Goal: Task Accomplishment & Management: Manage account settings

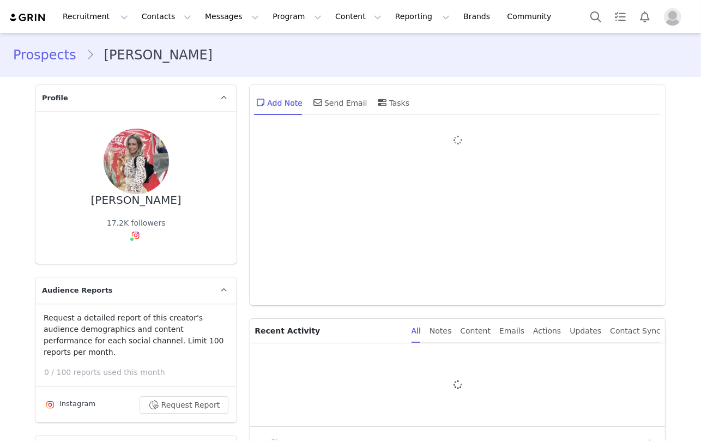
type input "+1 ([GEOGRAPHIC_DATA])"
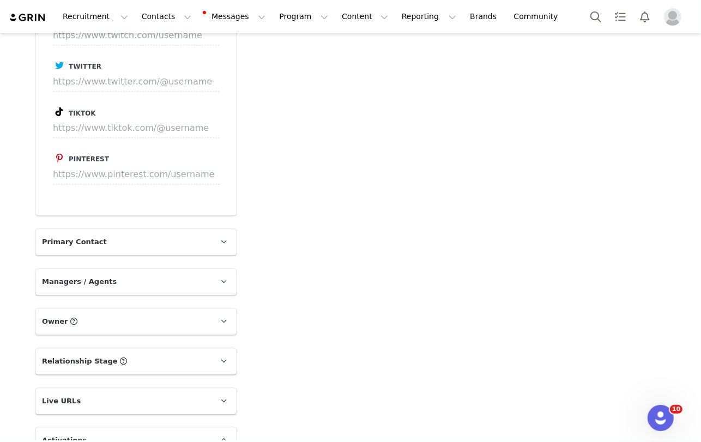
scroll to position [1987, 0]
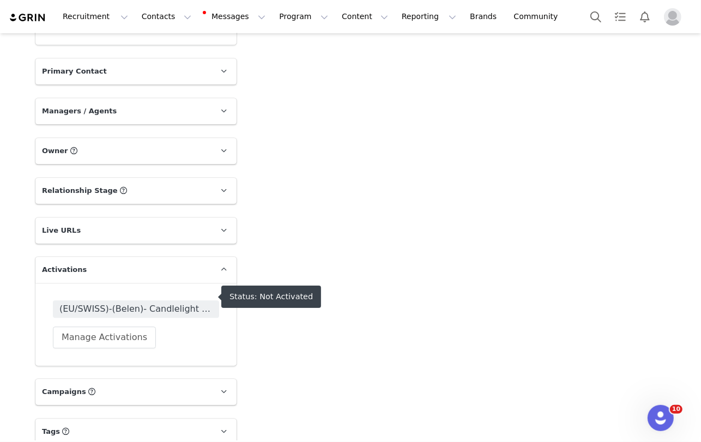
click at [140, 303] on span "(EU/SWISS)-(Belen)- Candlelight Warm Leads" at bounding box center [135, 309] width 153 height 13
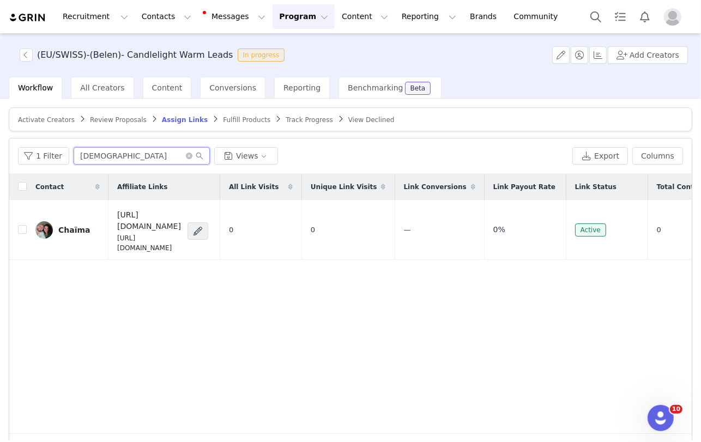
click at [156, 153] on input "chachaismaflo" at bounding box center [142, 155] width 136 height 17
paste input "ristina_ps_vlc"
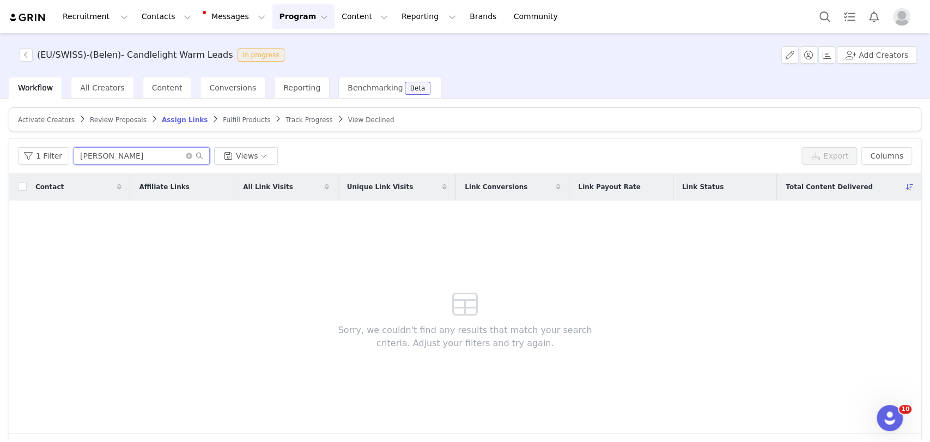
type input "cristina_ps_vlc"
click at [54, 117] on span "Activate Creators" at bounding box center [46, 120] width 57 height 8
click at [148, 154] on input "chachaismaflo" at bounding box center [142, 155] width 136 height 17
paste input "ristina_ps_vlc"
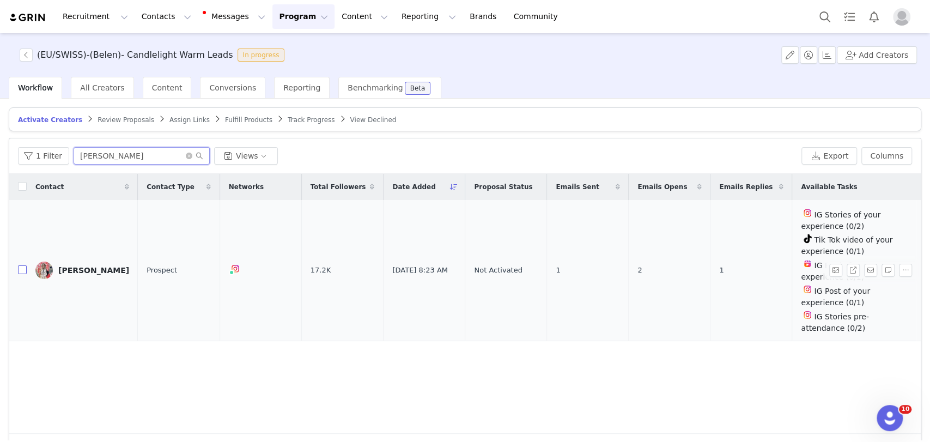
type input "cristina_ps_vlc"
click at [18, 265] on input "checkbox" at bounding box center [22, 269] width 9 height 9
checkbox input "true"
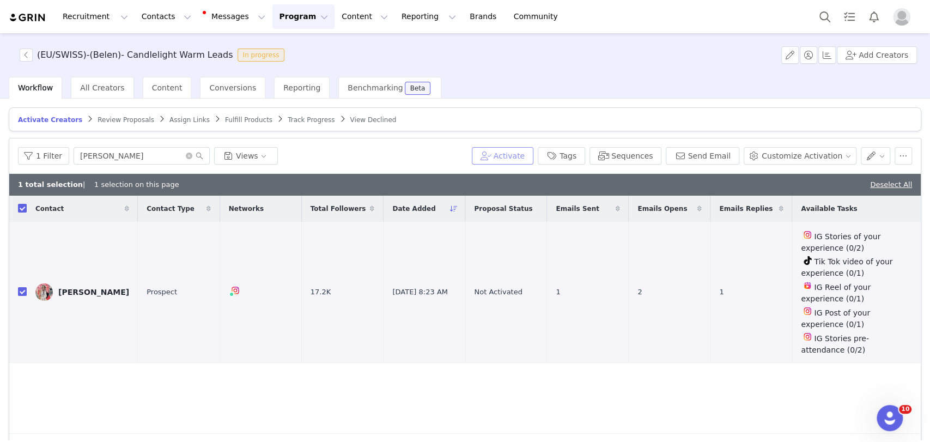
click at [519, 154] on button "Activate" at bounding box center [503, 155] width 62 height 17
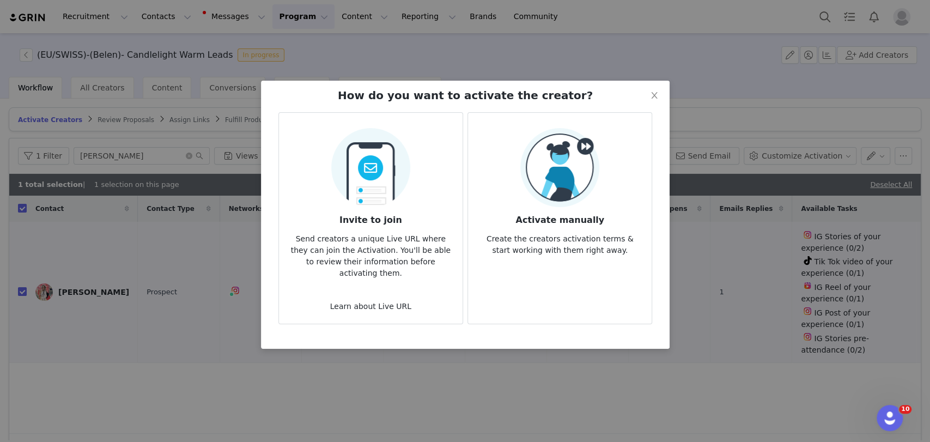
click at [567, 160] on img at bounding box center [560, 167] width 79 height 79
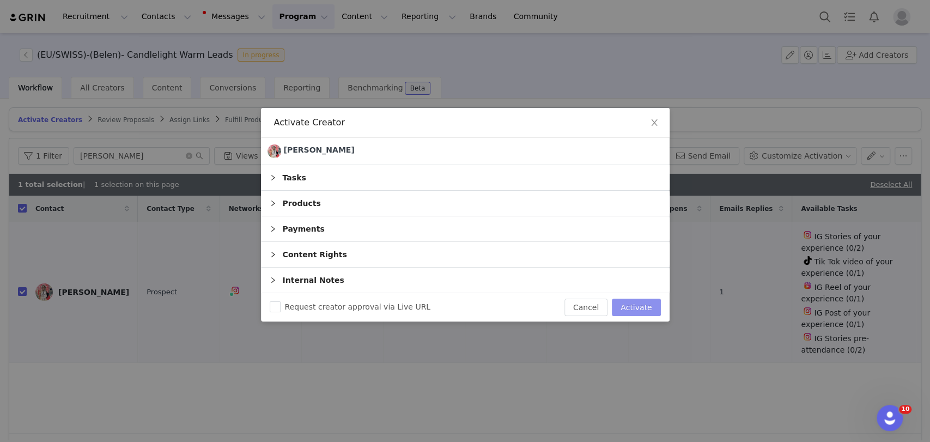
click at [641, 300] on button "Activate" at bounding box center [636, 307] width 49 height 17
checkbox input "false"
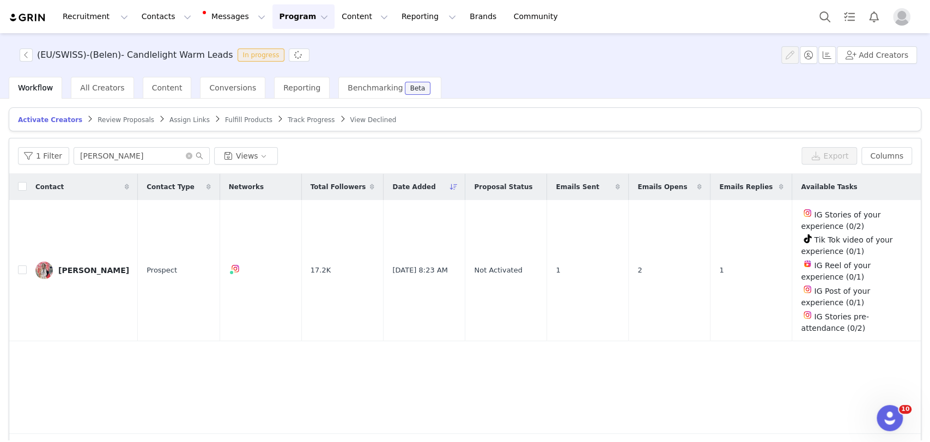
click at [170, 116] on span "Assign Links" at bounding box center [190, 120] width 40 height 8
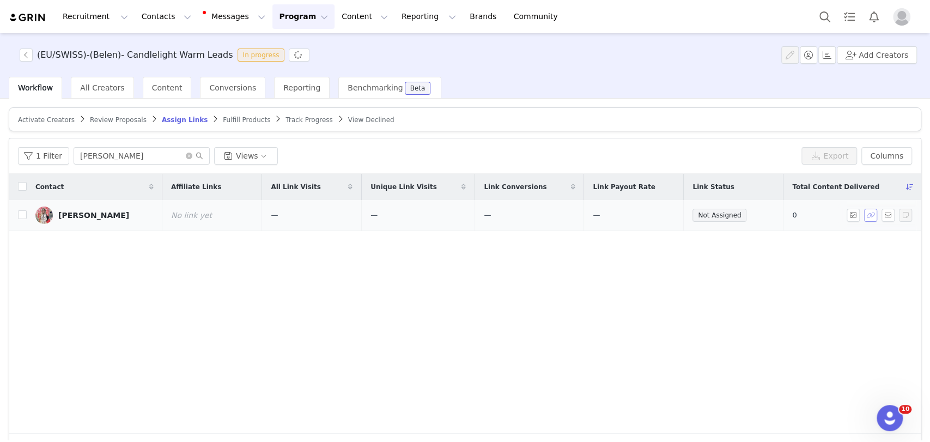
click at [700, 215] on button "button" at bounding box center [870, 215] width 13 height 13
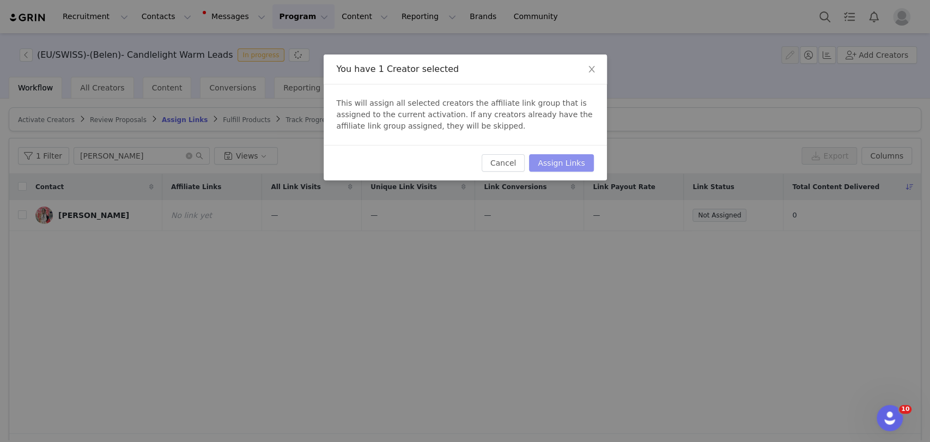
click at [558, 155] on button "Assign Links" at bounding box center [561, 162] width 64 height 17
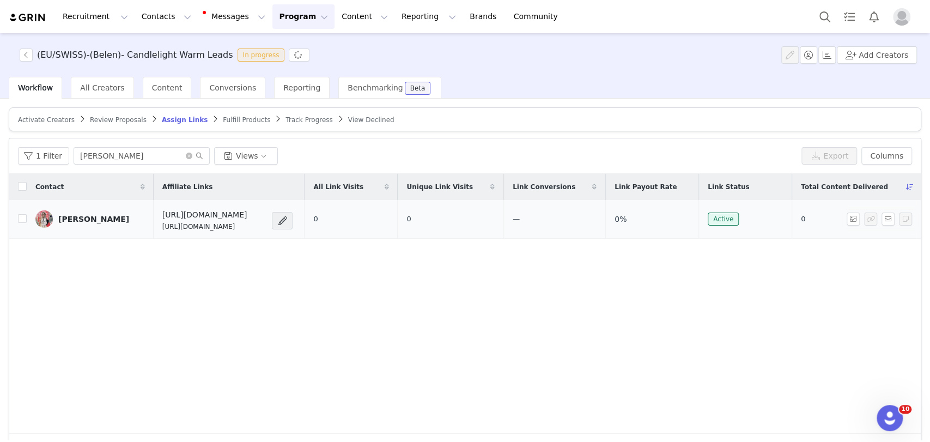
drag, startPoint x: 278, startPoint y: 222, endPoint x: 129, endPoint y: 226, distance: 149.4
click at [154, 226] on td "https://candlelightexperience.com/ https://glnk.io/z15l/candlelightxcristina-ps…" at bounding box center [229, 219] width 151 height 39
copy p "https://glnk.io/z15l/candlelightxcristina-ps-vlc"
click at [700, 217] on span at bounding box center [872, 219] width 17 height 13
click at [700, 215] on button "button" at bounding box center [888, 219] width 13 height 13
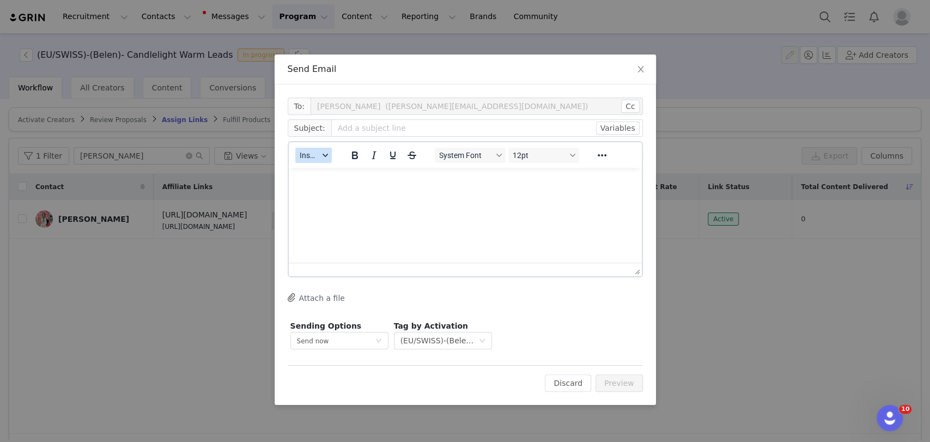
click at [313, 158] on span "Insert" at bounding box center [309, 155] width 19 height 9
click at [317, 172] on div "Insert Template" at bounding box center [353, 174] width 98 height 13
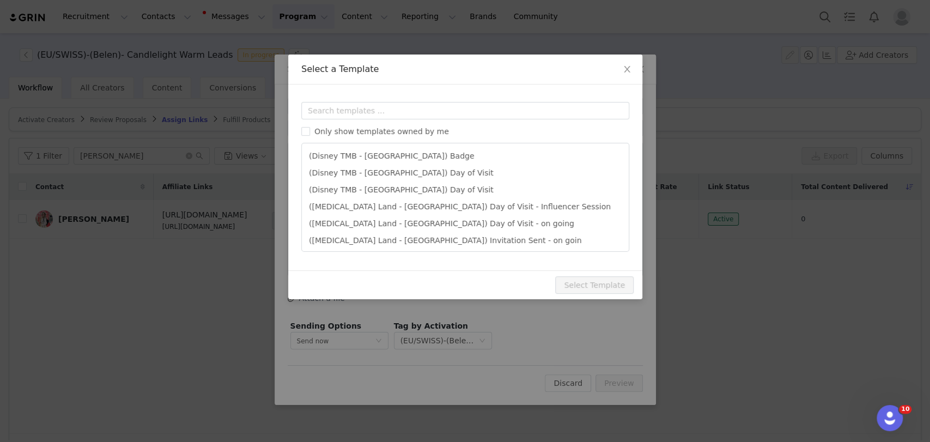
click at [349, 101] on div "Templates Only show templates owned by me (Disney TMB - Abu Dhabi) Badge (Disne…" at bounding box center [465, 177] width 354 height 186
click at [344, 113] on input "text" at bounding box center [465, 110] width 328 height 17
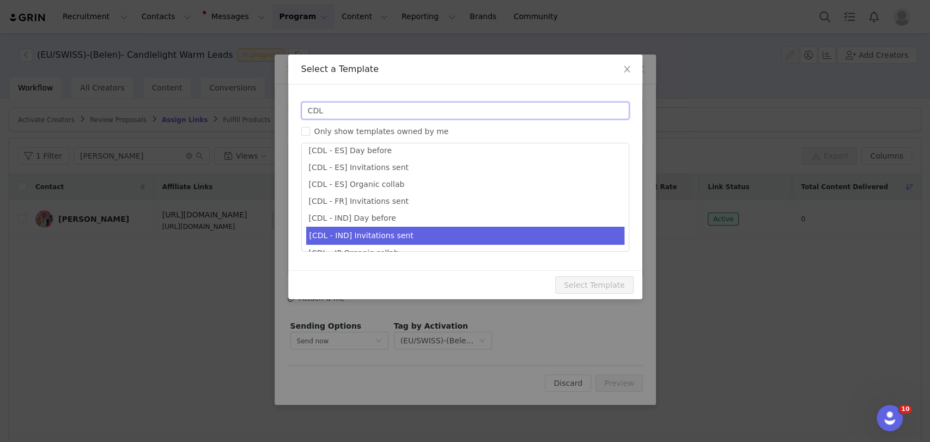
scroll to position [191, 0]
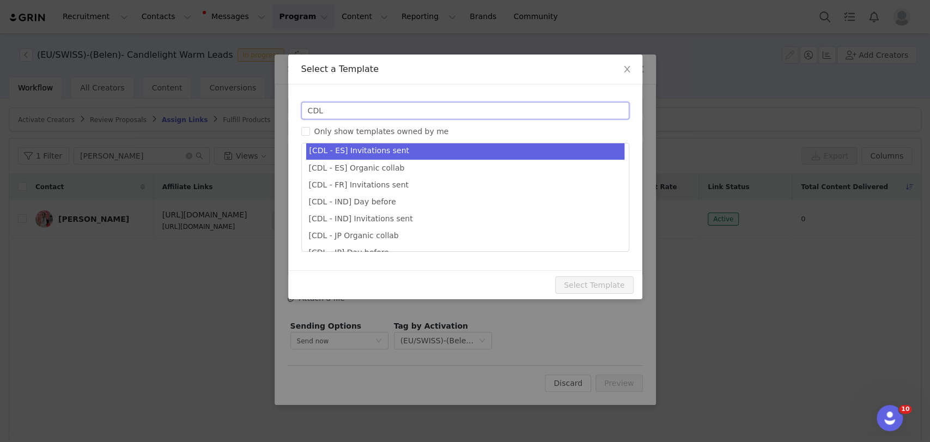
type input "CDL"
click at [365, 147] on li "[CDL - ES] Invitations sent" at bounding box center [465, 151] width 318 height 18
type input "¡Tus invitaciones a Candlelight han sido solicitadas! 🕯️✨"
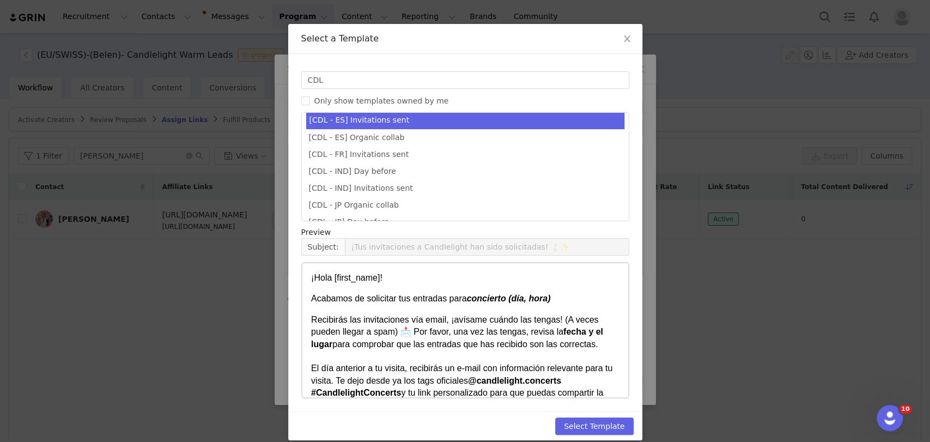
scroll to position [42, 0]
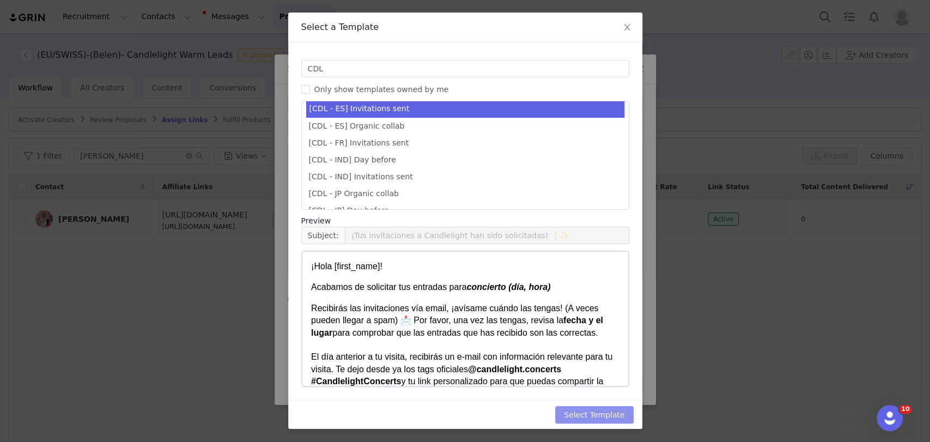
click at [594, 407] on button "Select Template" at bounding box center [594, 414] width 78 height 17
type input "¡Tus invitaciones a Candlelight han sido solicitadas! 🕯️✨"
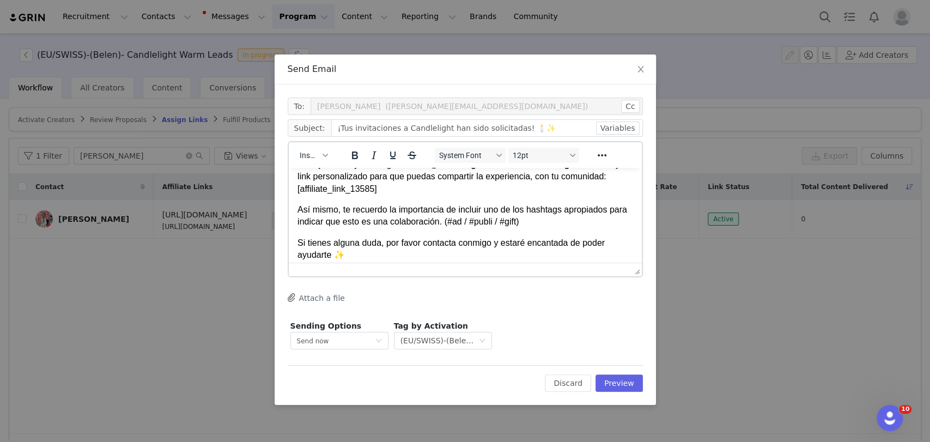
scroll to position [61, 0]
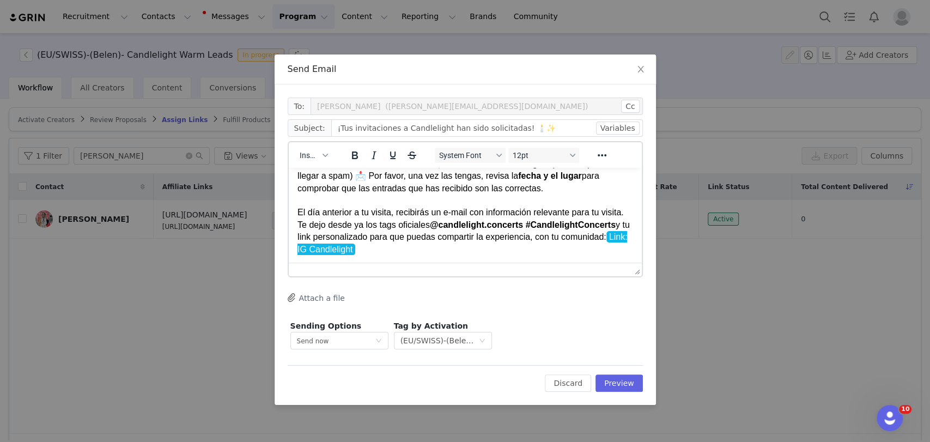
click at [409, 244] on p "Recibirás las invitaciones vía email, ¡avísame cuándo las tengas! (A veces pued…" at bounding box center [465, 207] width 336 height 98
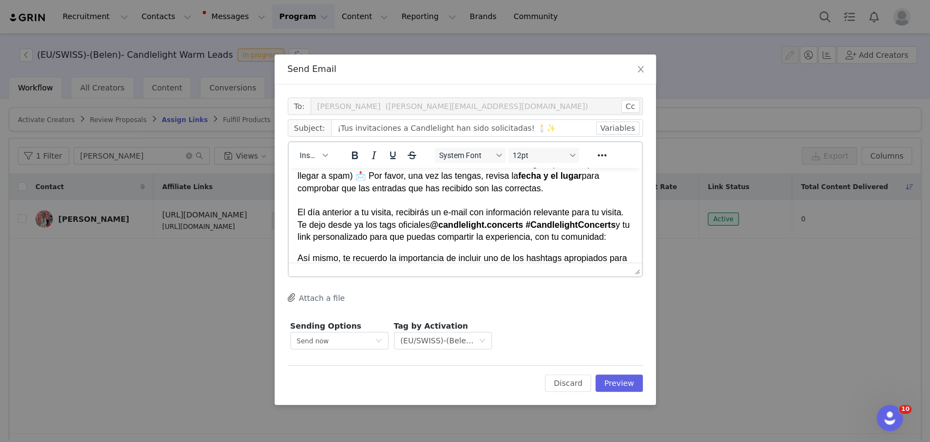
paste body "Rich Text Area. Press ALT-0 for help."
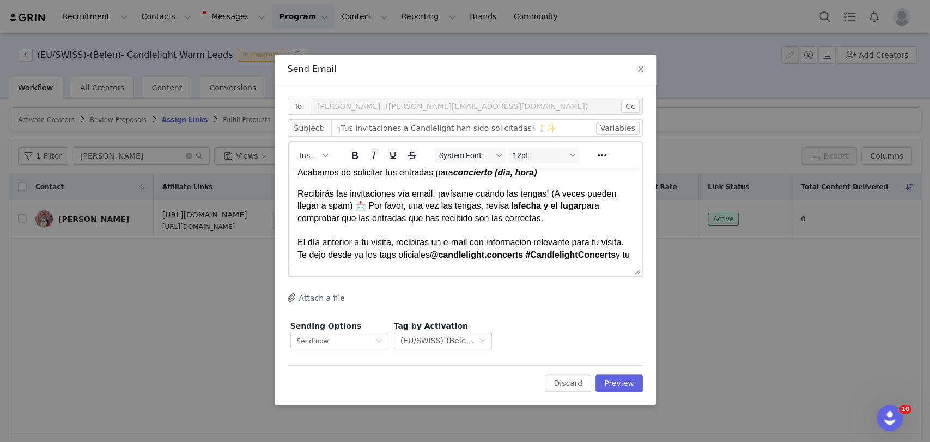
scroll to position [0, 0]
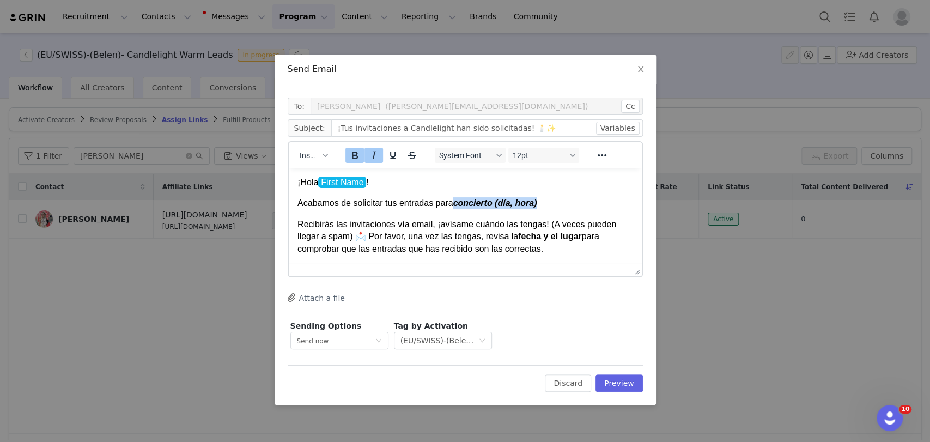
drag, startPoint x: 452, startPoint y: 203, endPoint x: 540, endPoint y: 207, distance: 87.9
click at [540, 207] on p "Acabamos de solicitar tus entradas para concierto (día, hora)" at bounding box center [465, 203] width 336 height 12
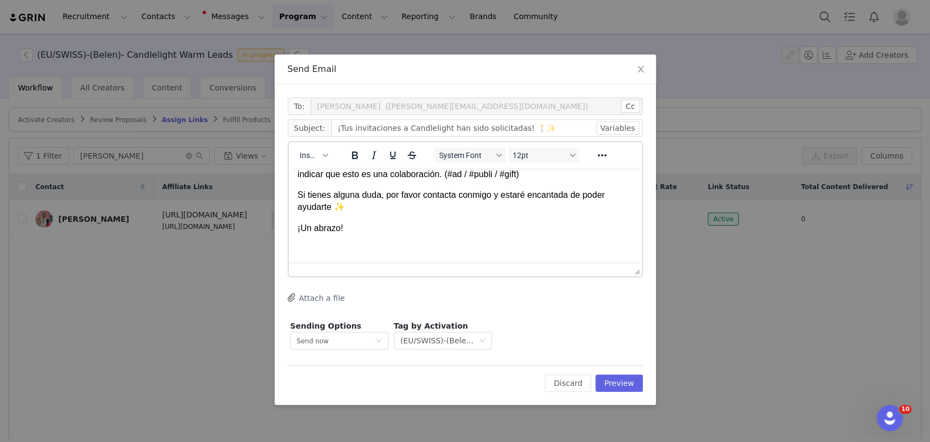
scroll to position [182, 0]
click at [313, 257] on html "¡Hola First Name ! Acabamos de solicitar tus entradas para Candlelight: Tributo…" at bounding box center [464, 124] width 353 height 277
click at [307, 159] on span "Insert" at bounding box center [309, 155] width 19 height 9
drag, startPoint x: 325, startPoint y: 205, endPoint x: 440, endPoint y: 267, distance: 131.2
click at [325, 205] on div "Insert Signature" at bounding box center [353, 209] width 98 height 13
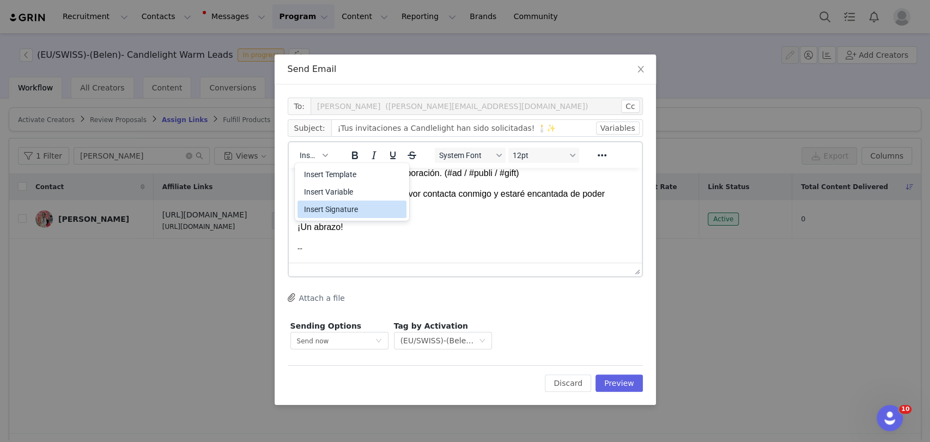
scroll to position [404, 0]
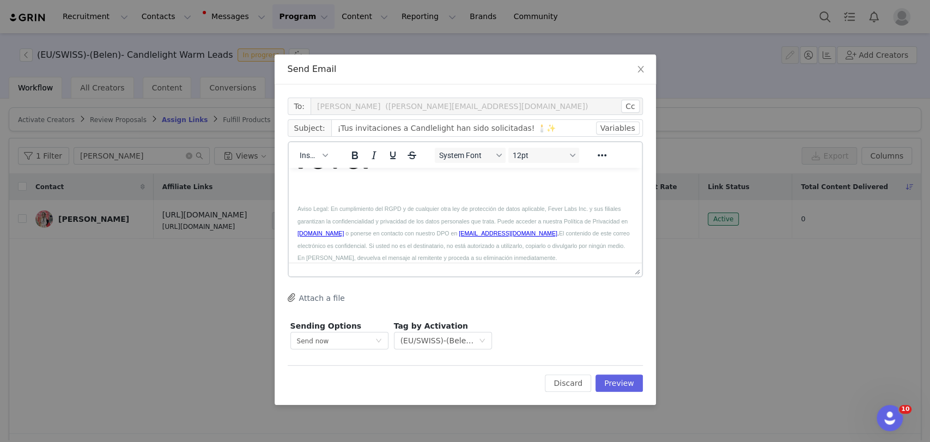
click at [609, 370] on div "Edit Discard Preview" at bounding box center [465, 378] width 355 height 27
click at [614, 377] on button "Preview" at bounding box center [619, 382] width 47 height 17
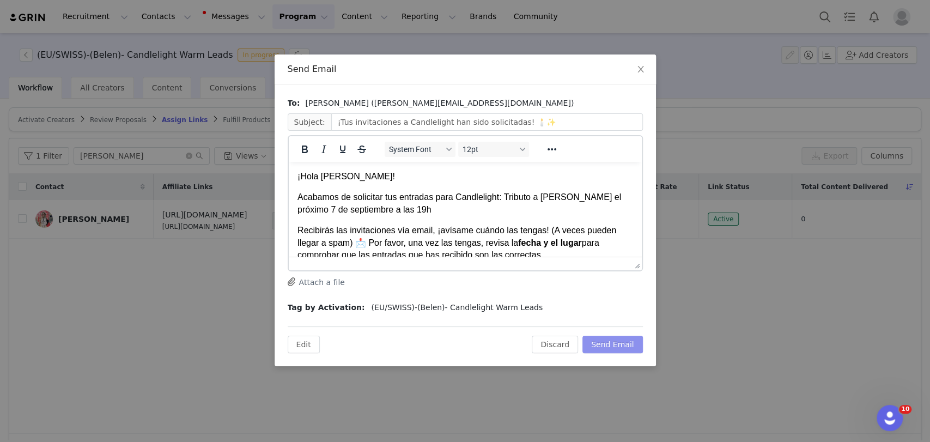
scroll to position [0, 0]
click at [408, 205] on p "Acabamos de solicitar tus entradas para Candlelight: Tributo a Madonna el próxi…" at bounding box center [465, 203] width 336 height 25
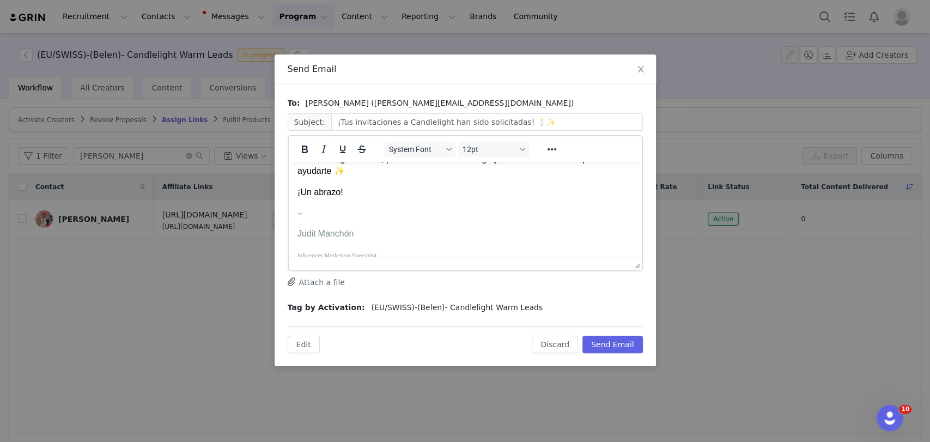
scroll to position [242, 0]
click at [615, 348] on button "Send Email" at bounding box center [613, 344] width 61 height 17
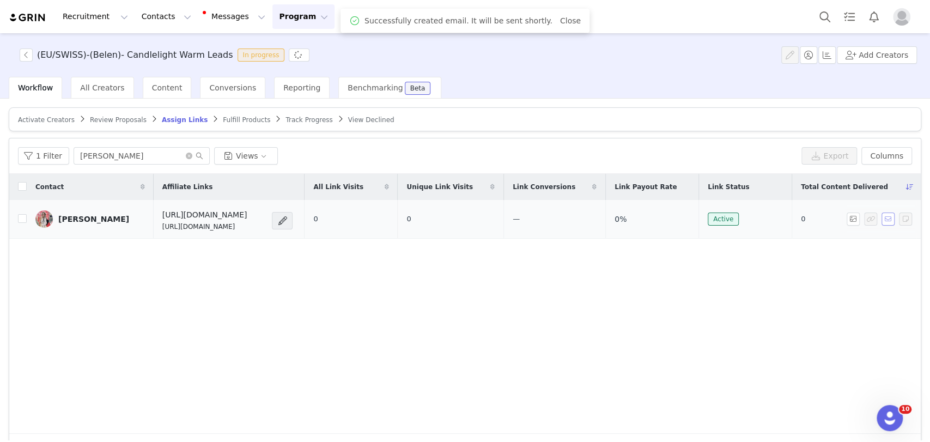
scroll to position [0, 0]
drag, startPoint x: 270, startPoint y: 227, endPoint x: 126, endPoint y: 225, distance: 143.4
click at [154, 225] on td "https://candlelightexperience.com/ https://glnk.io/z15l/candlelightxcristina-ps…" at bounding box center [229, 219] width 151 height 39
copy p "https://glnk.io/z15l/candlelightxcristina-ps-vlc"
click at [700, 217] on button "button" at bounding box center [888, 219] width 13 height 13
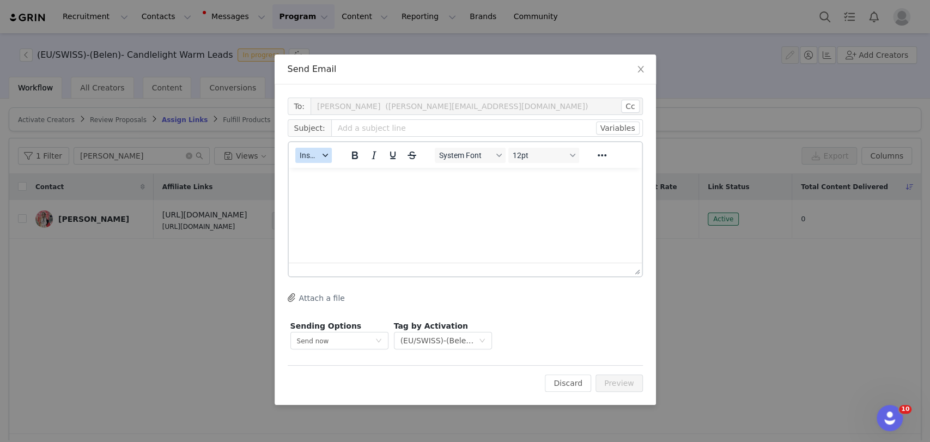
click at [298, 151] on button "Insert" at bounding box center [313, 155] width 37 height 15
click at [336, 173] on div "Insert Template" at bounding box center [353, 174] width 98 height 13
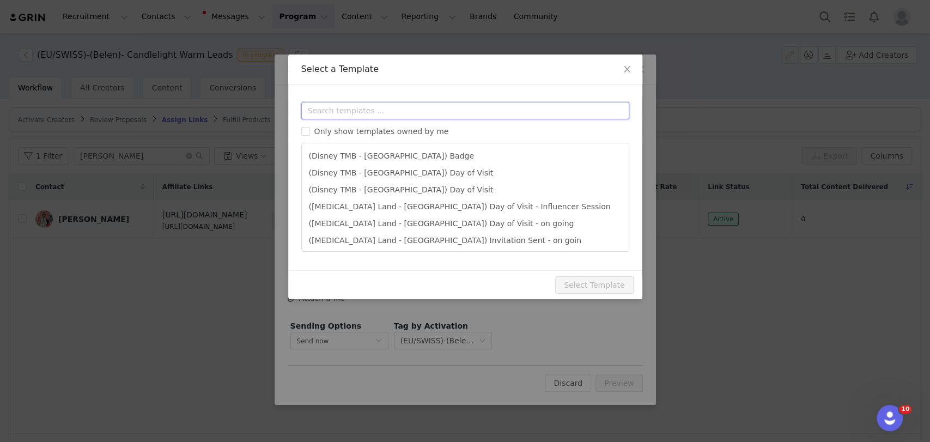
click at [336, 110] on input "text" at bounding box center [465, 110] width 328 height 17
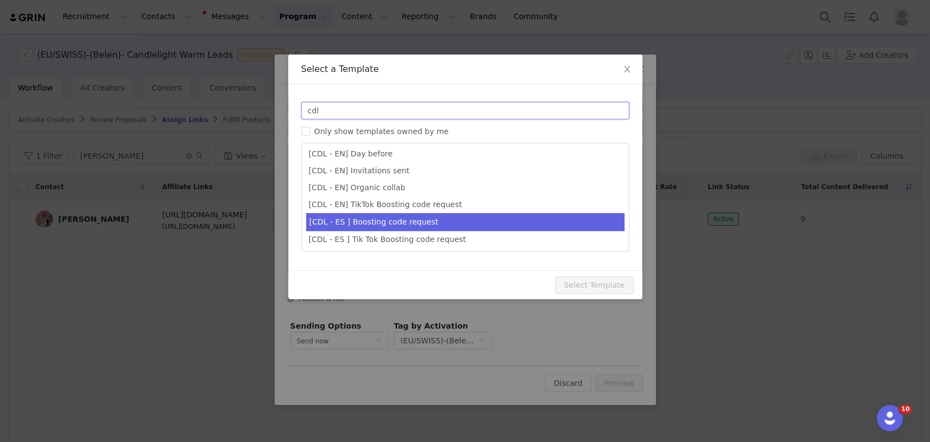
scroll to position [131, 0]
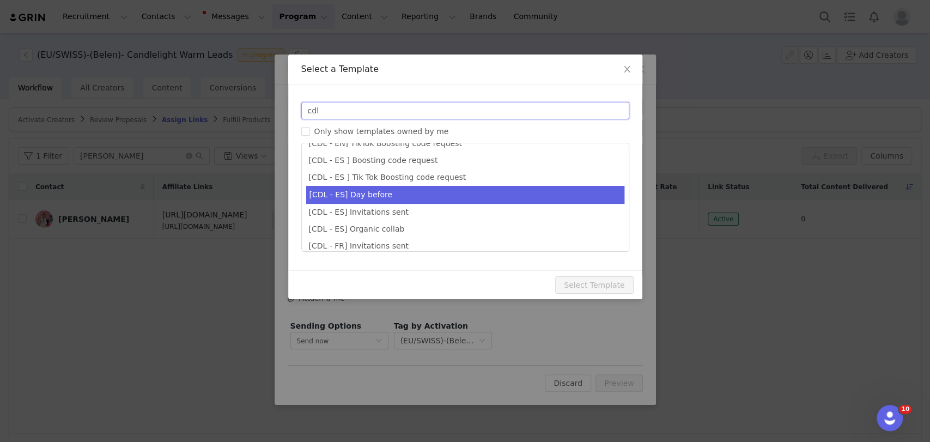
type input "cdl"
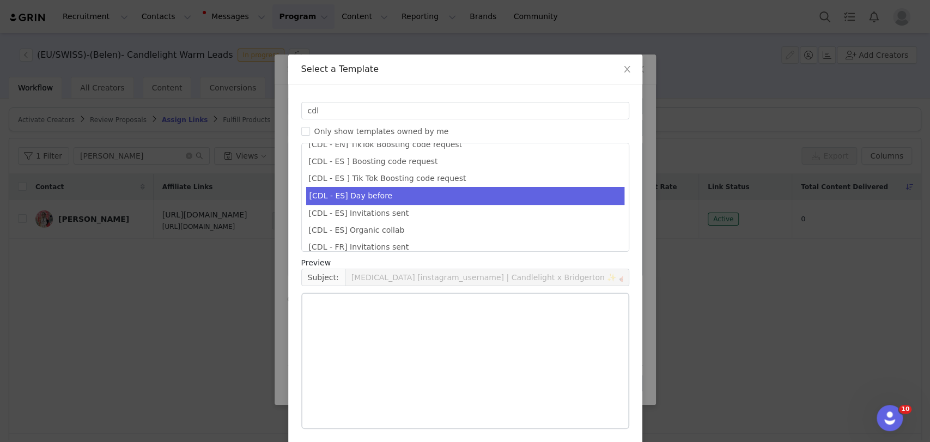
click at [354, 201] on li "[CDL - ES] Day before" at bounding box center [465, 196] width 318 height 18
type input "¡Tu concierto de Candlelight ya está aquí! 🕯️"
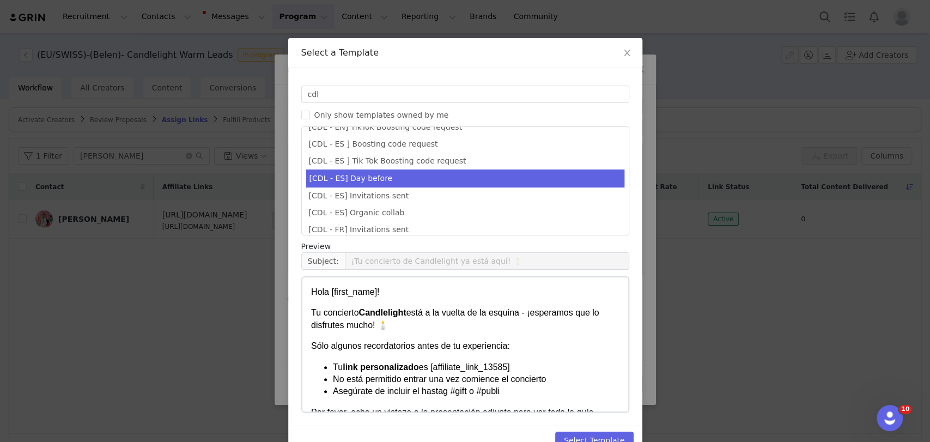
scroll to position [42, 0]
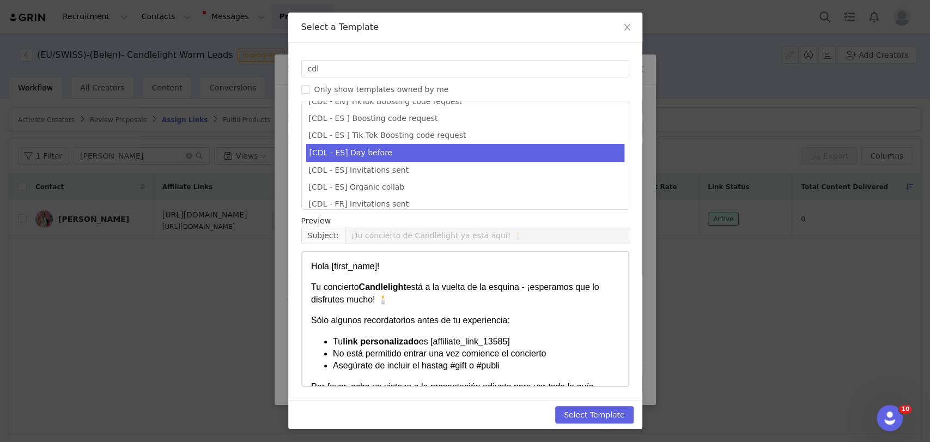
click at [606, 405] on div "Select Template" at bounding box center [465, 414] width 354 height 29
click at [606, 409] on button "Select Template" at bounding box center [594, 414] width 78 height 17
type input "¡Tu concierto de Candlelight ya está aquí! 🕯️"
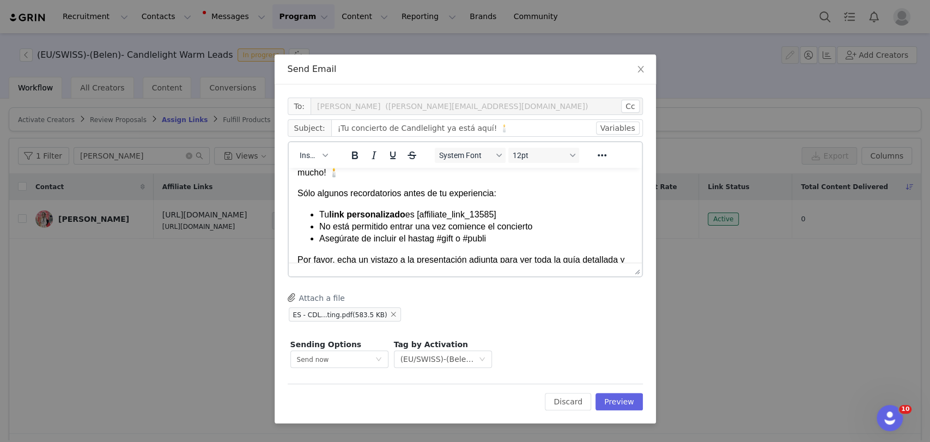
scroll to position [61, 0]
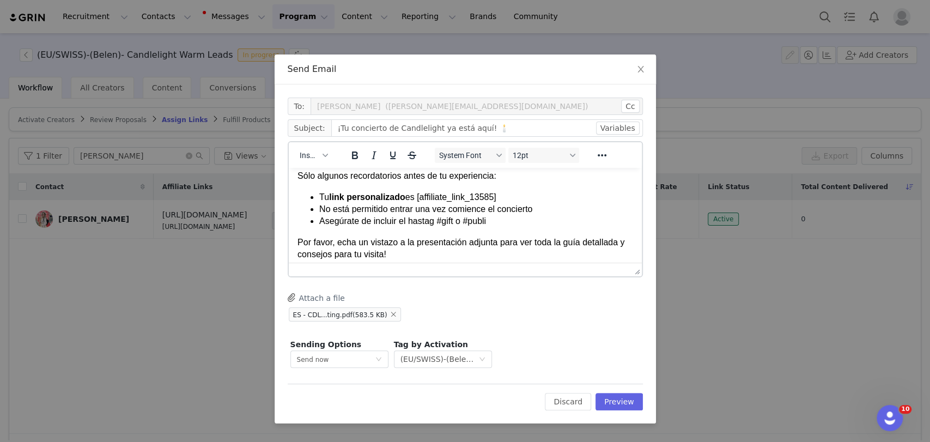
click at [506, 202] on li "Tu link personalizado es [affiliate_link_13585]" at bounding box center [476, 197] width 314 height 12
paste body "Rich Text Area. Press ALT-0 for help."
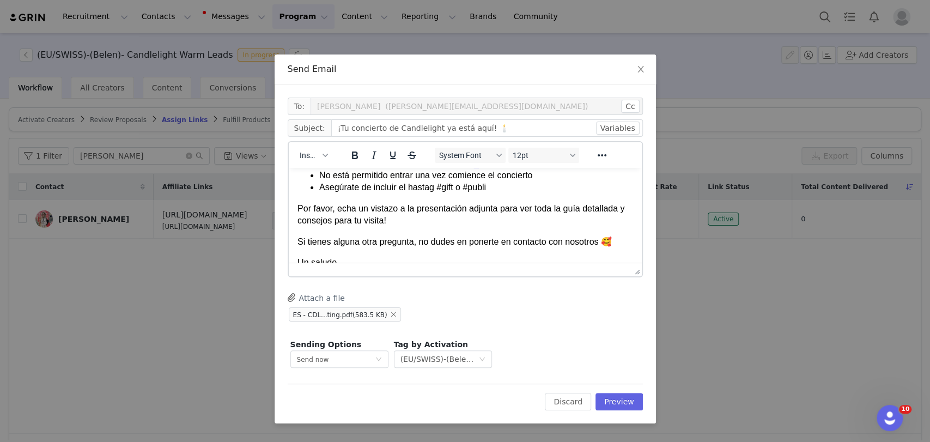
scroll to position [109, 0]
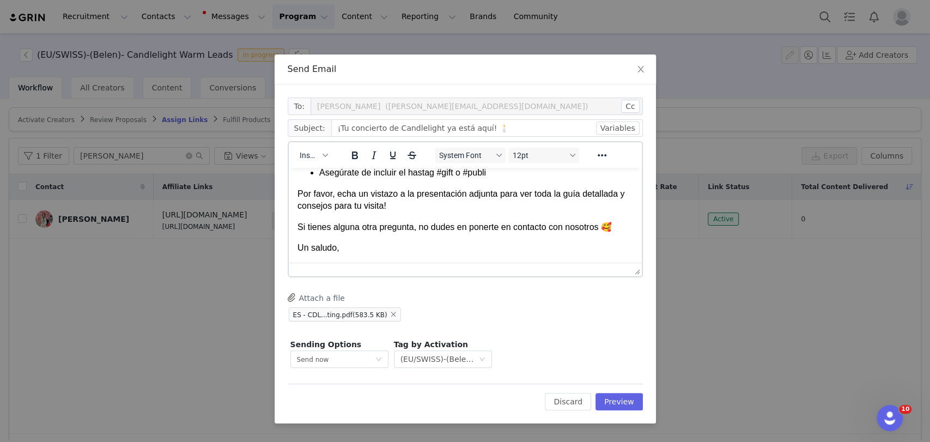
click at [363, 246] on p "Un saludo," at bounding box center [465, 248] width 336 height 12
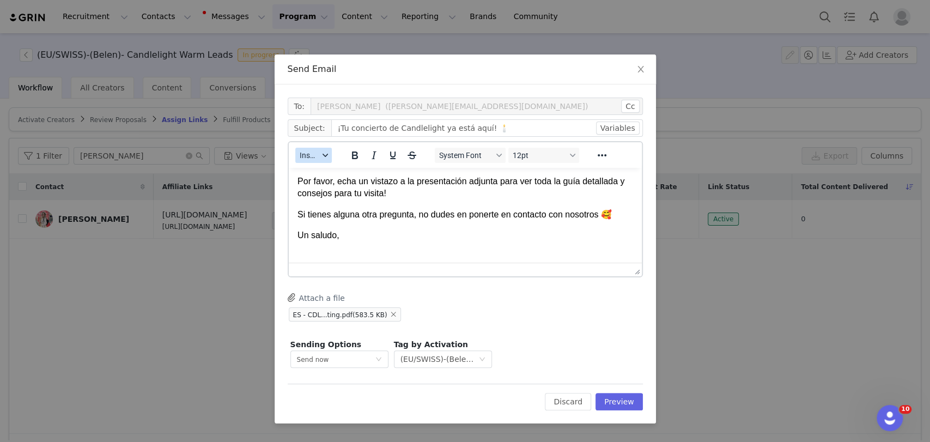
click at [319, 159] on button "Insert" at bounding box center [313, 155] width 37 height 15
click at [320, 213] on div "Insert Signature" at bounding box center [353, 209] width 98 height 13
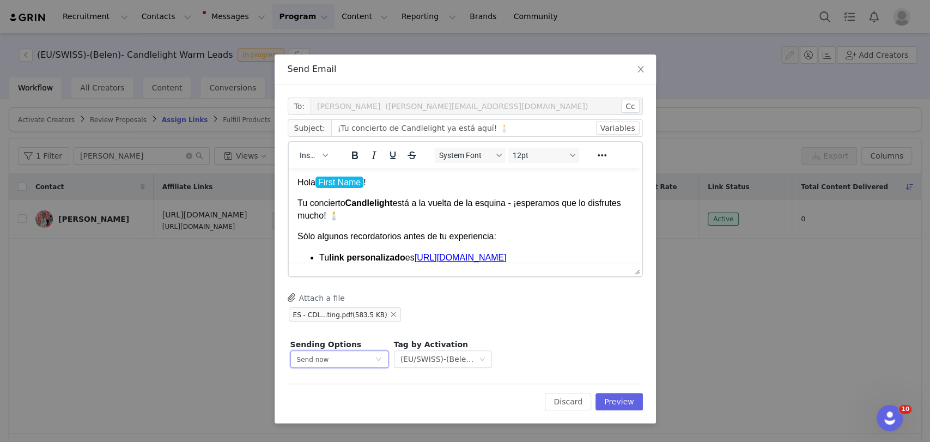
click at [325, 364] on div "Send now" at bounding box center [336, 359] width 78 height 16
click at [330, 402] on span "Schedule for later" at bounding box center [326, 400] width 58 height 8
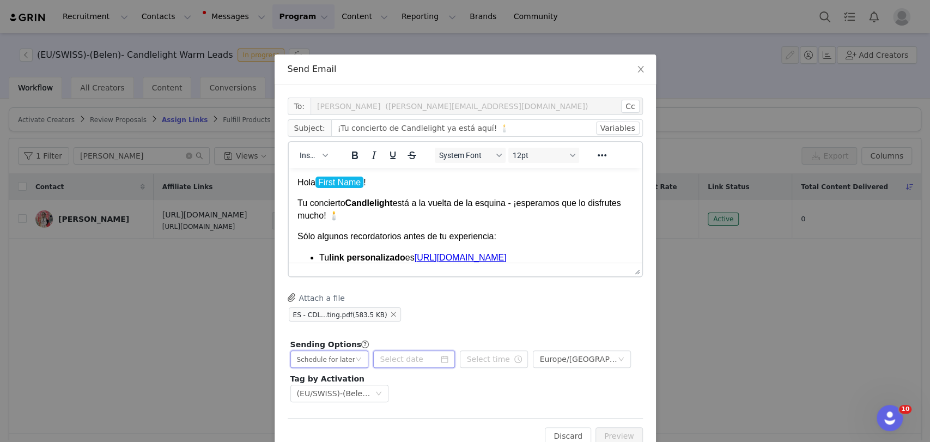
click at [397, 359] on input at bounding box center [414, 358] width 82 height 17
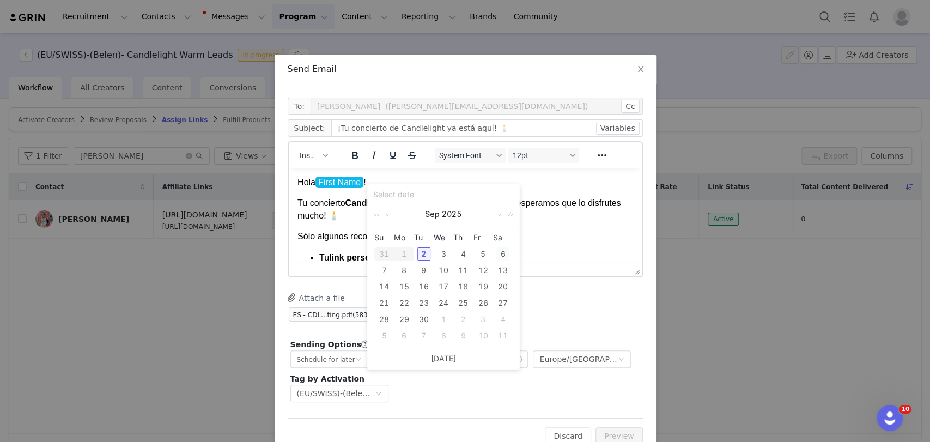
click at [501, 252] on div "6" at bounding box center [503, 253] width 13 height 13
type input "2025-09-06"
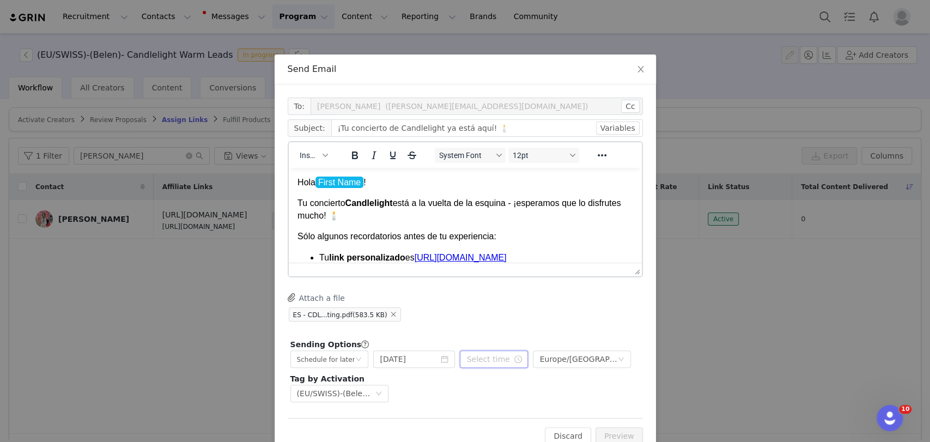
click at [485, 360] on input "text" at bounding box center [494, 358] width 68 height 17
click at [527, 267] on li "am" at bounding box center [530, 272] width 31 height 17
type input "9:50 am"
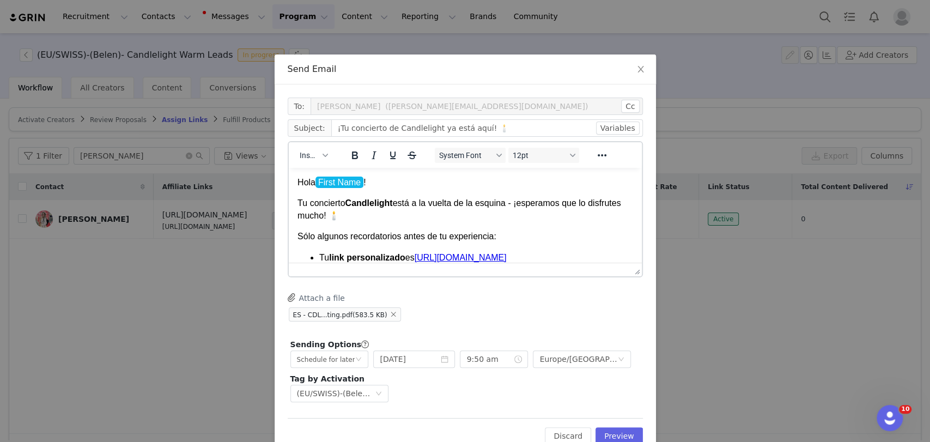
click at [590, 294] on div "Attach a file ES - CDL...ting.pdf (583.5 KB)" at bounding box center [465, 308] width 355 height 30
click at [596, 437] on button "Preview" at bounding box center [619, 435] width 47 height 17
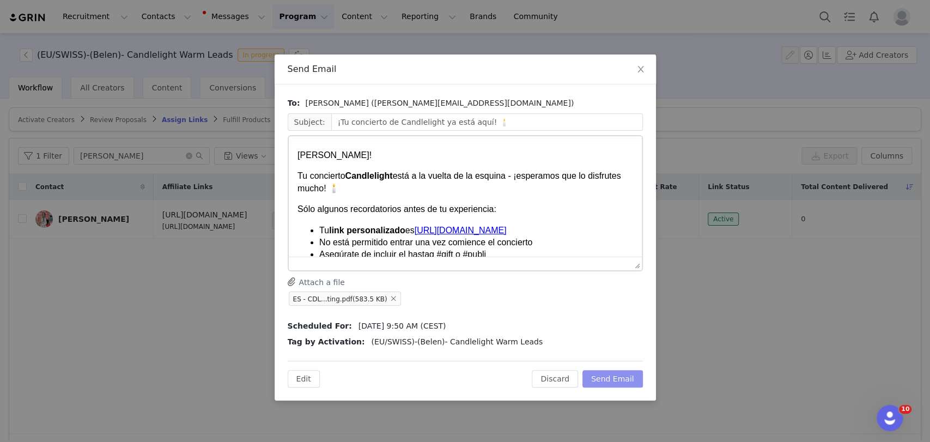
scroll to position [0, 0]
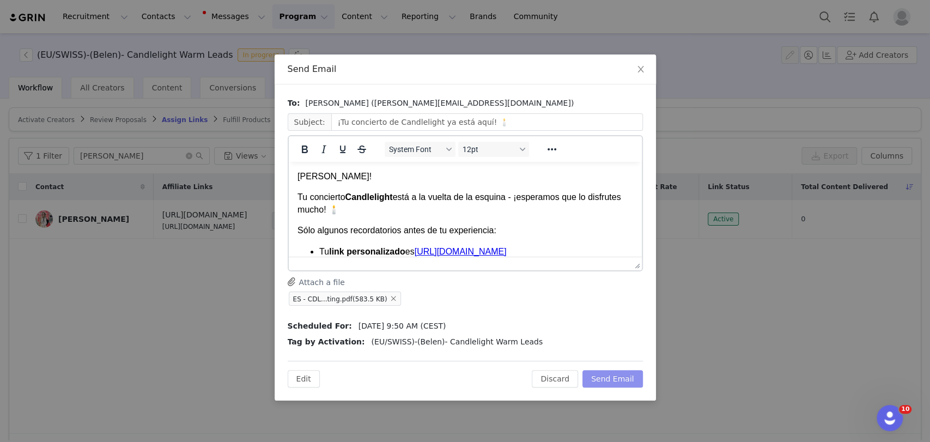
click at [621, 376] on button "Send Email" at bounding box center [613, 378] width 61 height 17
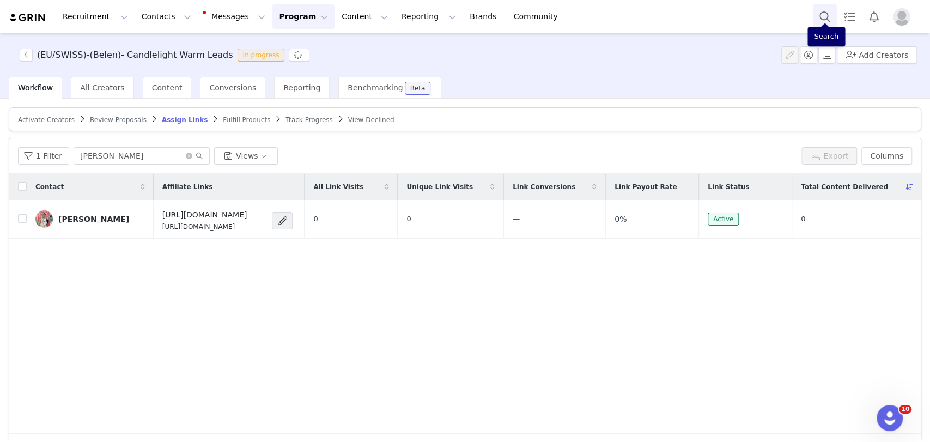
click at [700, 16] on button "Search" at bounding box center [825, 16] width 24 height 25
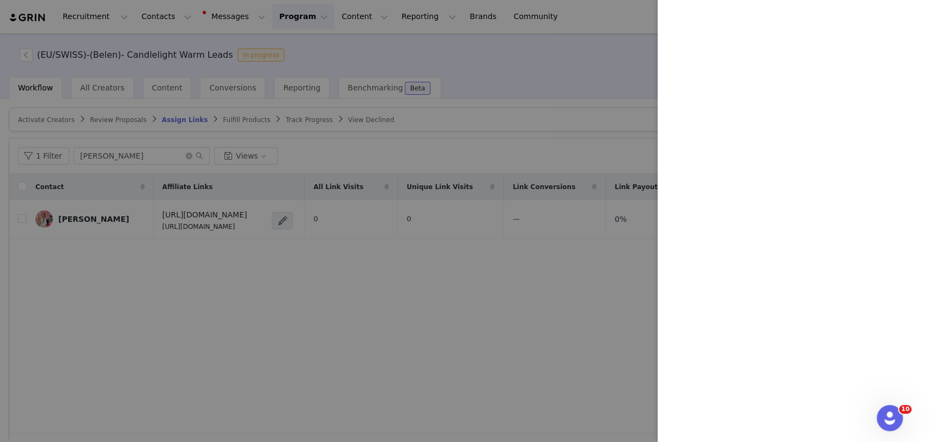
click at [33, 116] on div at bounding box center [465, 221] width 930 height 442
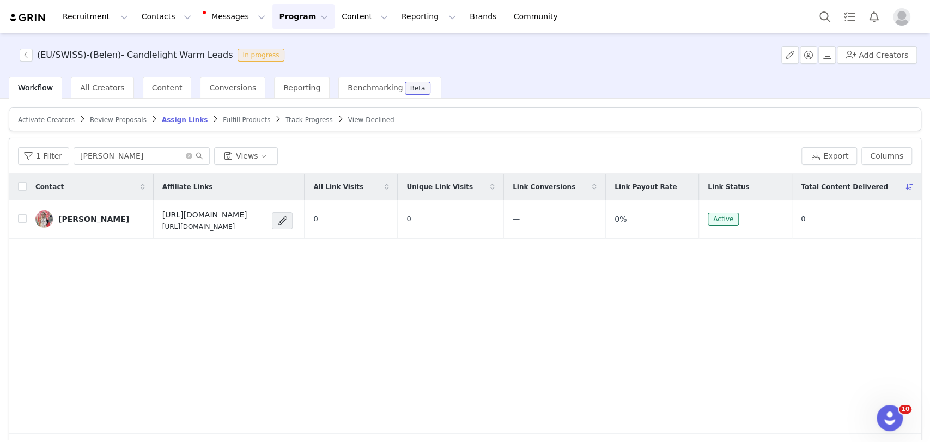
click at [35, 117] on span "Activate Creators" at bounding box center [46, 120] width 57 height 8
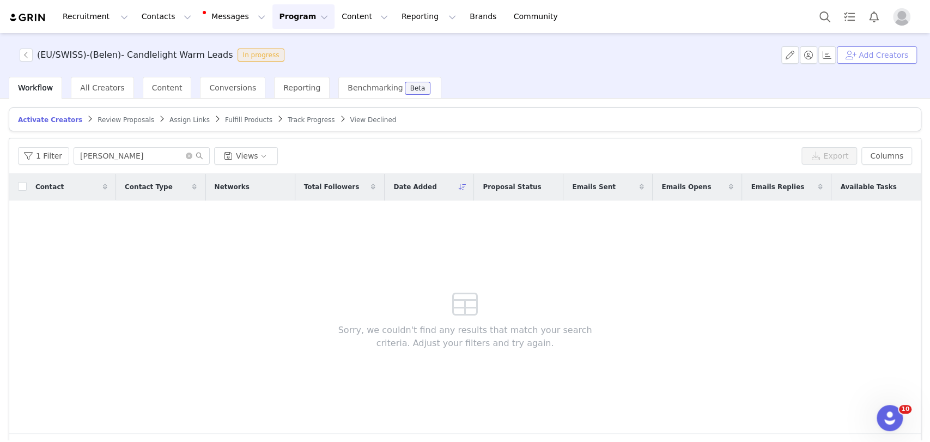
click at [700, 57] on button "Add Creators" at bounding box center [877, 54] width 80 height 17
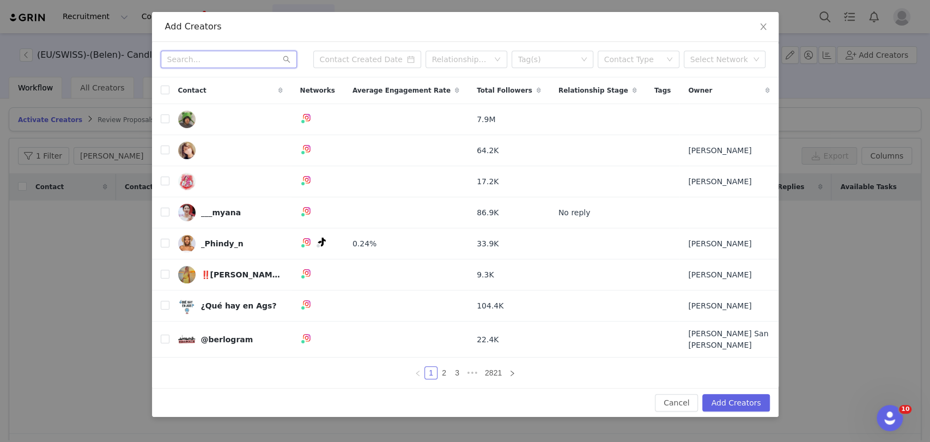
click at [197, 65] on input "text" at bounding box center [229, 59] width 136 height 17
paste input "angelicamontagner_"
click at [167, 60] on input "angelicamontagner_" at bounding box center [229, 59] width 136 height 17
click at [252, 71] on div "angelicamontagner_ Relationship Stage Tag(s) Contact Type Select Network" at bounding box center [465, 59] width 627 height 35
click at [250, 65] on input "angelicamontagner_" at bounding box center [229, 59] width 136 height 17
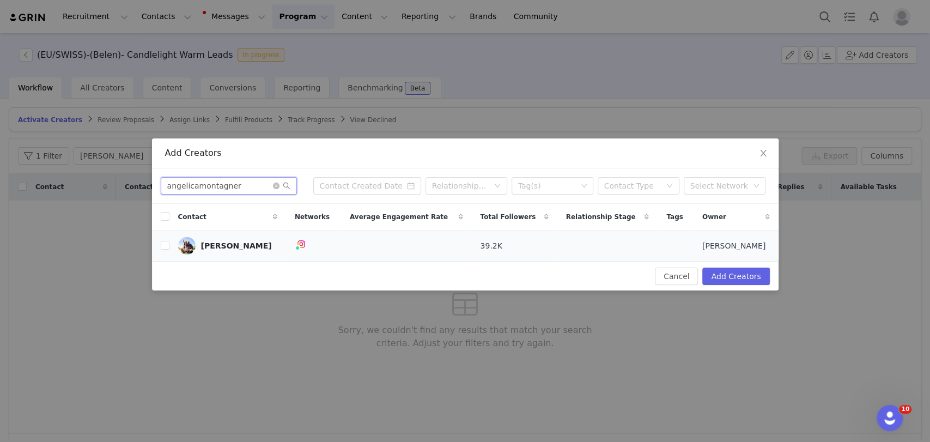
type input "angelicamontagner"
click at [161, 237] on td at bounding box center [160, 246] width 17 height 31
click at [162, 249] on input "checkbox" at bounding box center [165, 245] width 9 height 9
checkbox input "true"
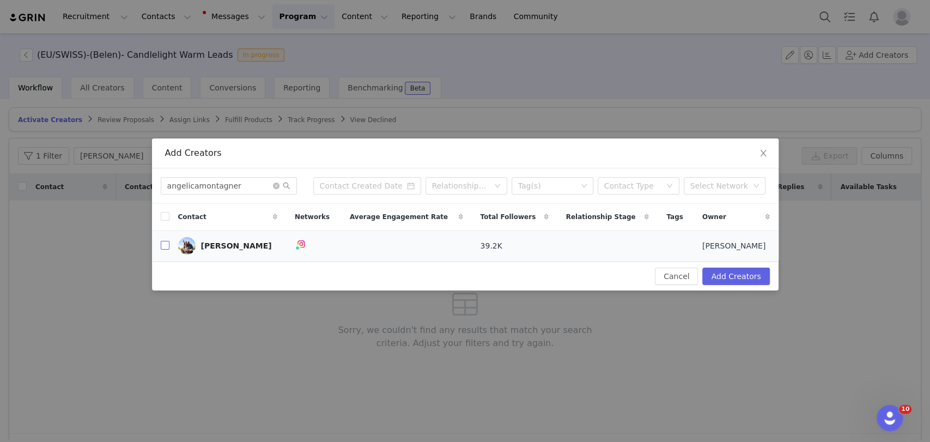
checkbox input "true"
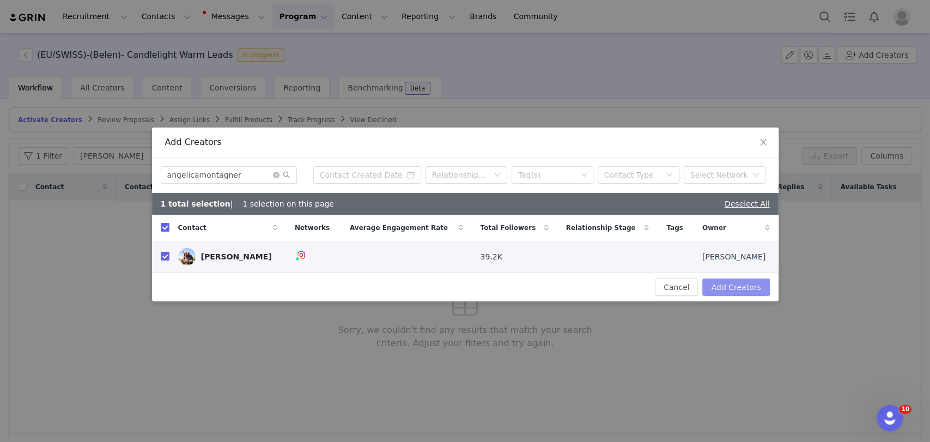
click at [700, 286] on button "Add Creators" at bounding box center [736, 287] width 67 height 17
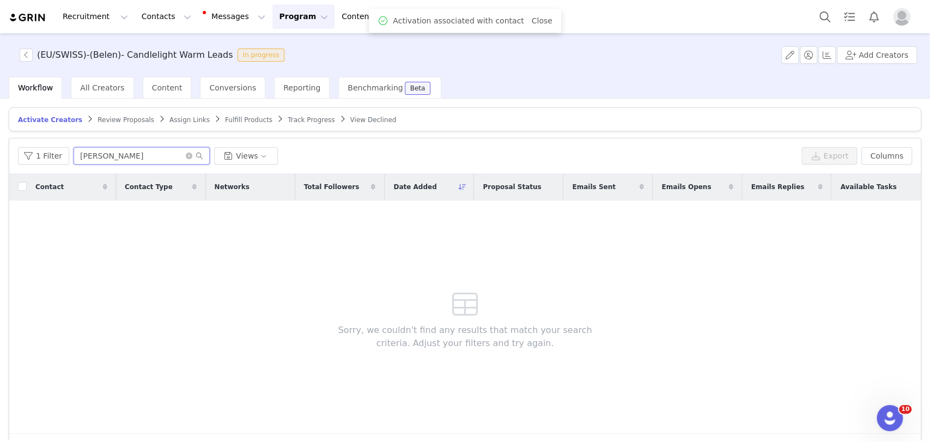
click at [138, 152] on input "cristina_ps_vlc" at bounding box center [142, 155] width 136 height 17
paste input "pr@angelicamontagner.it"
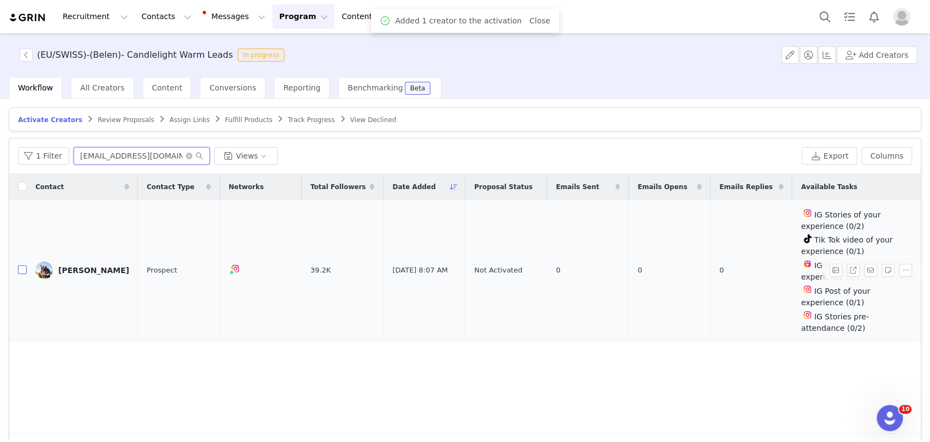
type input "pr@angelicamontagner.it"
click at [23, 267] on input "checkbox" at bounding box center [22, 269] width 9 height 9
checkbox input "true"
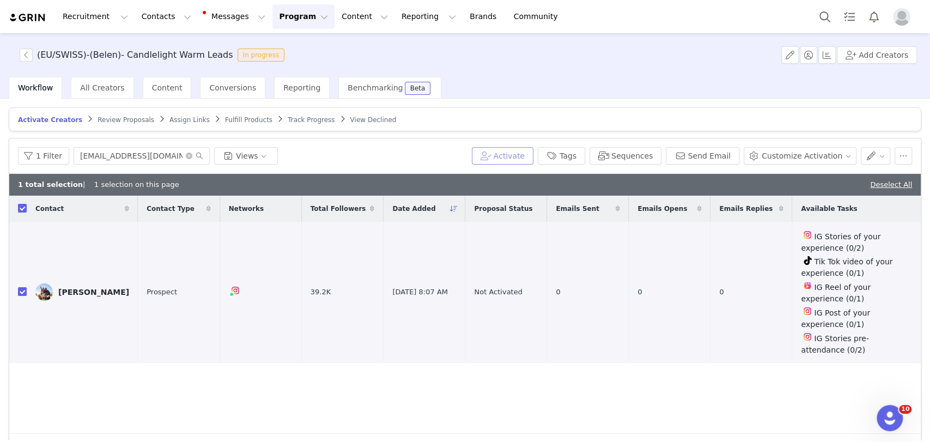
click at [516, 152] on button "Activate" at bounding box center [503, 155] width 62 height 17
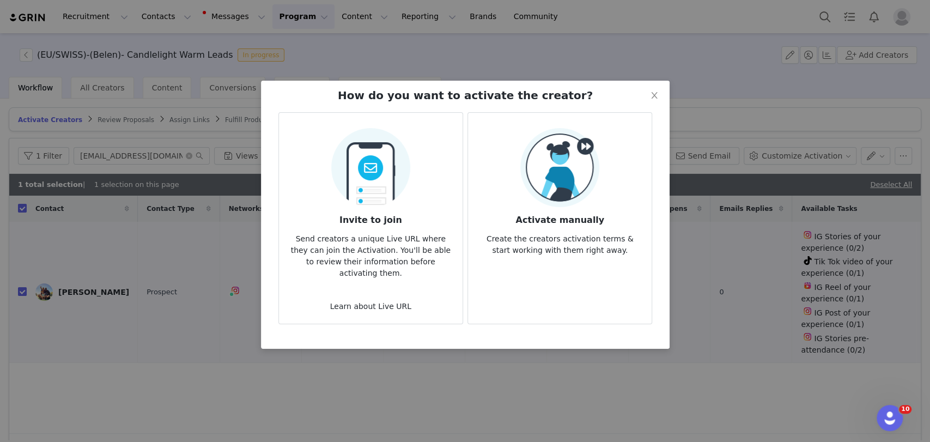
click at [566, 201] on img at bounding box center [560, 167] width 79 height 79
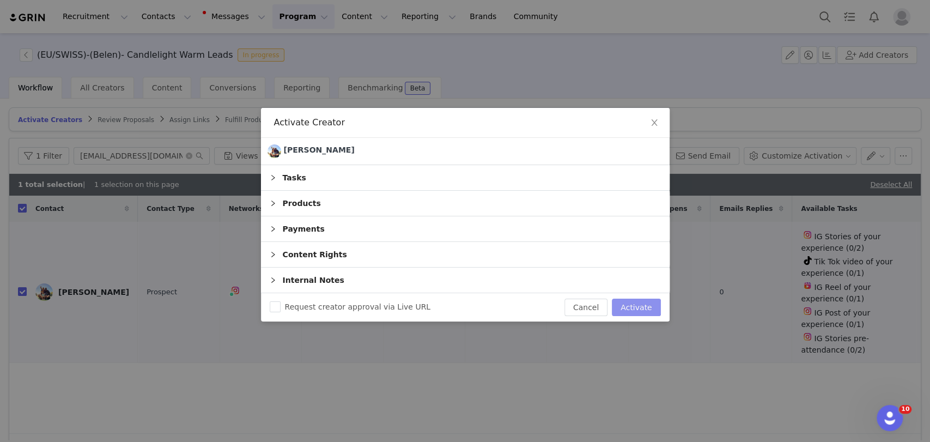
click at [634, 308] on button "Activate" at bounding box center [636, 307] width 49 height 17
checkbox input "false"
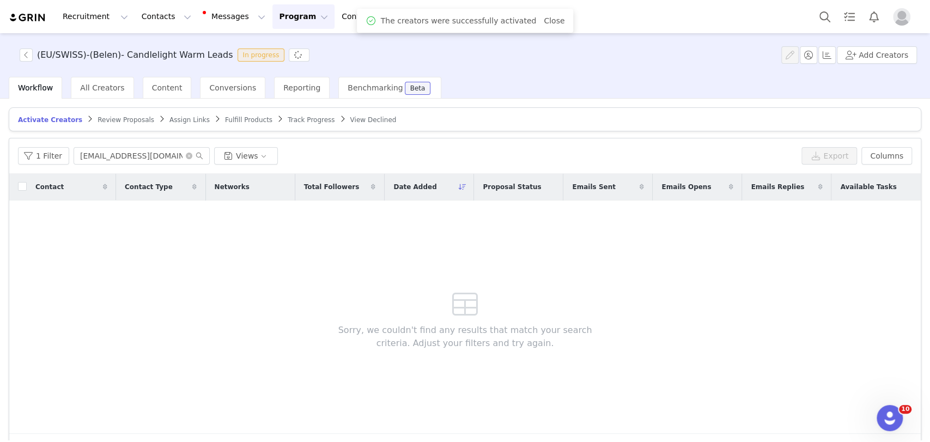
click at [170, 123] on span "Assign Links" at bounding box center [190, 120] width 40 height 8
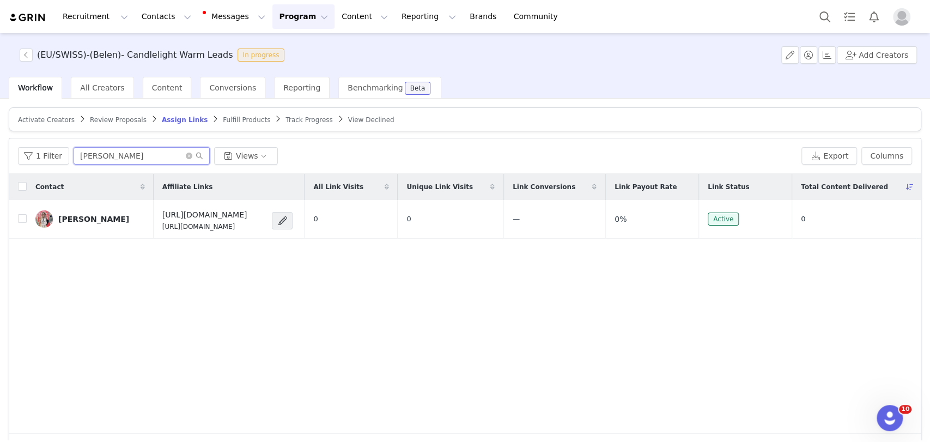
click at [146, 158] on input "cristina_ps_vlc" at bounding box center [142, 155] width 136 height 17
paste input "pr@angelicamontagner.it"
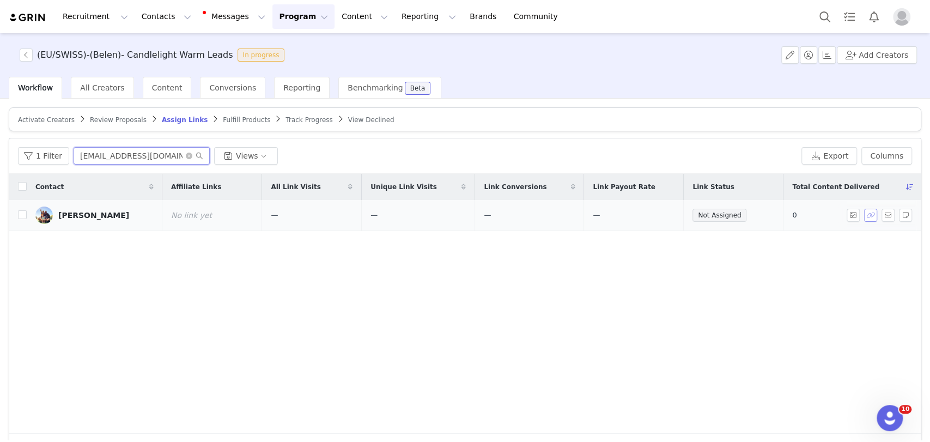
type input "pr@angelicamontagner.it"
click at [700, 213] on button "button" at bounding box center [870, 215] width 13 height 13
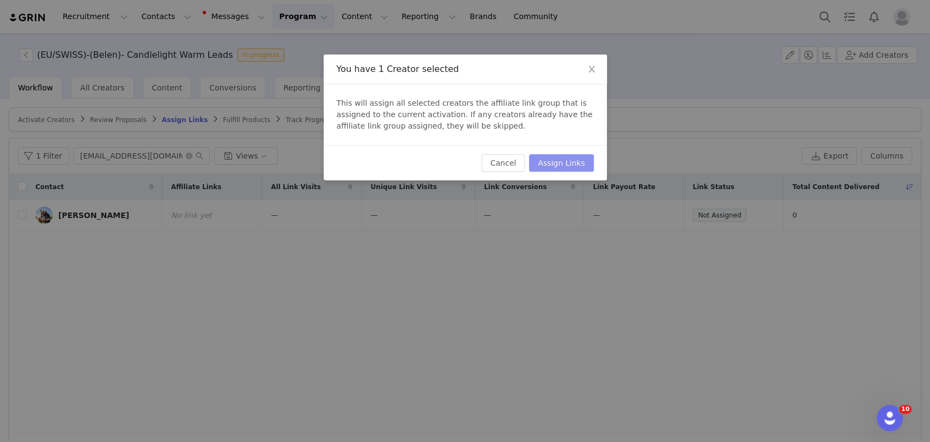
click at [577, 170] on button "Assign Links" at bounding box center [561, 162] width 64 height 17
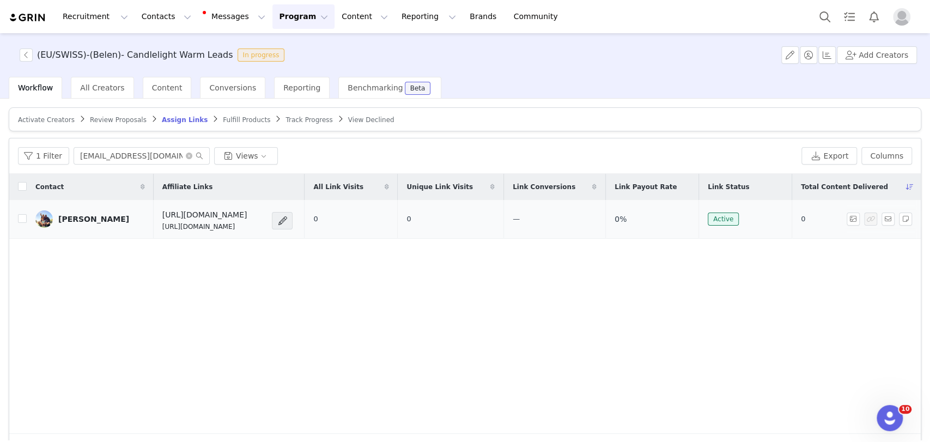
drag, startPoint x: 317, startPoint y: 228, endPoint x: 153, endPoint y: 227, distance: 164.6
click at [154, 227] on td "https://candlelightexperience.com/ https://glnk.io/z15l/candlelightxangelicamon…" at bounding box center [229, 219] width 151 height 39
copy p "https://glnk.io/z15l/candlelightxangelicamontagner"
click at [700, 216] on button "button" at bounding box center [888, 219] width 13 height 13
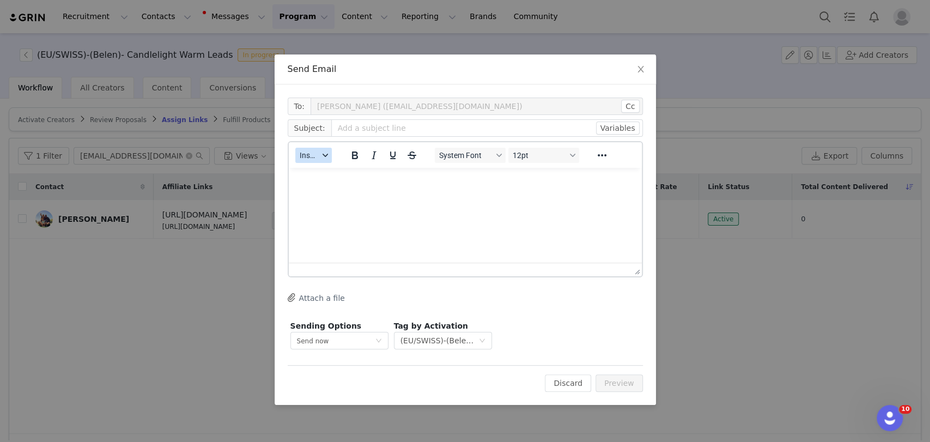
click at [305, 154] on span "Insert" at bounding box center [309, 155] width 19 height 9
click at [353, 177] on div "Insert Template" at bounding box center [353, 174] width 98 height 13
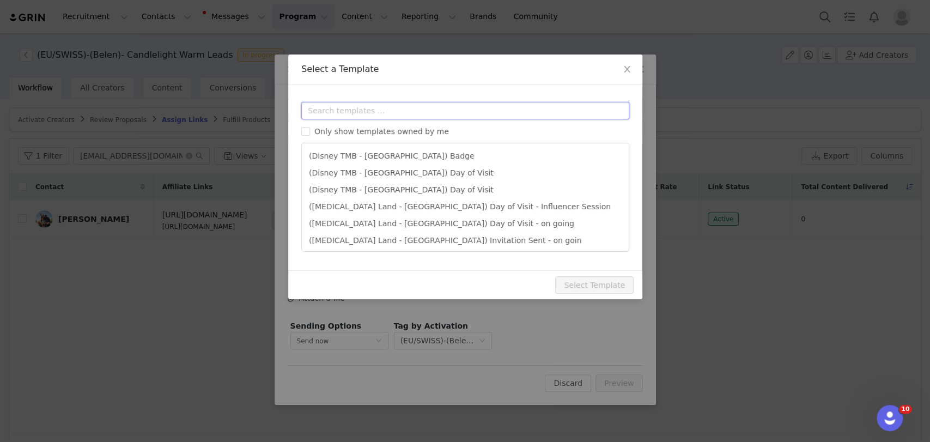
click at [373, 102] on input "text" at bounding box center [465, 110] width 328 height 17
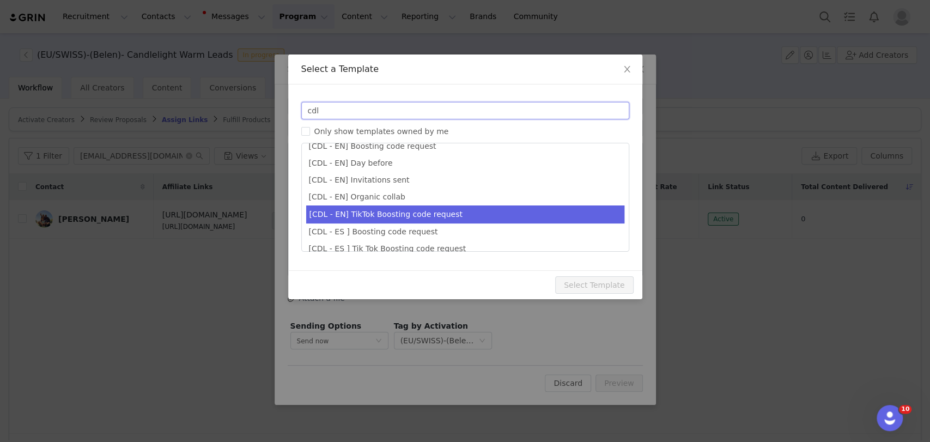
scroll to position [121, 0]
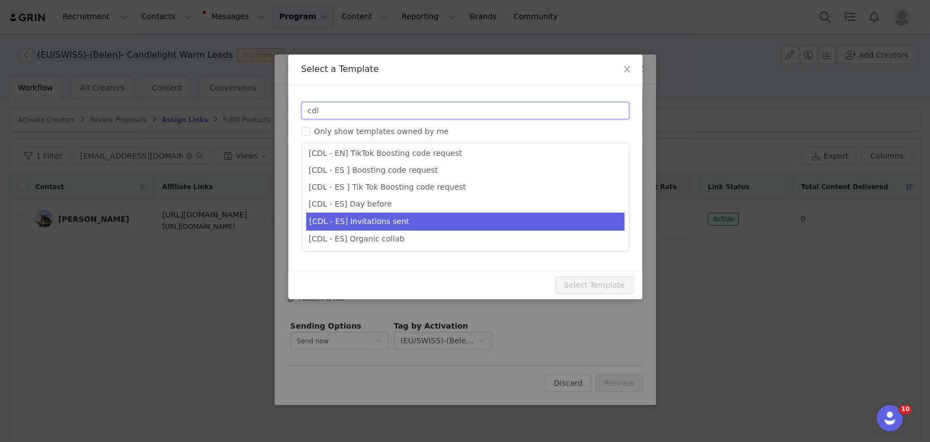
type input "cdl"
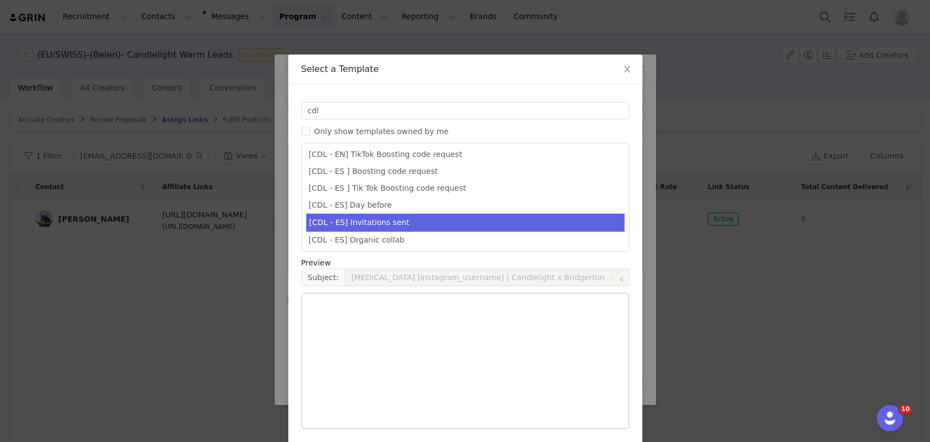
click at [401, 219] on li "[CDL - ES] Invitations sent" at bounding box center [465, 223] width 318 height 18
type input "¡Tus invitaciones a Candlelight han sido solicitadas! 🕯️✨"
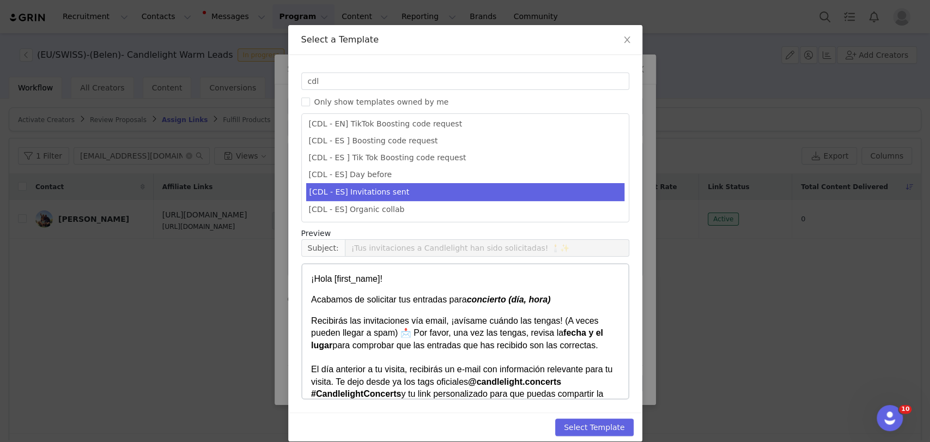
scroll to position [42, 0]
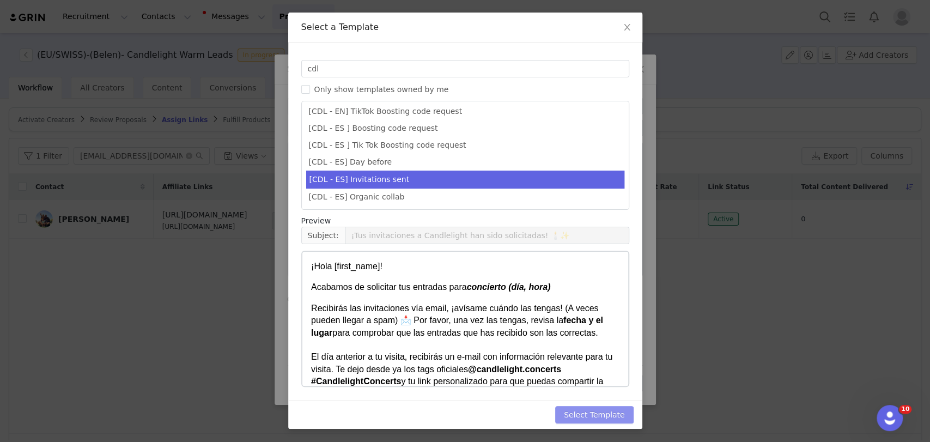
click at [595, 411] on button "Select Template" at bounding box center [594, 414] width 78 height 17
type input "¡Tus invitaciones a Candlelight han sido solicitadas! 🕯️✨"
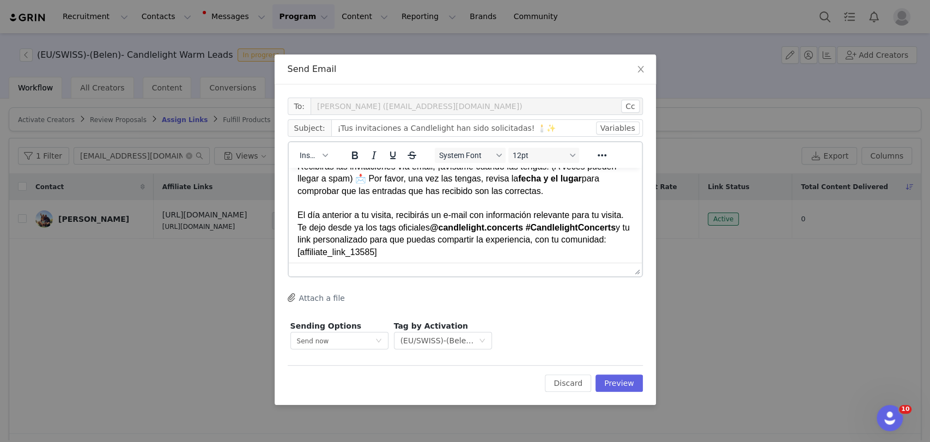
scroll to position [61, 0]
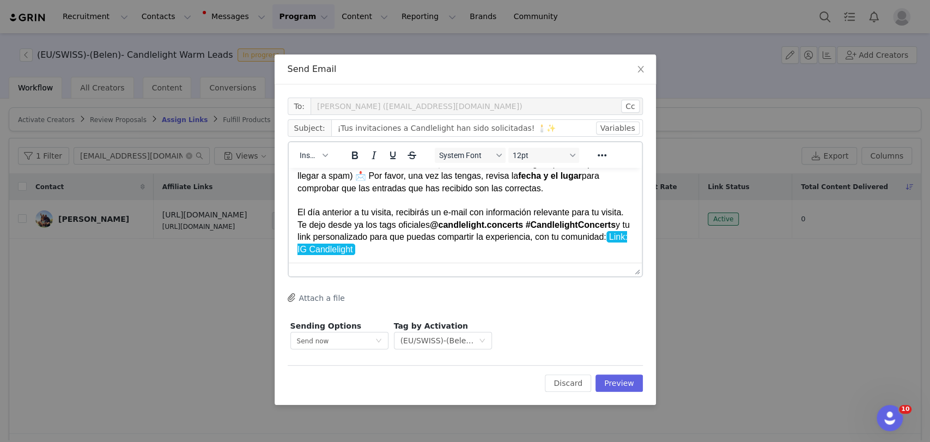
click at [463, 252] on p "Recibirás las invitaciones vía email, ¡avísame cuándo las tengas! (A veces pued…" at bounding box center [465, 207] width 336 height 98
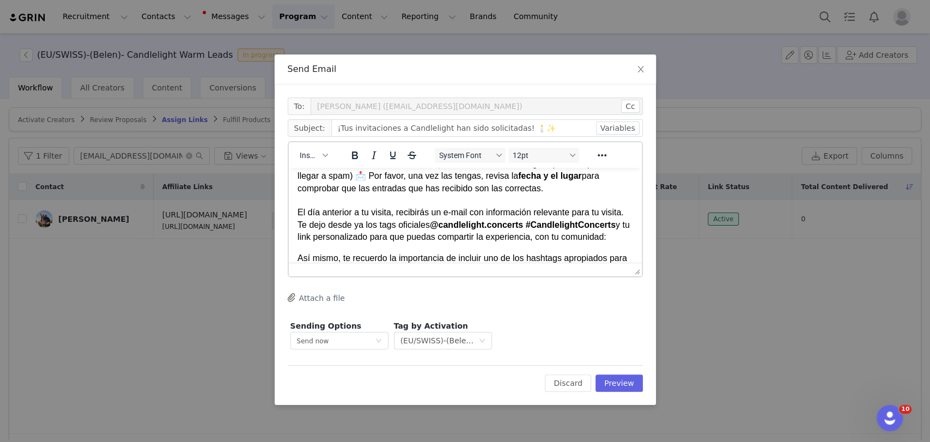
paste body "Rich Text Area. Press ALT-0 for help."
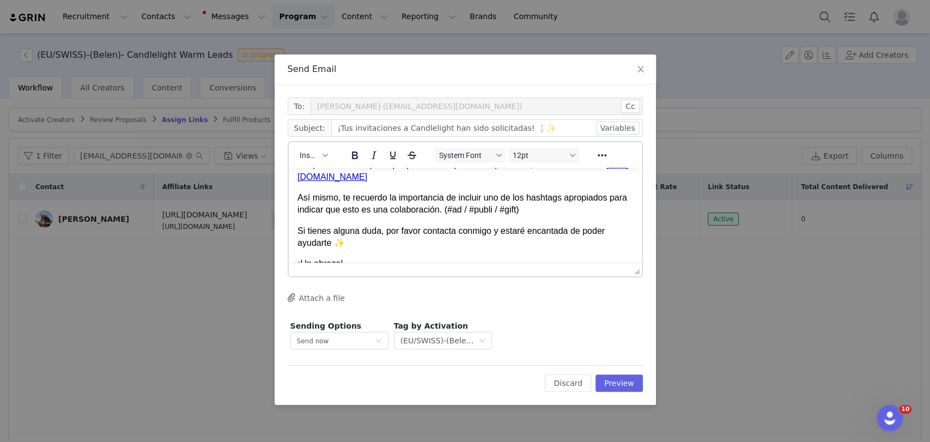
scroll to position [170, 0]
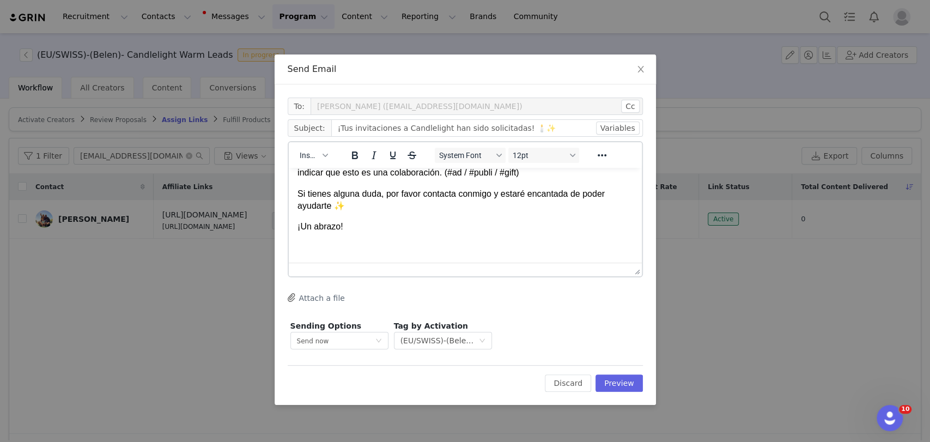
click at [370, 247] on p "Rich Text Area. Press ALT-0 for help." at bounding box center [465, 248] width 336 height 12
click at [305, 161] on button "Insert" at bounding box center [313, 155] width 37 height 15
click at [331, 213] on div "Insert Signature" at bounding box center [353, 209] width 98 height 13
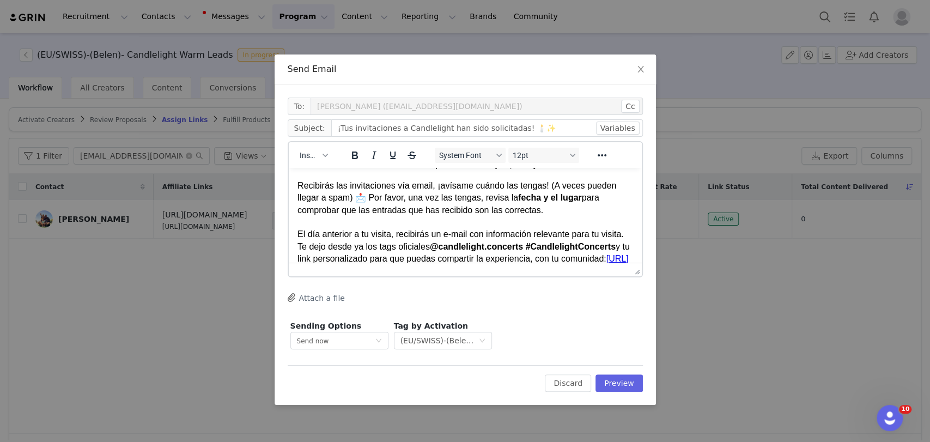
scroll to position [0, 0]
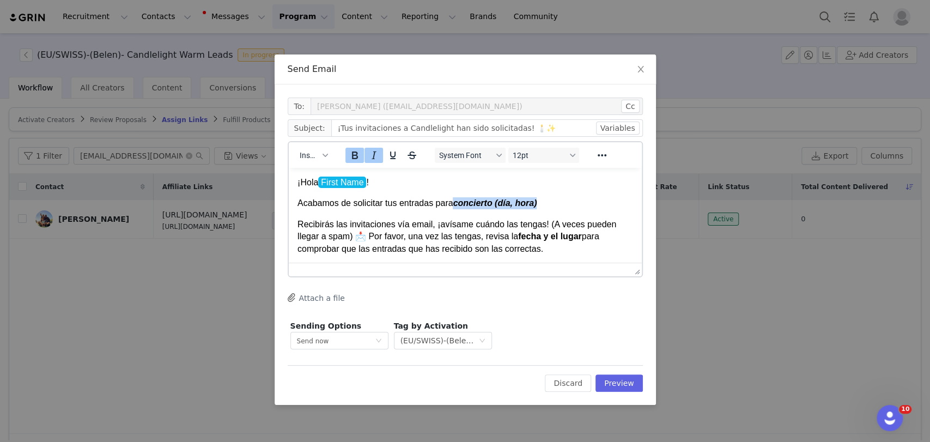
drag, startPoint x: 452, startPoint y: 203, endPoint x: 562, endPoint y: 204, distance: 109.6
click at [562, 204] on p "Acabamos de solicitar tus entradas para concierto (día, hora)" at bounding box center [465, 203] width 336 height 12
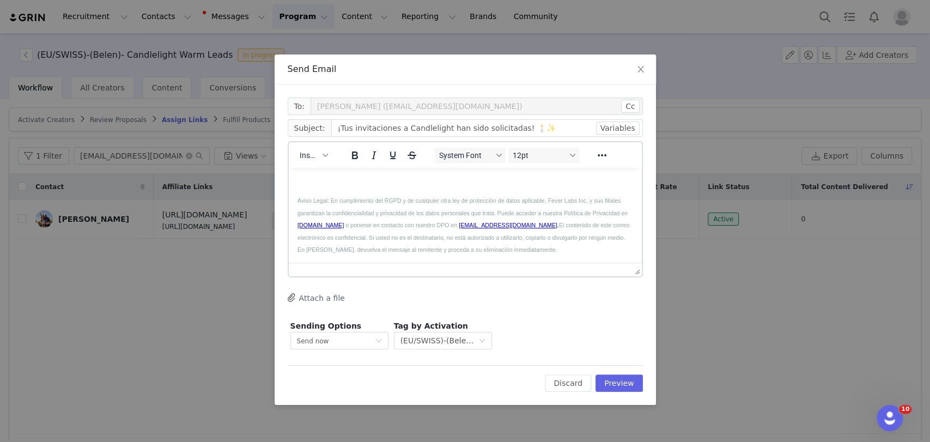
scroll to position [414, 0]
click at [619, 379] on button "Preview" at bounding box center [619, 382] width 47 height 17
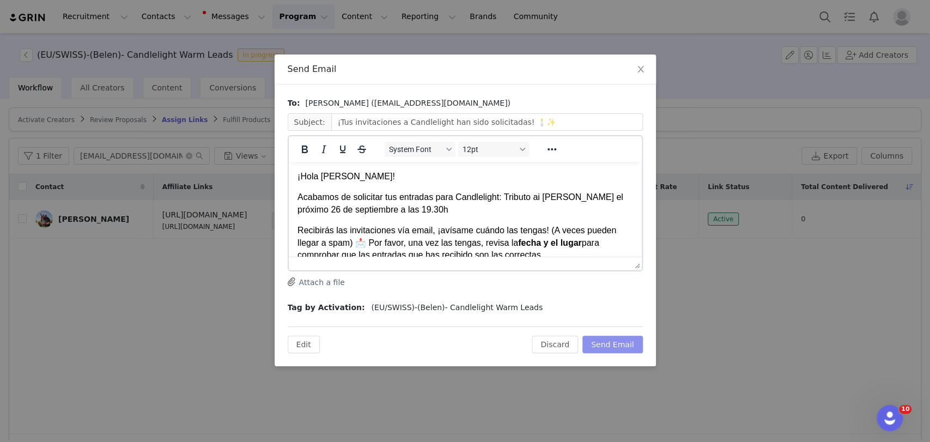
scroll to position [0, 0]
click at [606, 340] on button "Send Email" at bounding box center [613, 344] width 61 height 17
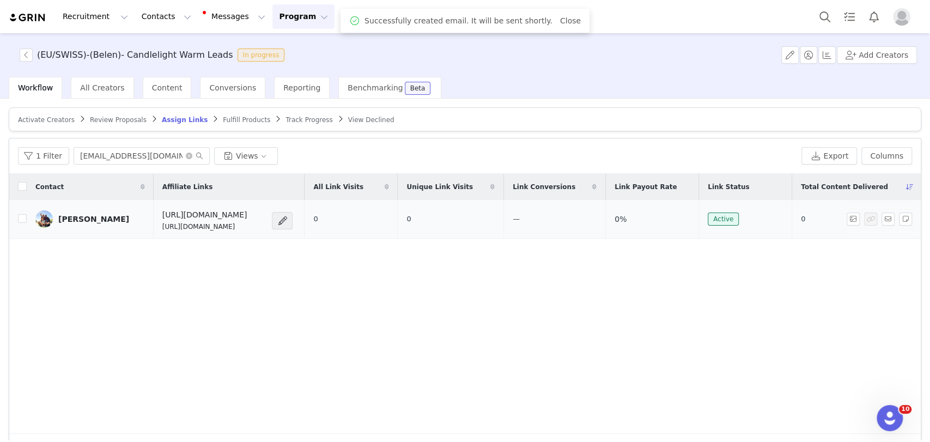
drag, startPoint x: 312, startPoint y: 229, endPoint x: 148, endPoint y: 229, distance: 164.1
click at [154, 229] on td "https://candlelightexperience.com/ https://glnk.io/z15l/candlelightxangelicamon…" at bounding box center [229, 219] width 151 height 39
copy p "https://glnk.io/z15l/candlelightxangelicamontagner"
click at [700, 213] on button "button" at bounding box center [888, 219] width 13 height 13
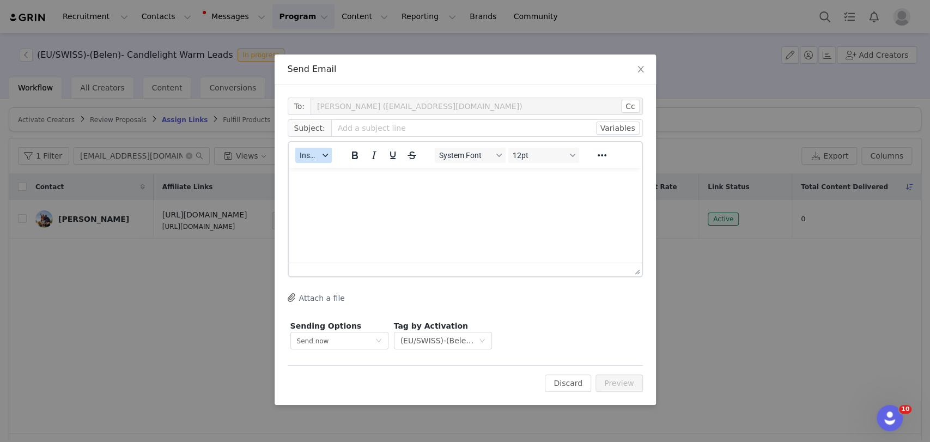
click at [321, 159] on button "Insert" at bounding box center [313, 155] width 37 height 15
click at [332, 179] on div "Insert Template" at bounding box center [353, 174] width 98 height 13
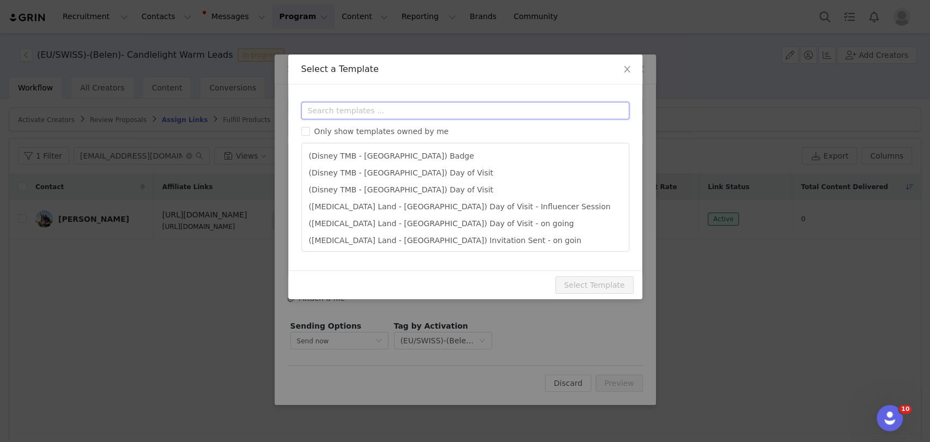
click at [348, 106] on input "text" at bounding box center [465, 110] width 328 height 17
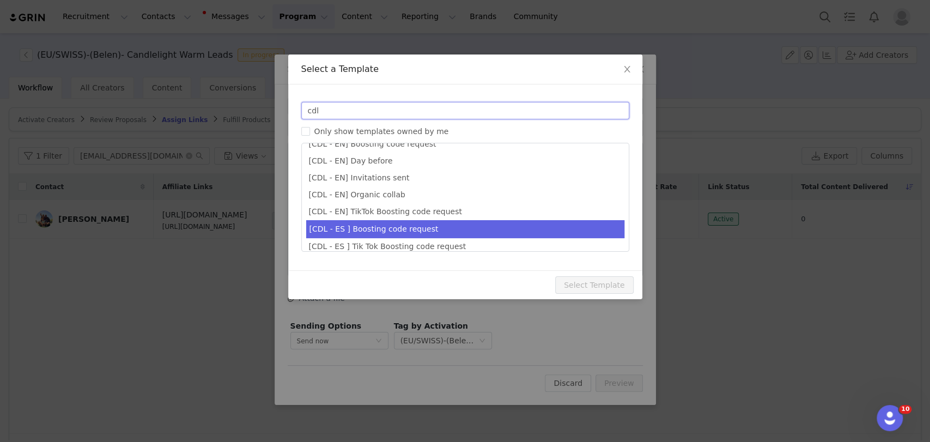
scroll to position [70, 0]
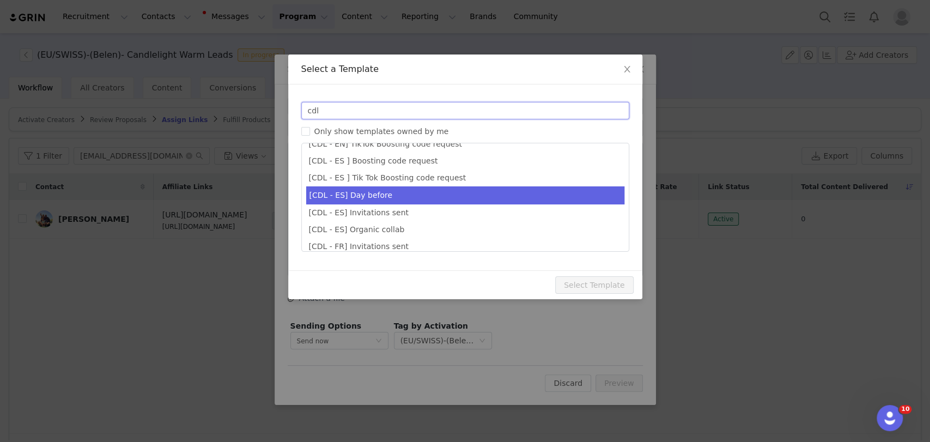
type input "cdl"
click at [366, 197] on li "[CDL - ES] Day before" at bounding box center [465, 195] width 318 height 18
type input "¡Tu concierto de Candlelight ya está aquí! 🕯️"
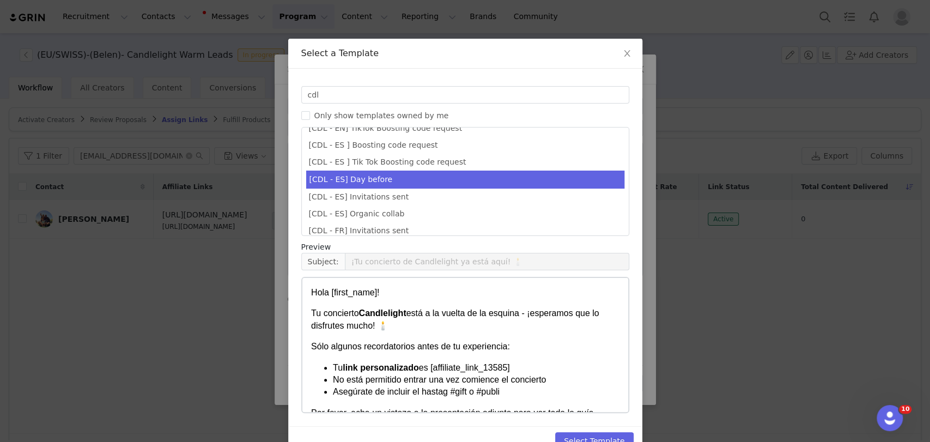
scroll to position [42, 0]
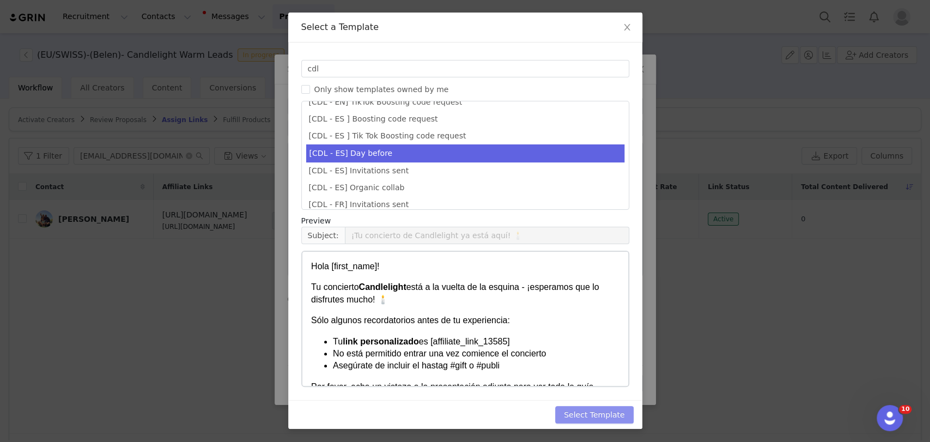
click at [587, 410] on button "Select Template" at bounding box center [594, 414] width 78 height 17
type input "¡Tu concierto de Candlelight ya está aquí! 🕯️"
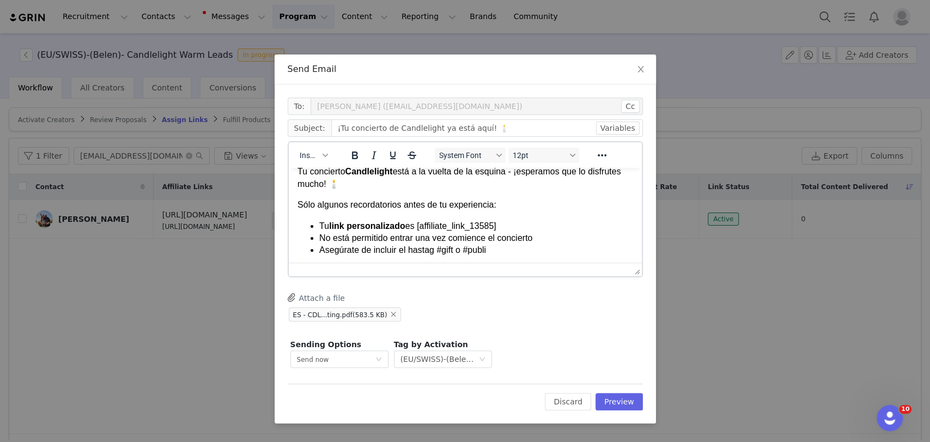
scroll to position [61, 0]
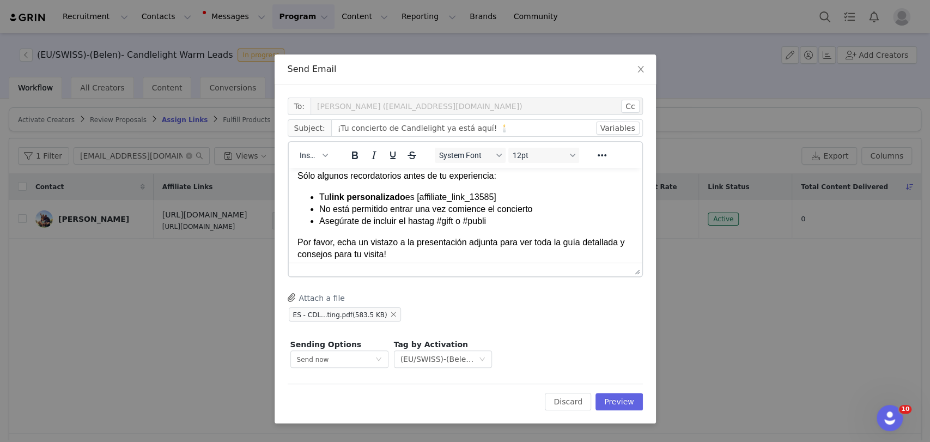
click at [513, 195] on li "Tu link personalizado es [affiliate_link_13585]" at bounding box center [476, 197] width 314 height 12
paste body "Rich Text Area. Press ALT-0 for help."
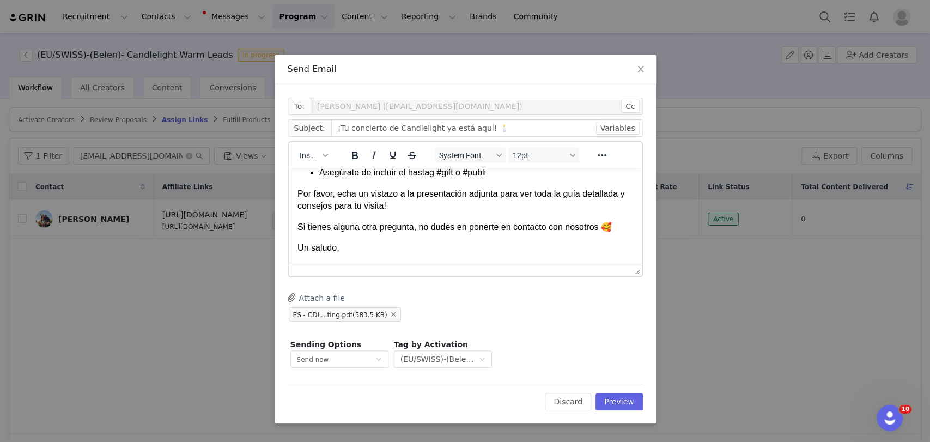
click at [341, 250] on p "Un saludo," at bounding box center [465, 248] width 336 height 12
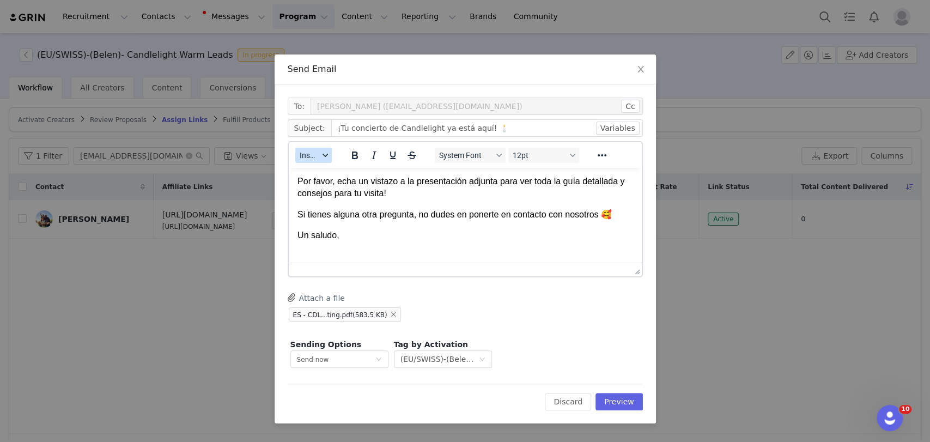
click at [316, 152] on span "Insert" at bounding box center [309, 155] width 19 height 9
click at [323, 210] on div "Insert Signature" at bounding box center [353, 209] width 98 height 13
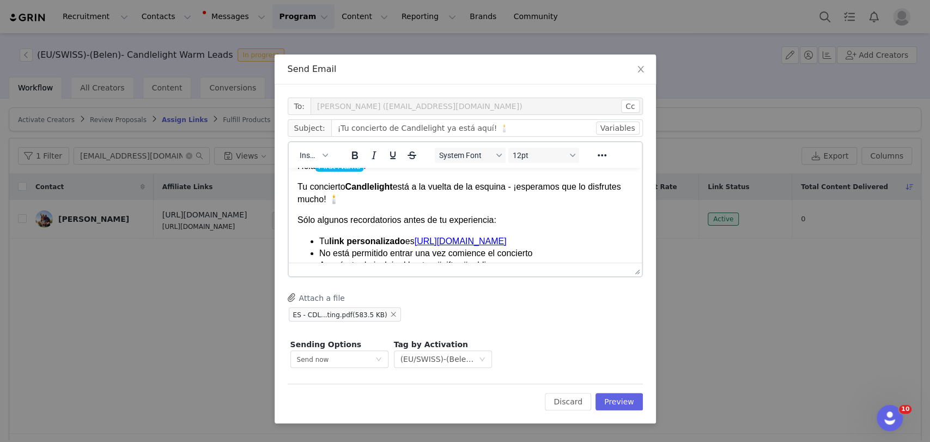
scroll to position [0, 0]
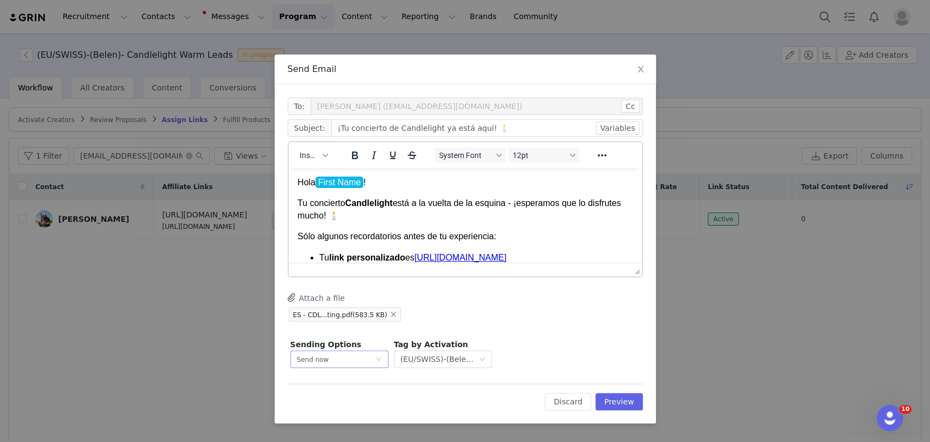
click at [338, 359] on div "Send now" at bounding box center [336, 359] width 78 height 16
click at [344, 399] on span "Schedule for later" at bounding box center [326, 400] width 58 height 8
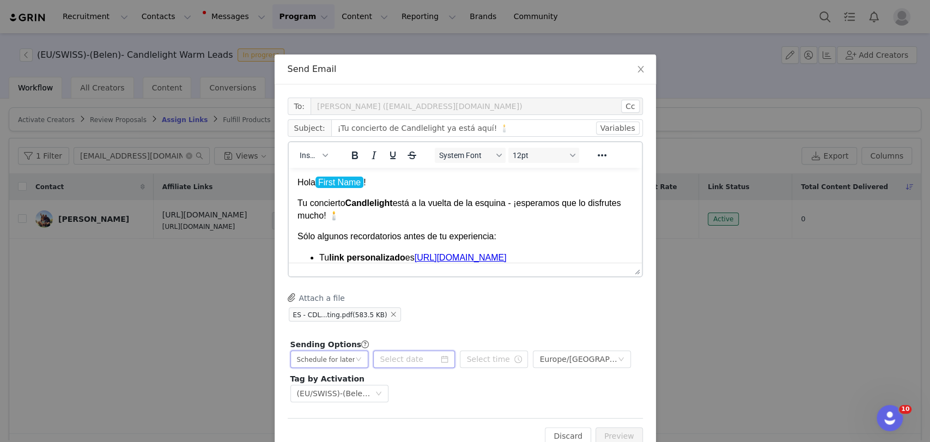
click at [388, 353] on input at bounding box center [414, 358] width 82 height 17
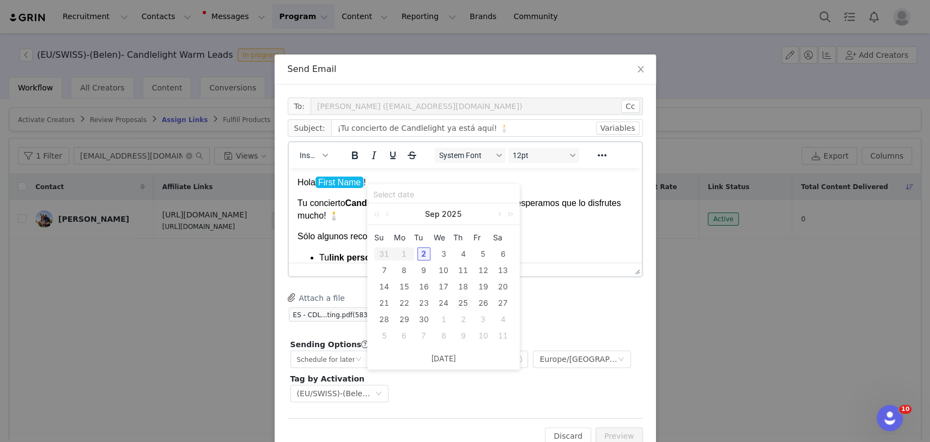
click at [467, 302] on div "25" at bounding box center [463, 303] width 13 height 13
type input "2025-09-25"
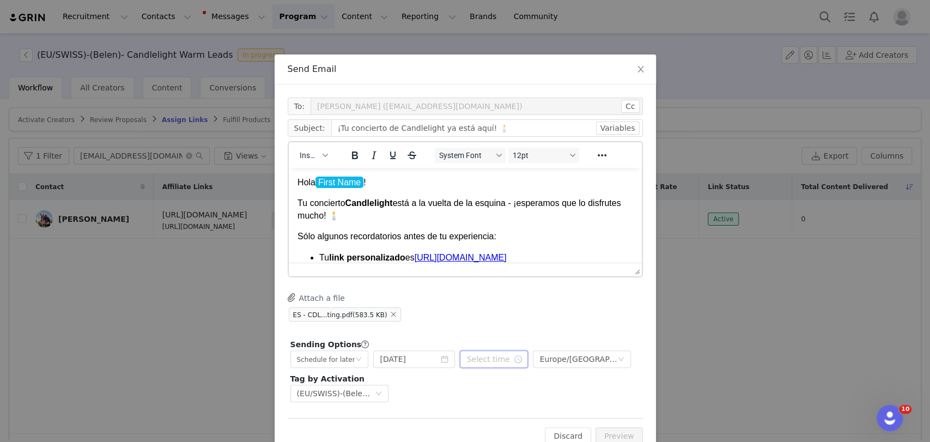
click at [485, 358] on input "text" at bounding box center [494, 358] width 68 height 17
click at [523, 271] on li "am" at bounding box center [530, 272] width 31 height 17
type input "10:10 am"
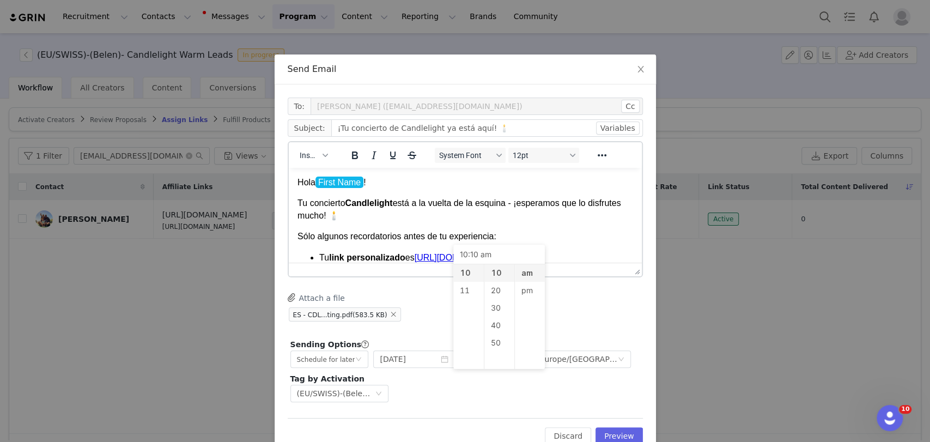
click at [576, 297] on div "Attach a file ES - CDL...ting.pdf (583.5 KB)" at bounding box center [465, 308] width 355 height 30
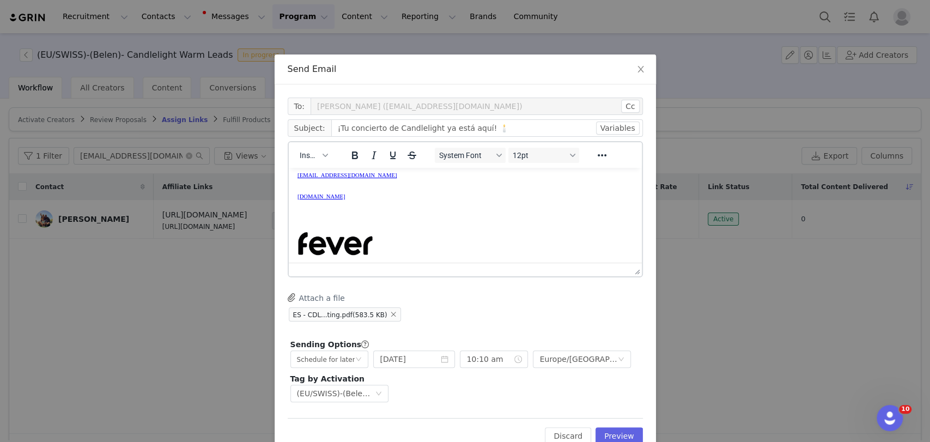
scroll to position [303, 0]
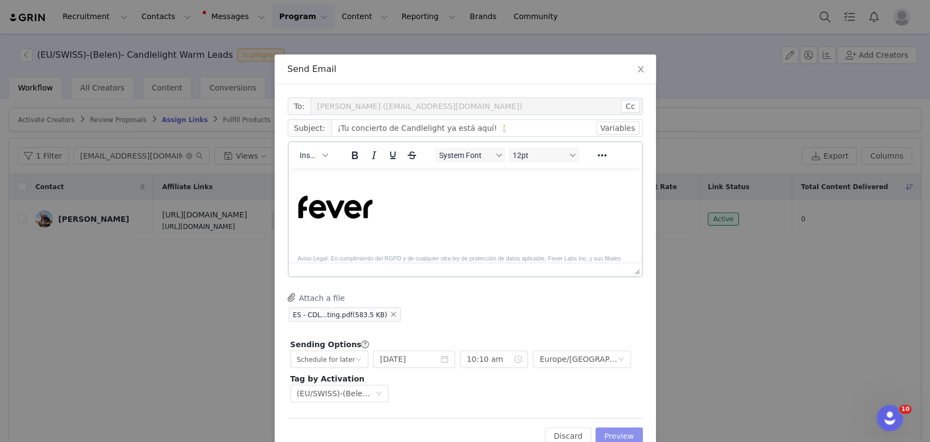
click at [614, 431] on button "Preview" at bounding box center [619, 435] width 47 height 17
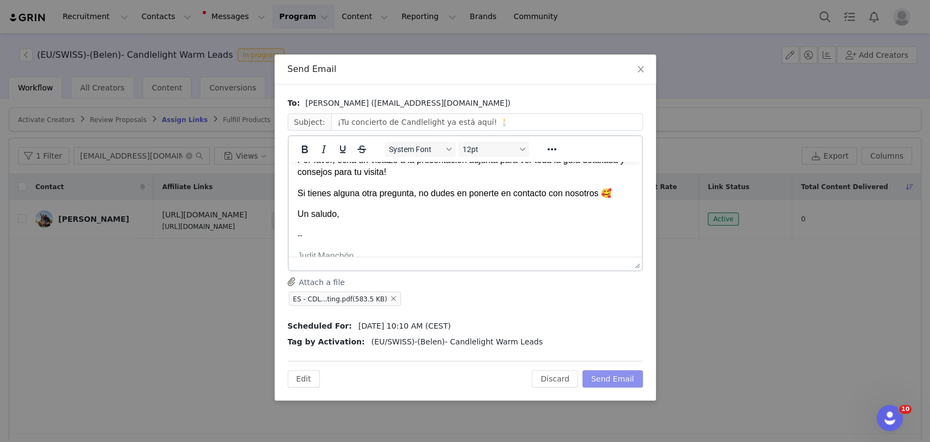
scroll to position [0, 0]
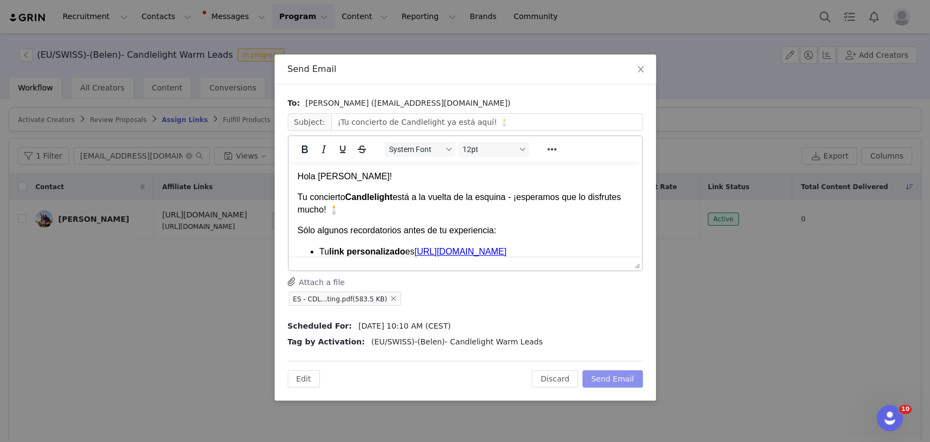
click at [620, 373] on button "Send Email" at bounding box center [613, 378] width 61 height 17
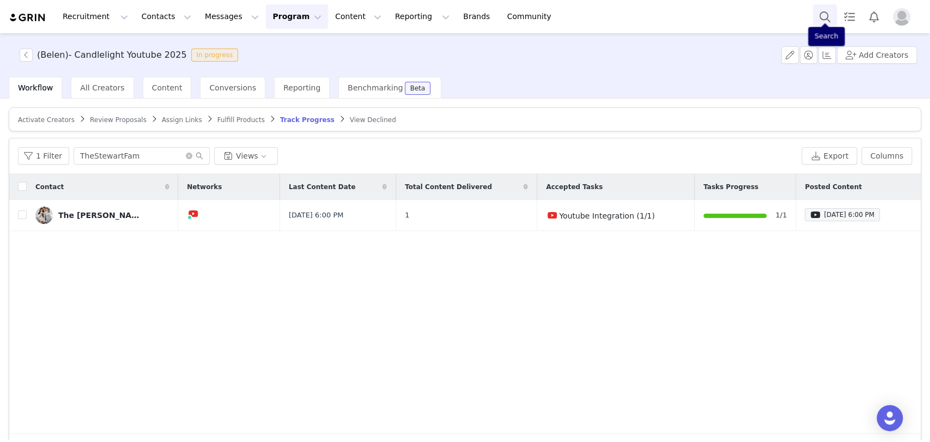
click at [818, 16] on button "Search" at bounding box center [825, 16] width 24 height 25
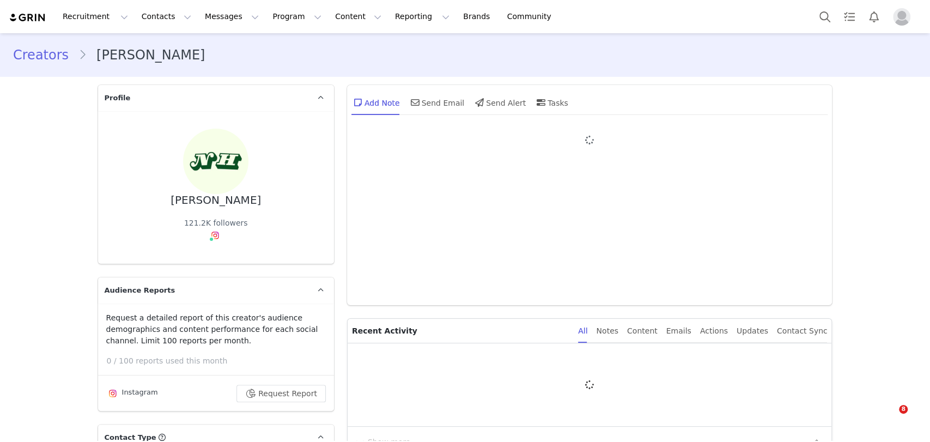
type input "+1 ([GEOGRAPHIC_DATA])"
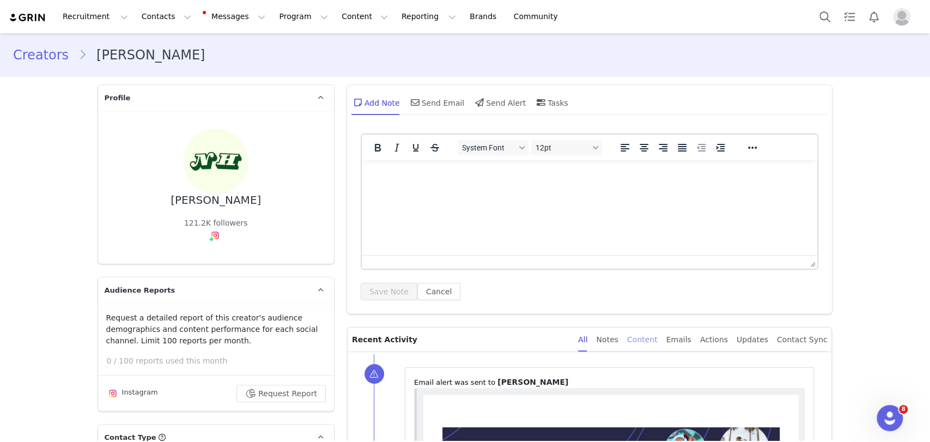
click at [657, 346] on div "Content" at bounding box center [642, 340] width 31 height 25
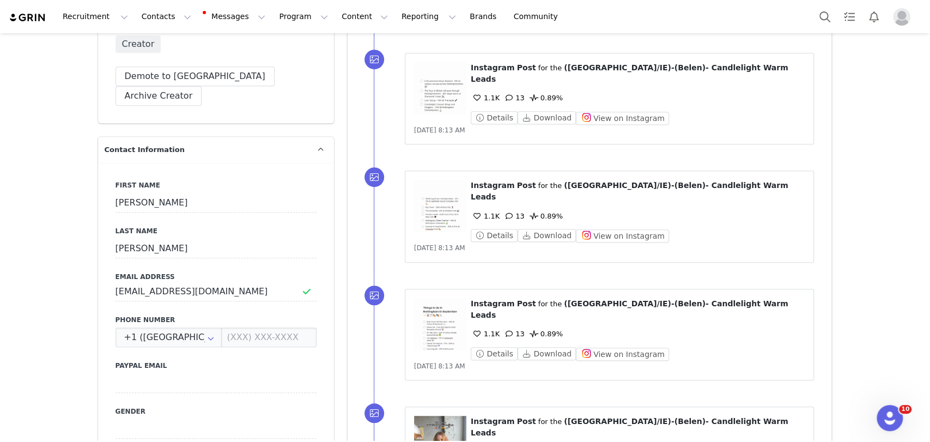
scroll to position [242, 0]
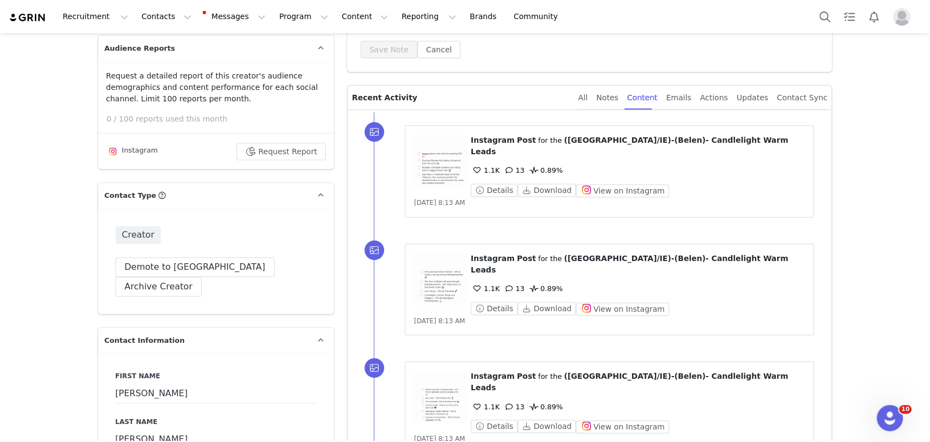
click at [445, 167] on figure at bounding box center [440, 161] width 52 height 52
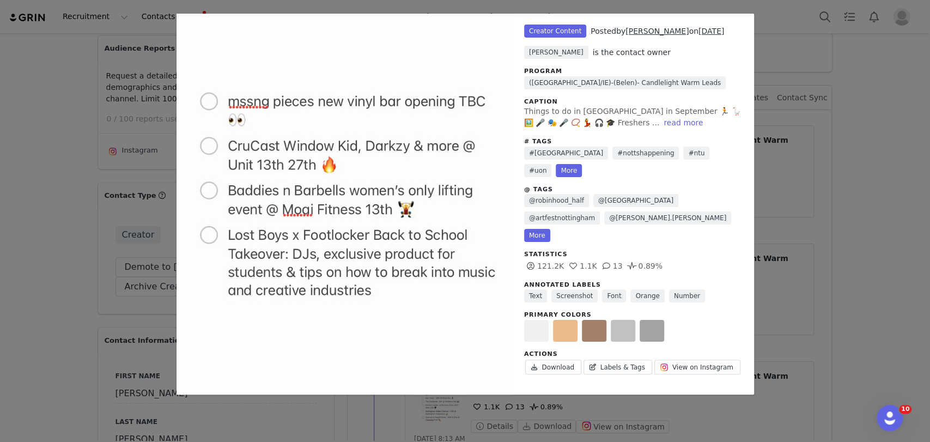
click at [885, 137] on div "Unlabeled Creator Content Posted by Oliver Campbell on Aug 29, 2025 Judit Manch…" at bounding box center [465, 221] width 930 height 442
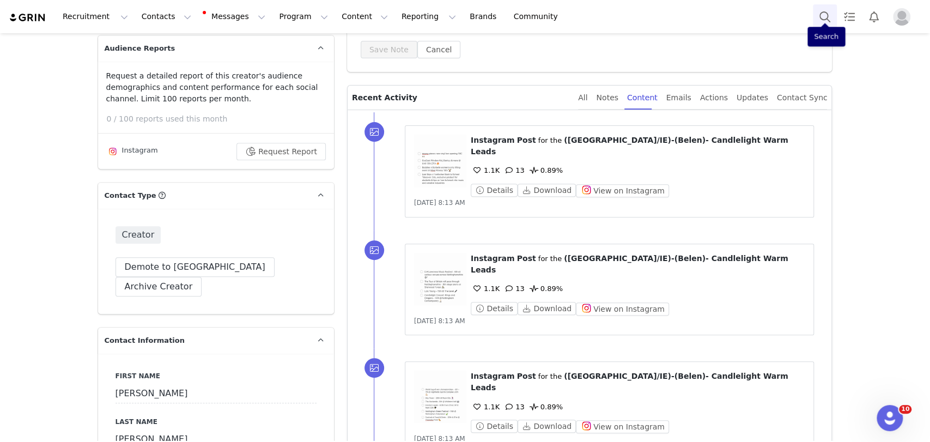
click at [826, 19] on button "Search" at bounding box center [825, 16] width 24 height 25
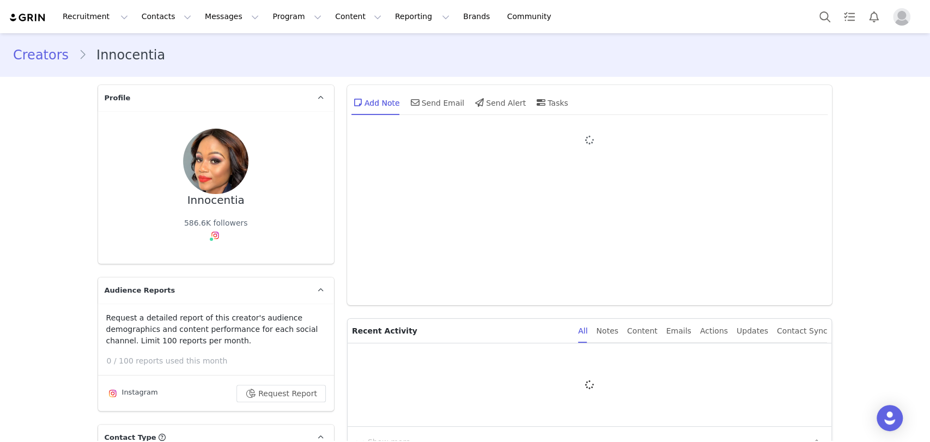
type input "+1 (United States)"
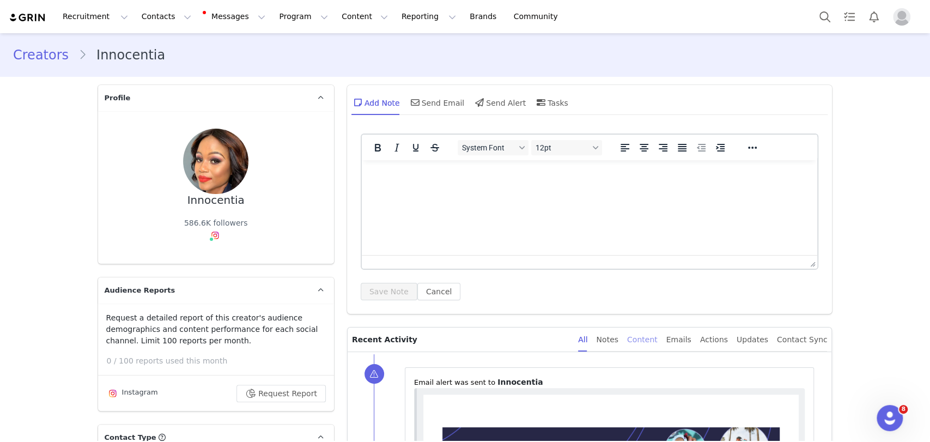
click at [658, 339] on div "Content" at bounding box center [642, 340] width 31 height 25
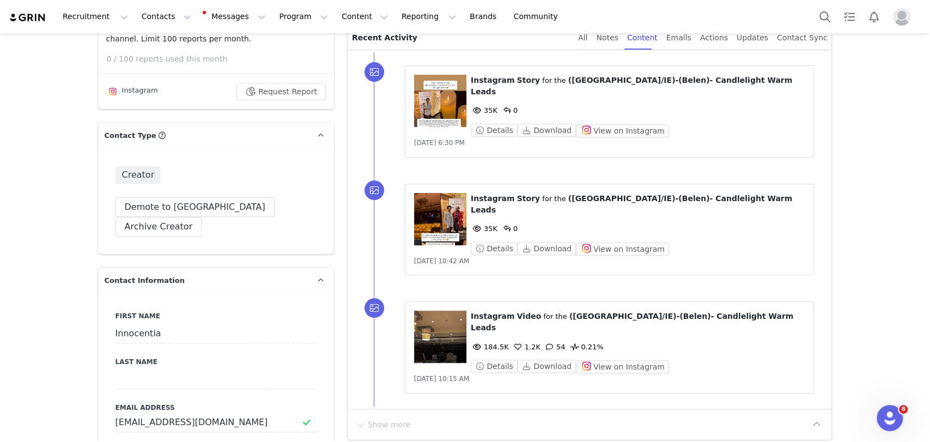
scroll to position [303, 0]
click at [435, 208] on figure at bounding box center [440, 218] width 52 height 52
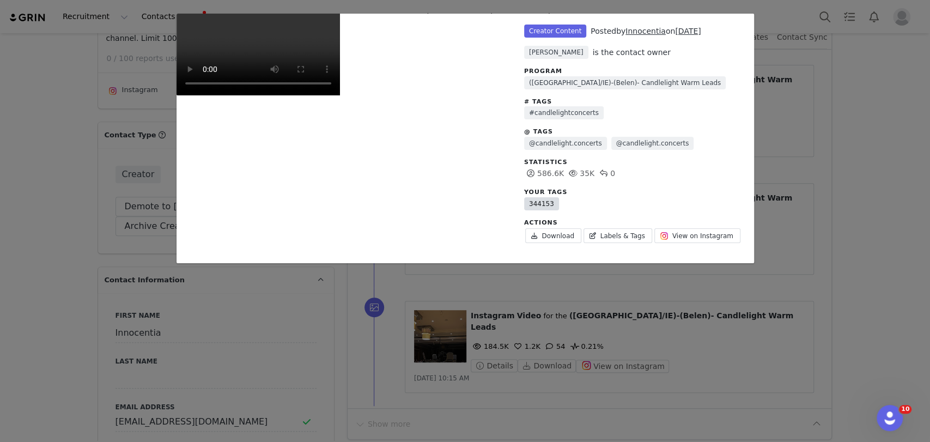
click at [546, 205] on link "344153" at bounding box center [541, 203] width 35 height 13
click at [545, 205] on link "344153" at bounding box center [541, 203] width 35 height 13
click at [541, 205] on link "344153" at bounding box center [541, 203] width 35 height 13
copy link "344153"
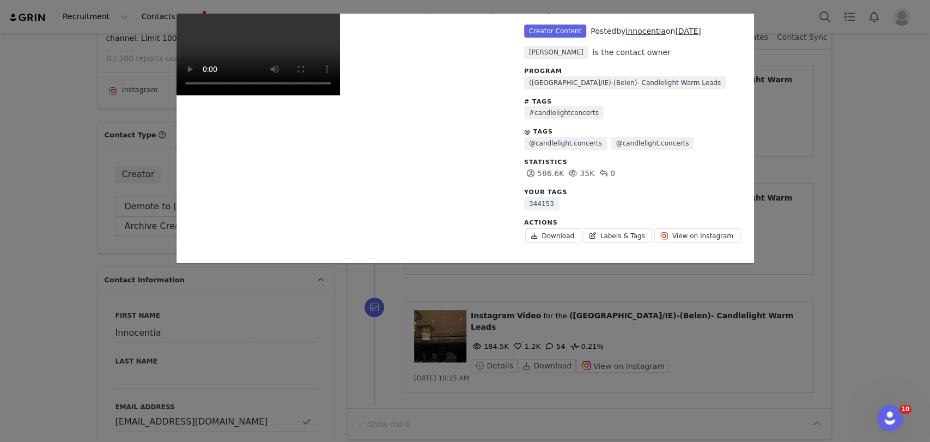
click at [889, 142] on div "Unlabeled Creator Content Posted by Innocentia on Aug 27, 2025 Judit Manchón is…" at bounding box center [465, 221] width 930 height 442
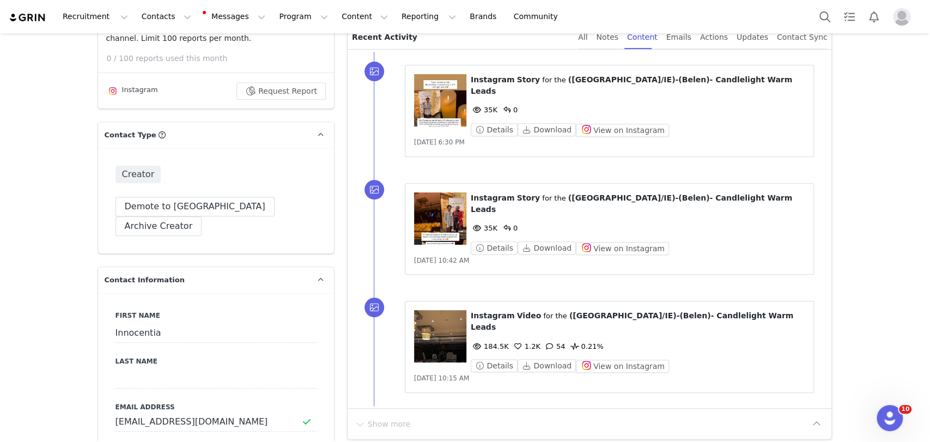
click at [444, 311] on figure at bounding box center [440, 336] width 52 height 52
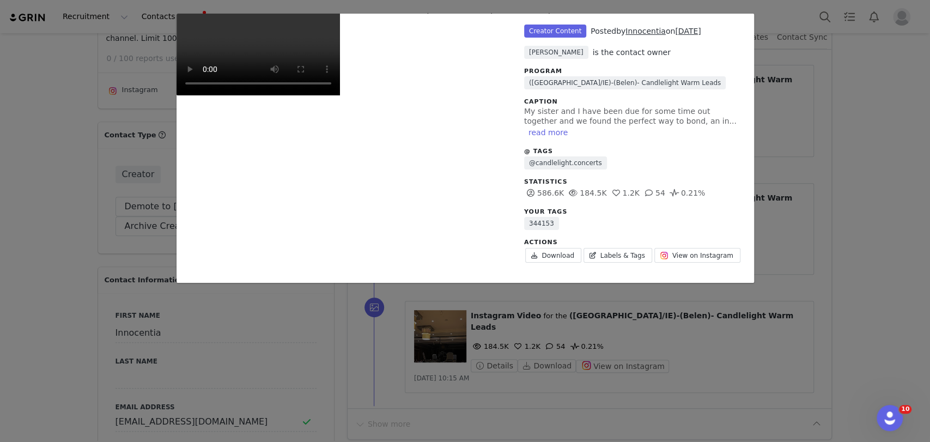
click at [876, 182] on div "Unlabeled Creator Content Posted by Innocentia on Aug 27, 2025 Judit Manchón is…" at bounding box center [465, 221] width 930 height 442
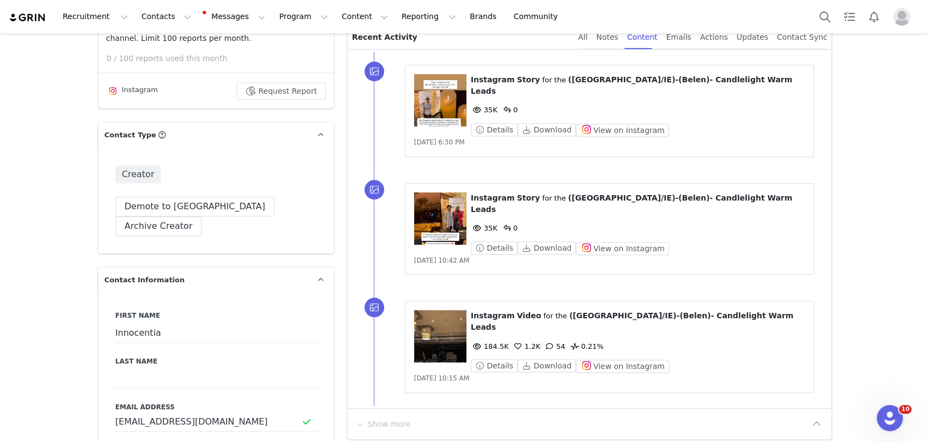
click at [449, 106] on figure at bounding box center [440, 100] width 52 height 52
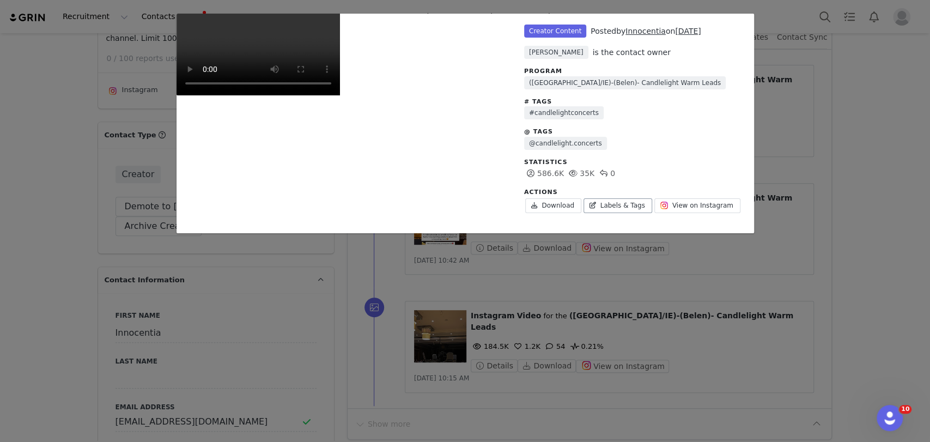
click at [612, 202] on link "Labels & Tags" at bounding box center [618, 205] width 69 height 15
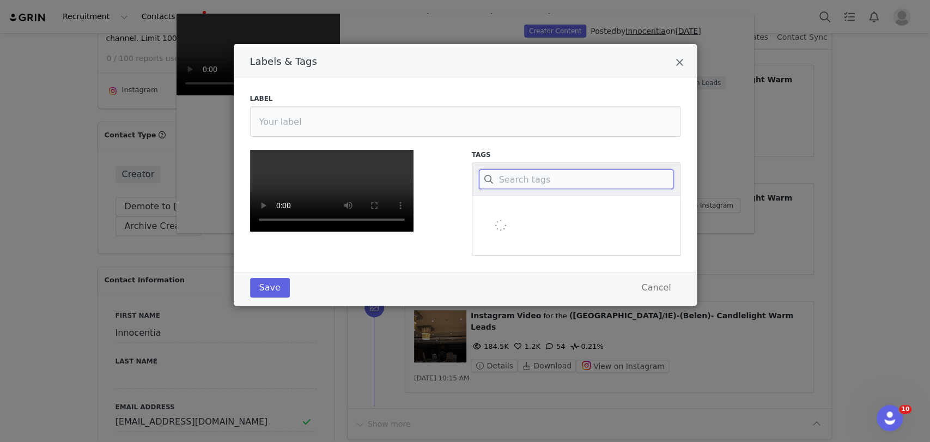
click at [582, 180] on input "Labels & Tags" at bounding box center [576, 180] width 195 height 20
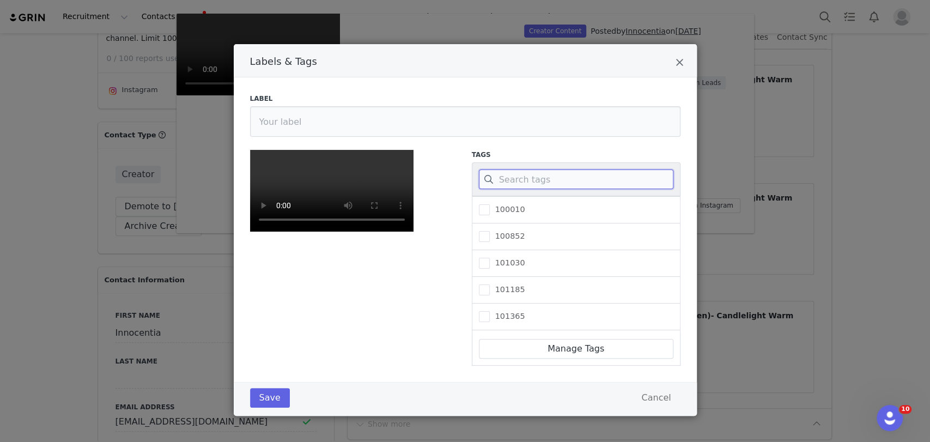
click at [526, 180] on input "Labels & Tags" at bounding box center [576, 180] width 195 height 20
paste input "344153"
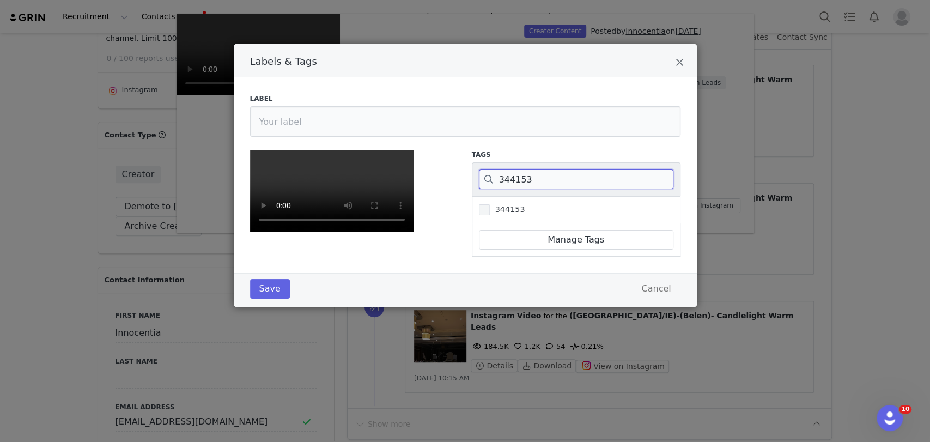
type input "344153"
click at [497, 209] on span "344153" at bounding box center [507, 209] width 35 height 10
click at [490, 204] on input "344153" at bounding box center [490, 204] width 0 height 0
click at [262, 299] on button "Save" at bounding box center [270, 289] width 40 height 20
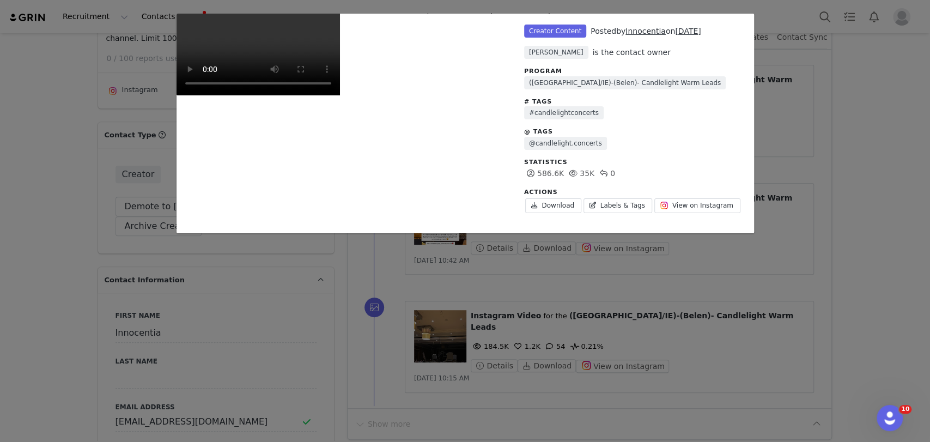
drag, startPoint x: 904, startPoint y: 119, endPoint x: 894, endPoint y: 120, distance: 9.8
click at [904, 119] on div "Unlabeled Creator Content Posted by Innocentia on Sep 1, 2025 Judit Manchón is …" at bounding box center [465, 221] width 930 height 442
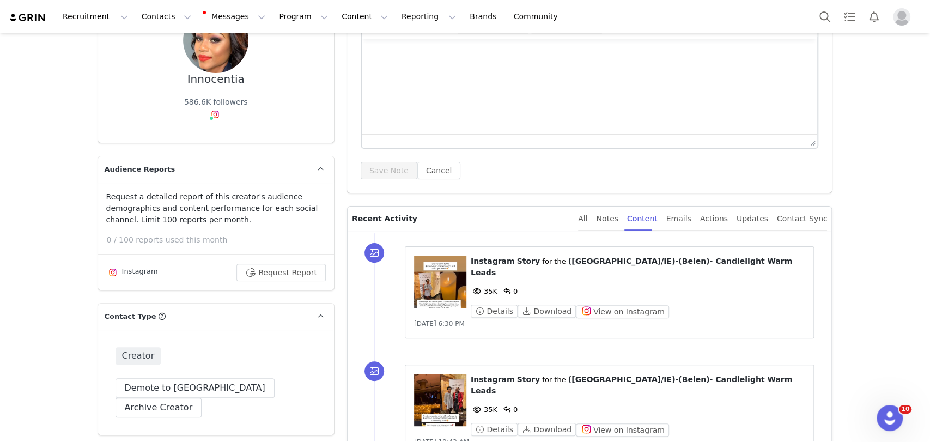
scroll to position [0, 0]
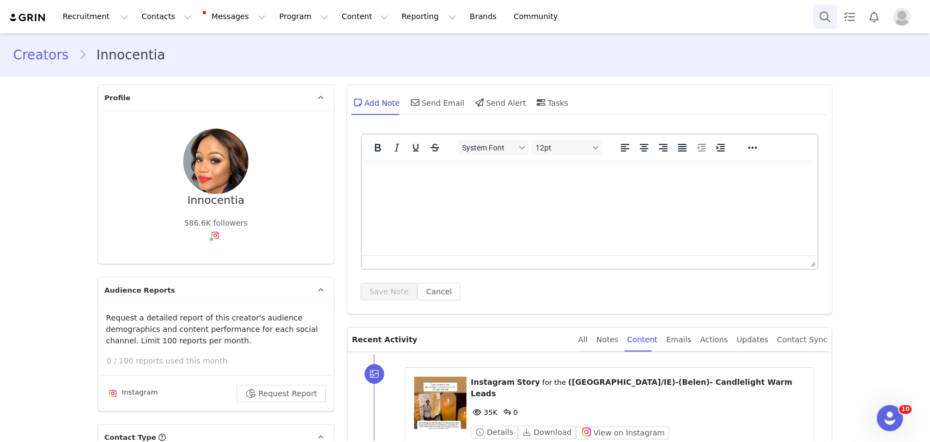
click at [813, 13] on button "Search" at bounding box center [825, 16] width 24 height 25
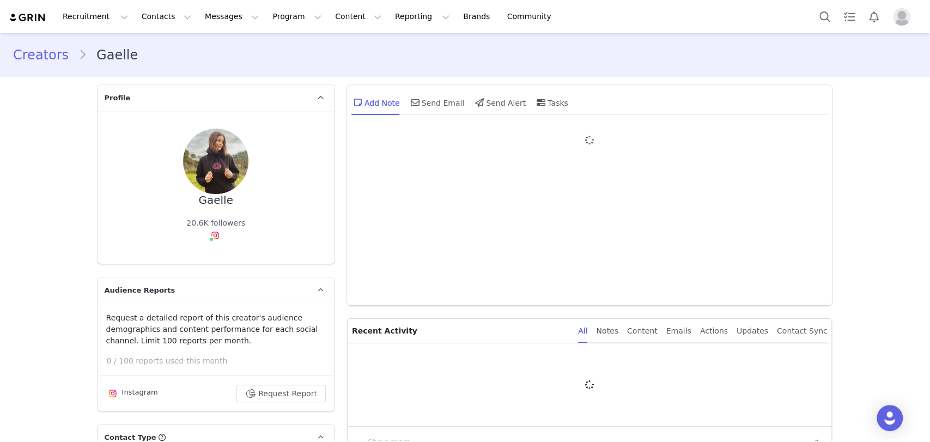
type input "+1 ([GEOGRAPHIC_DATA])"
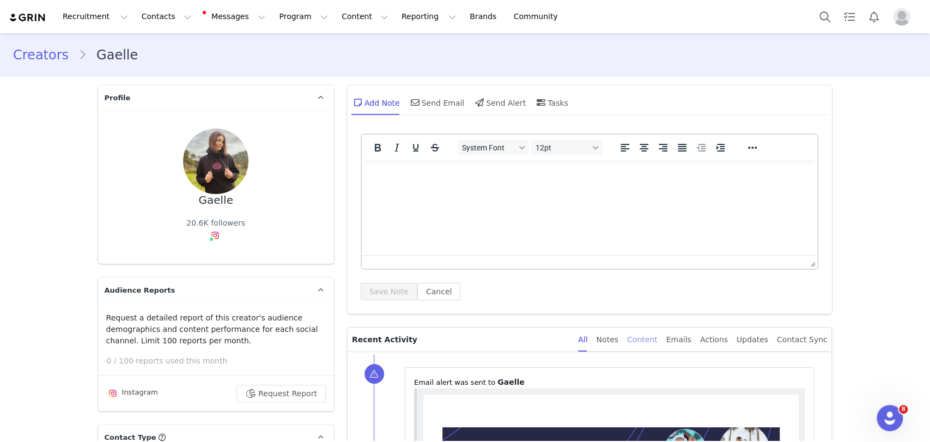
click at [658, 336] on div "Content" at bounding box center [642, 340] width 31 height 25
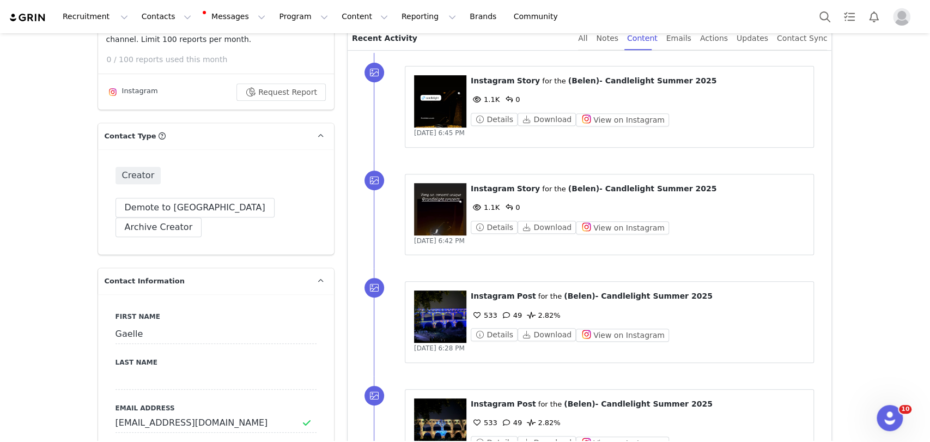
scroll to position [303, 0]
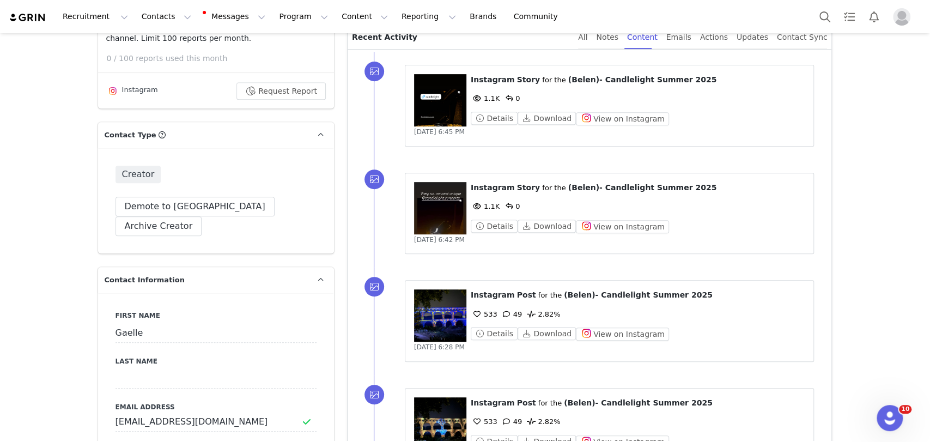
click at [445, 213] on figure at bounding box center [440, 208] width 52 height 52
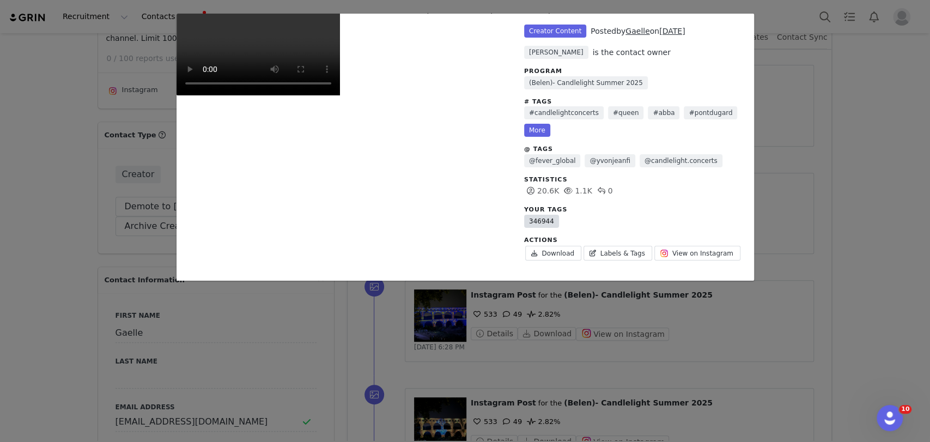
click at [535, 223] on link "346944" at bounding box center [541, 221] width 35 height 13
copy link "346944"
click at [861, 171] on div "Unlabeled Creator Content Posted by [PERSON_NAME] on [DATE] [PERSON_NAME] is th…" at bounding box center [465, 221] width 930 height 442
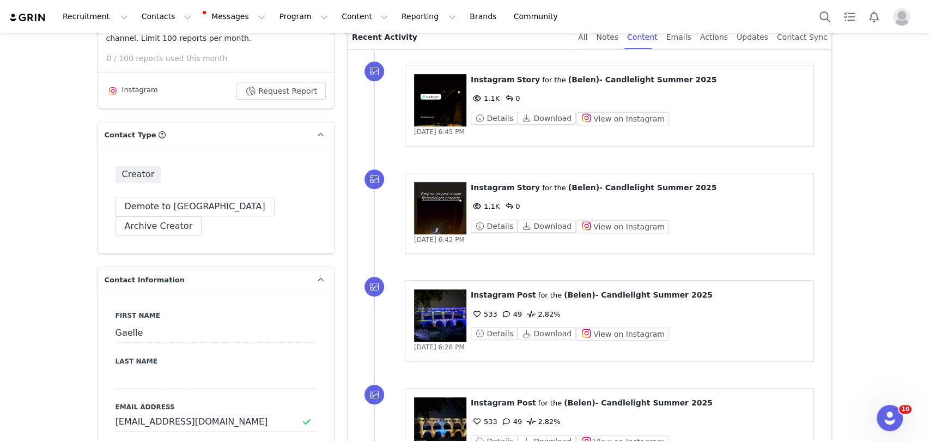
click at [431, 92] on figure at bounding box center [440, 100] width 52 height 52
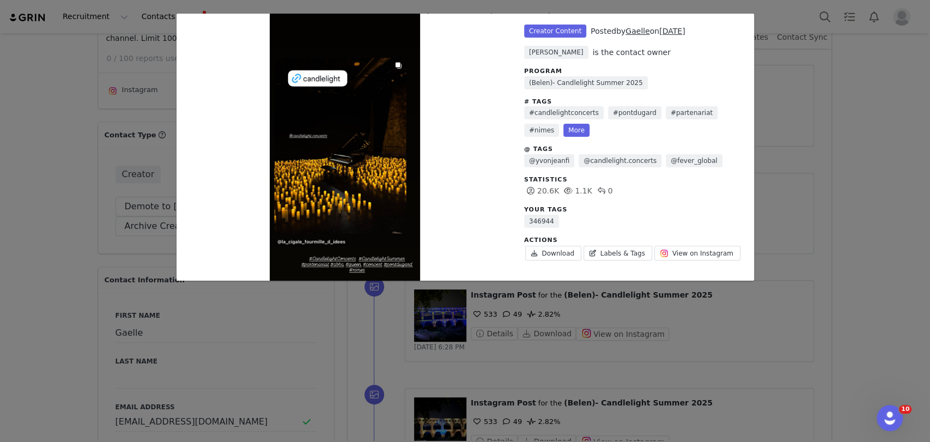
drag, startPoint x: 860, startPoint y: 118, endPoint x: 805, endPoint y: 144, distance: 61.2
click at [859, 118] on div "Unlabeled Creator Content Posted by [PERSON_NAME] on [DATE] [PERSON_NAME] is th…" at bounding box center [465, 221] width 930 height 442
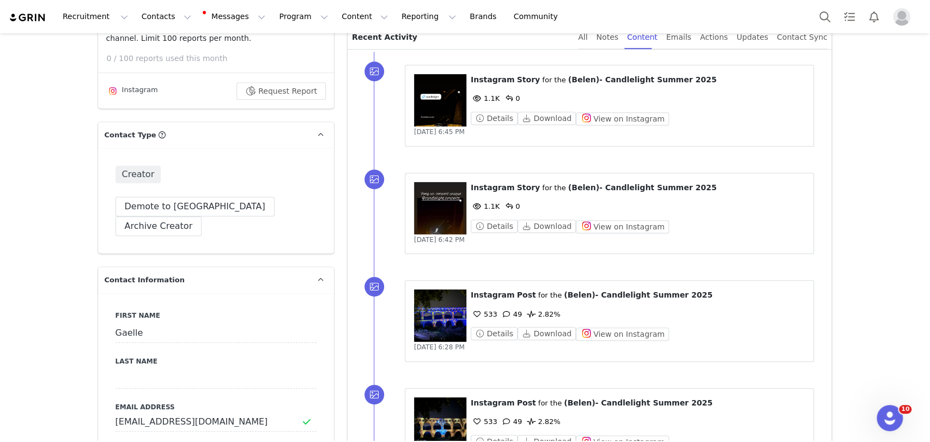
scroll to position [242, 0]
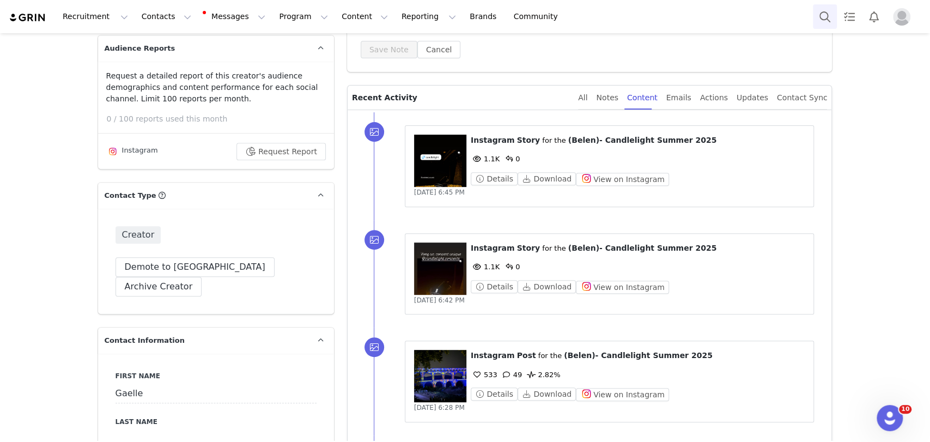
click at [818, 23] on button "Search" at bounding box center [825, 16] width 24 height 25
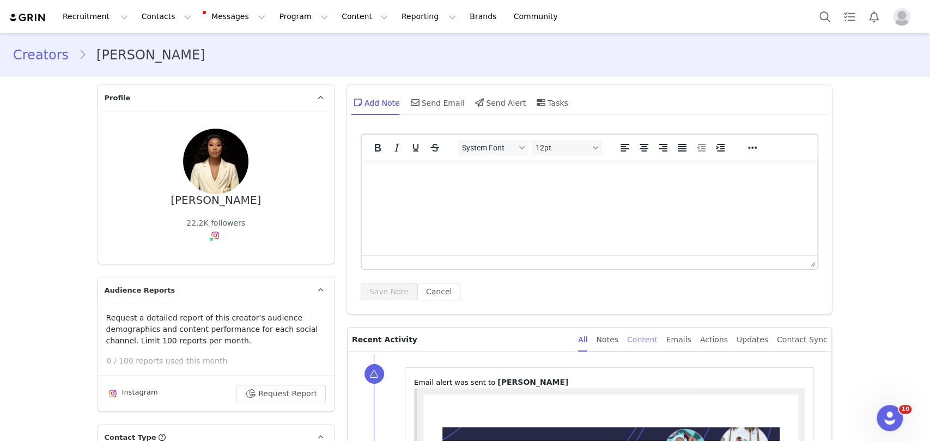
click at [655, 340] on div "Content" at bounding box center [642, 340] width 31 height 25
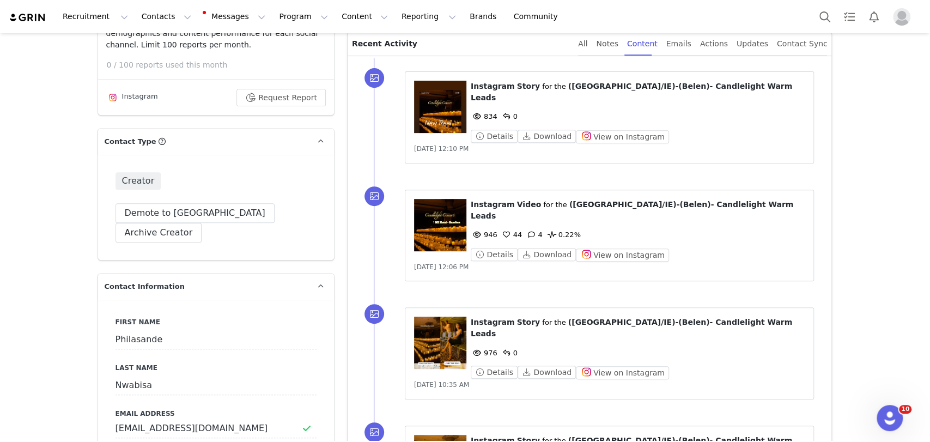
scroll to position [303, 0]
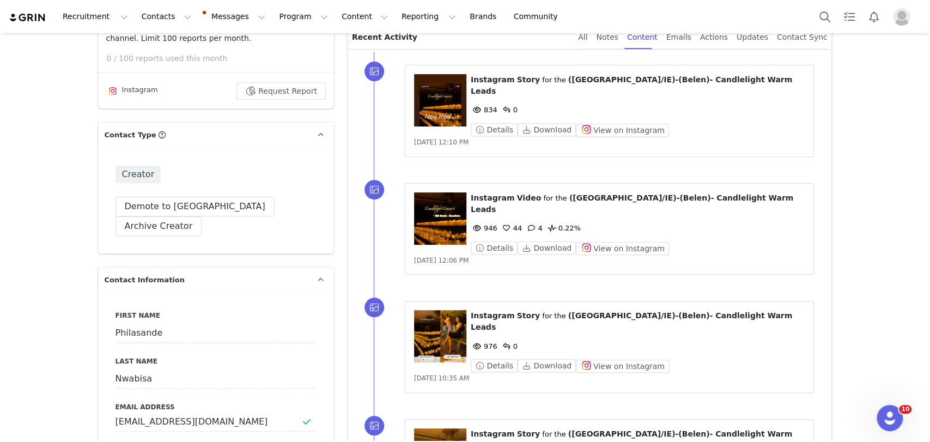
click at [440, 213] on figure at bounding box center [440, 218] width 52 height 52
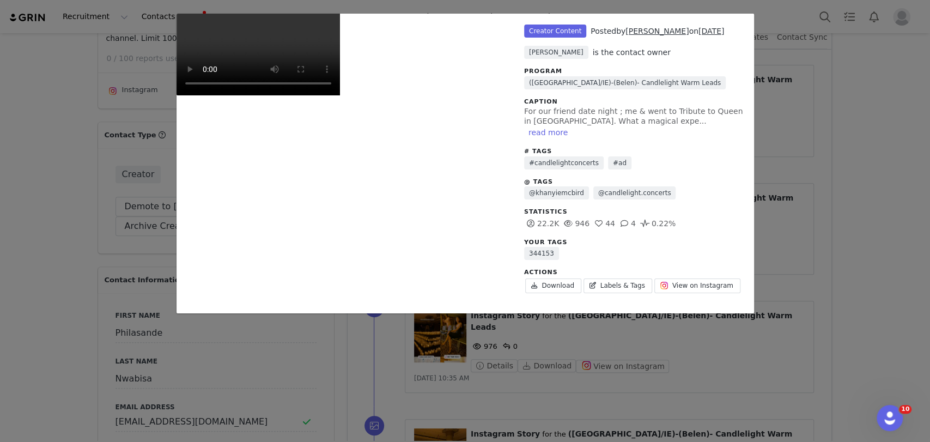
click at [854, 155] on div "Unlabeled Creator Content Posted by Philasande Nwabisa on Aug 29, 2025 Judit Ma…" at bounding box center [465, 221] width 930 height 442
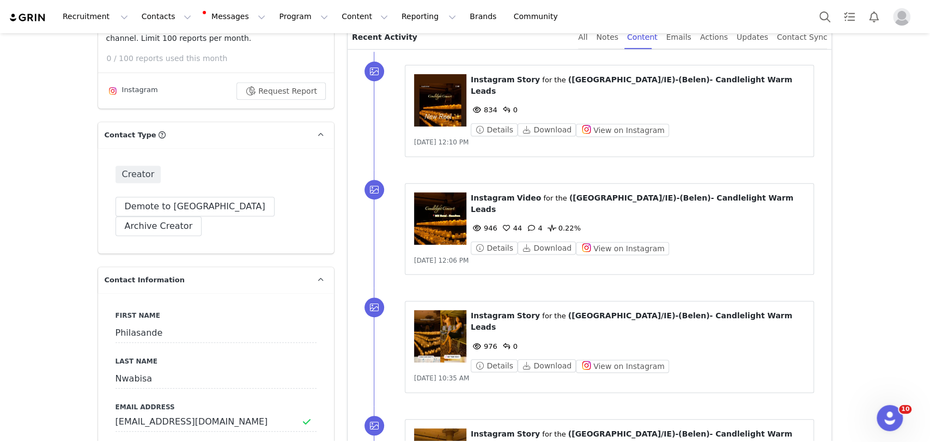
click at [414, 94] on figure at bounding box center [440, 100] width 52 height 52
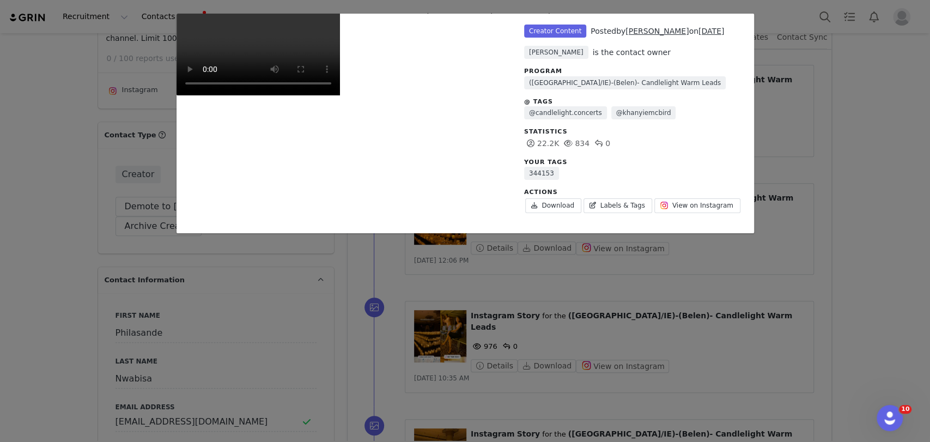
click at [838, 137] on div "Unlabeled Creator Content Posted by Philasande Nwabisa on Aug 29, 2025 Judit Ma…" at bounding box center [465, 221] width 930 height 442
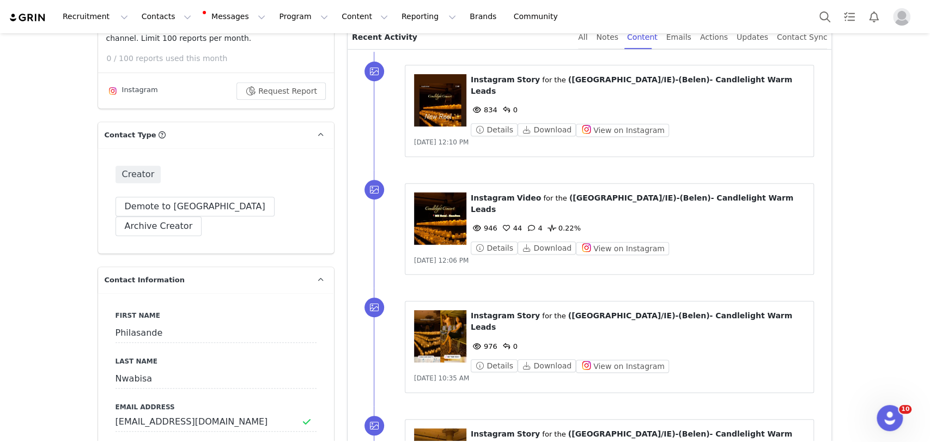
click at [438, 326] on figure at bounding box center [440, 336] width 52 height 52
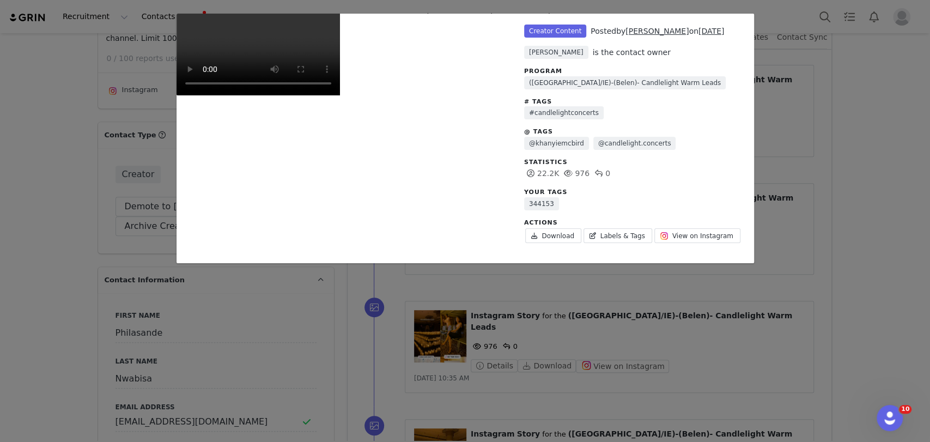
click at [885, 122] on div "Unlabeled Creator Content Posted by Philasande Nwabisa on Aug 25, 2025 Judit Ma…" at bounding box center [465, 221] width 930 height 442
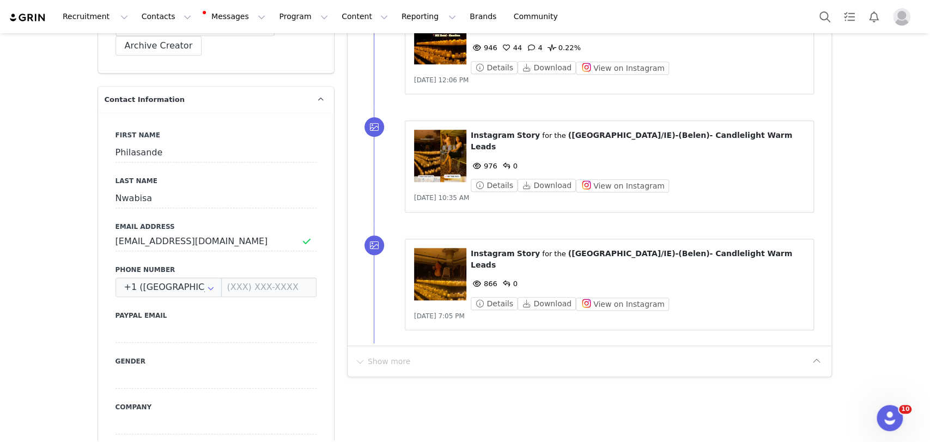
scroll to position [484, 0]
click at [449, 247] on figure at bounding box center [440, 273] width 52 height 52
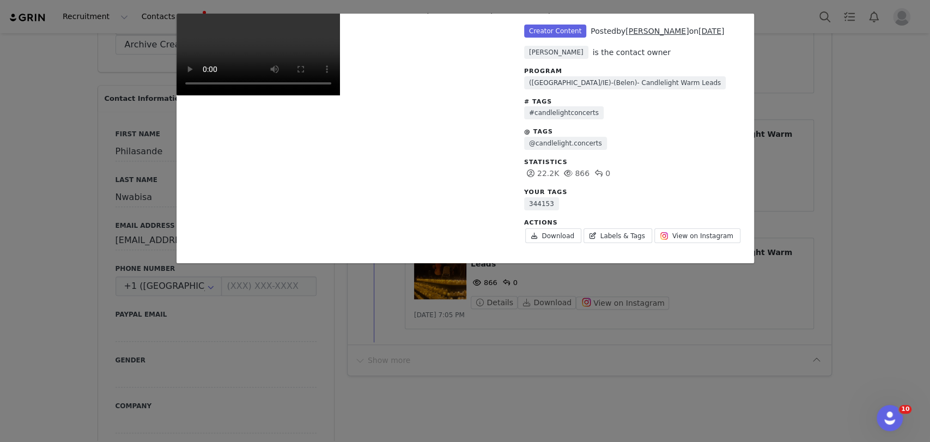
click at [340, 95] on video "Unlabeled" at bounding box center [259, 55] width 164 height 82
click at [867, 152] on div "Unlabeled Creator Content Posted by Philasande Nwabisa on Aug 24, 2025 Judit Ma…" at bounding box center [465, 221] width 930 height 442
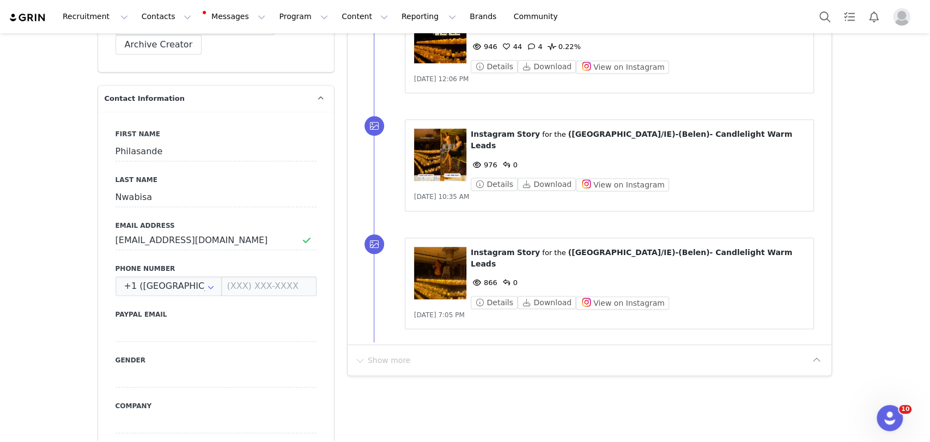
click at [423, 136] on figure at bounding box center [440, 155] width 52 height 52
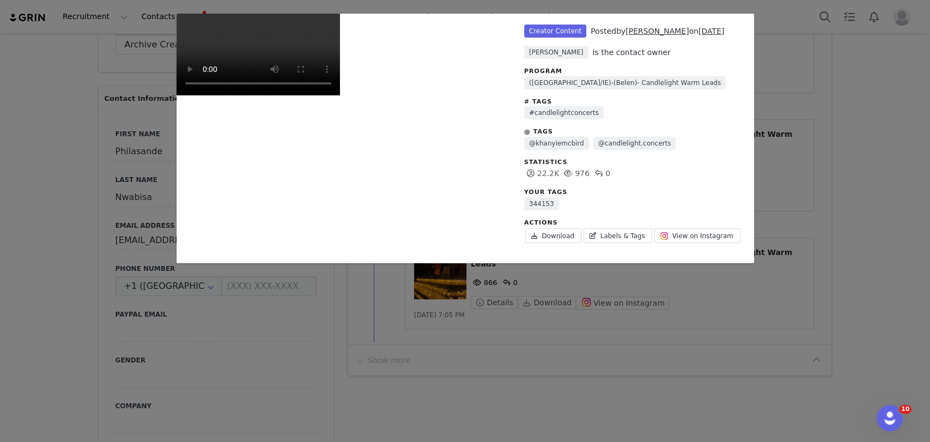
click at [836, 119] on div "Unlabeled Creator Content Posted by Philasande Nwabisa on Aug 25, 2025 Judit Ma…" at bounding box center [465, 221] width 930 height 442
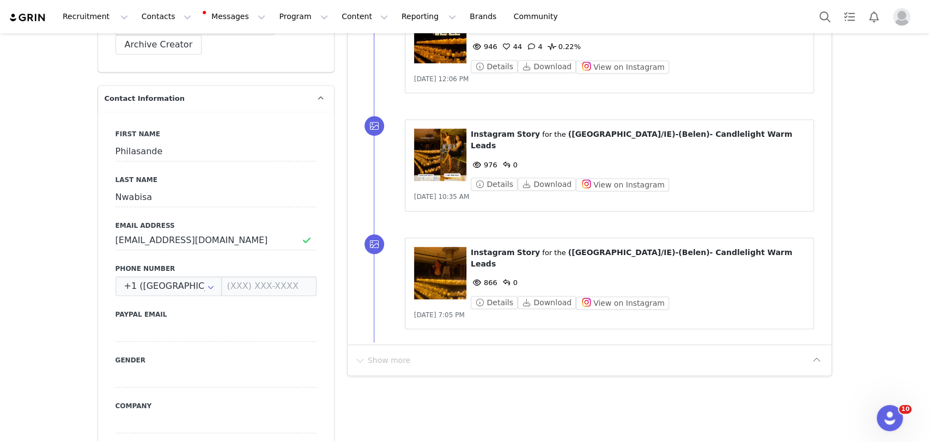
click at [421, 75] on span "Aug 29, 2025, 12:06 PM" at bounding box center [441, 79] width 55 height 8
click at [424, 47] on figure at bounding box center [440, 37] width 52 height 52
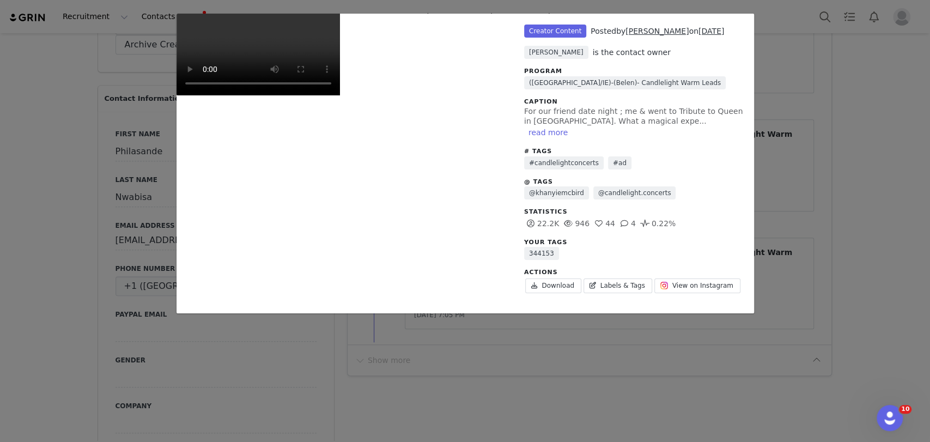
click at [792, 131] on div "Unlabeled Creator Content Posted by Philasande Nwabisa on Aug 29, 2025 Judit Ma…" at bounding box center [465, 221] width 930 height 442
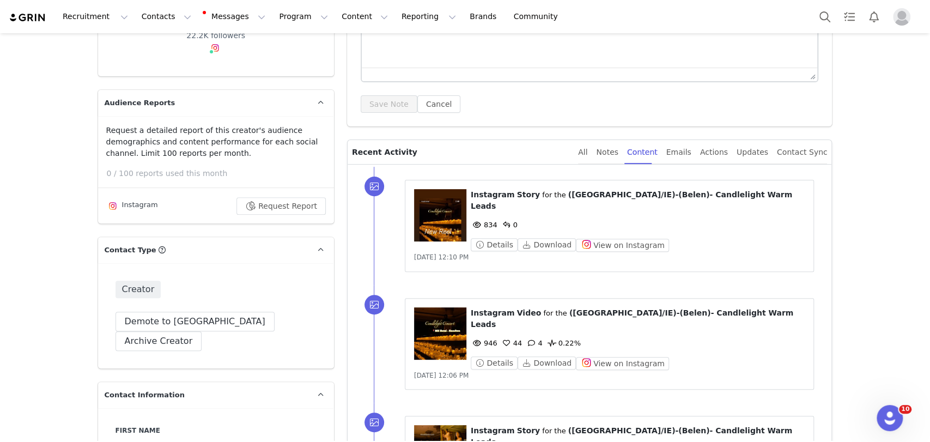
scroll to position [182, 0]
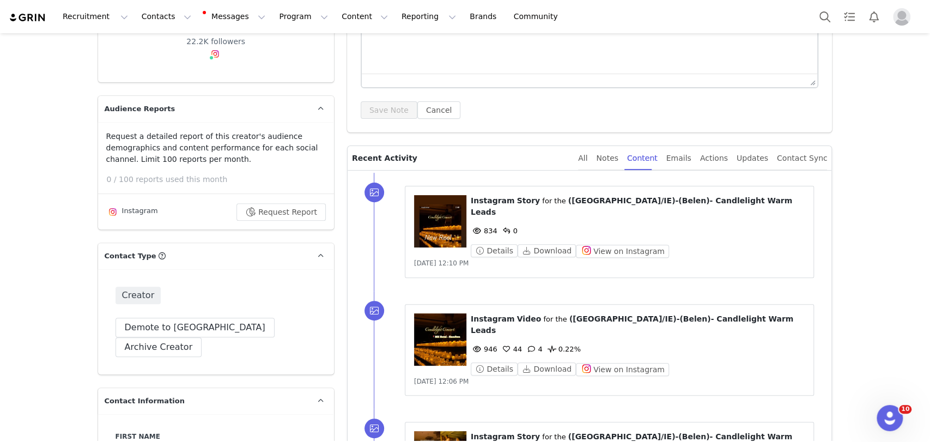
click at [436, 205] on figure at bounding box center [440, 221] width 52 height 52
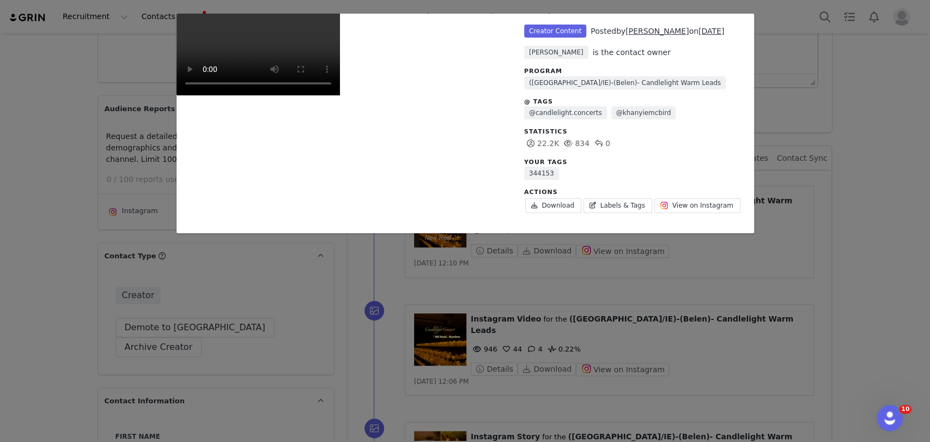
click at [825, 152] on div "Unlabeled Creator Content Posted by Philasande Nwabisa on Aug 29, 2025 Judit Ma…" at bounding box center [465, 221] width 930 height 442
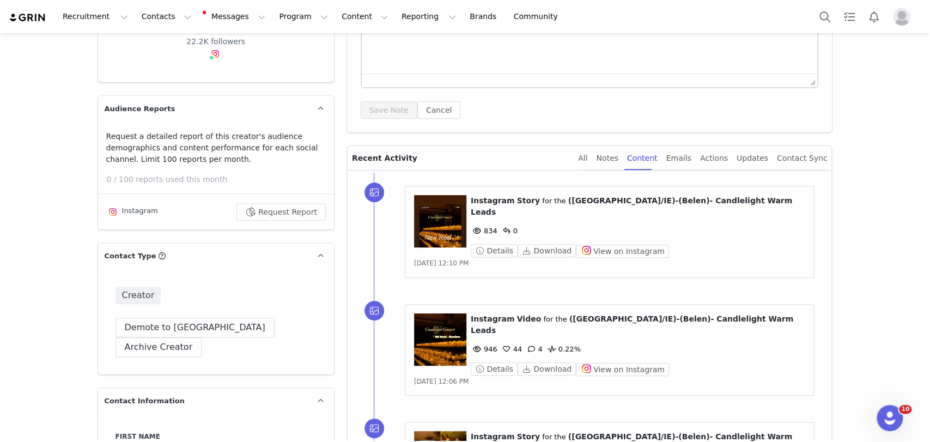
click at [425, 231] on figure at bounding box center [440, 221] width 52 height 52
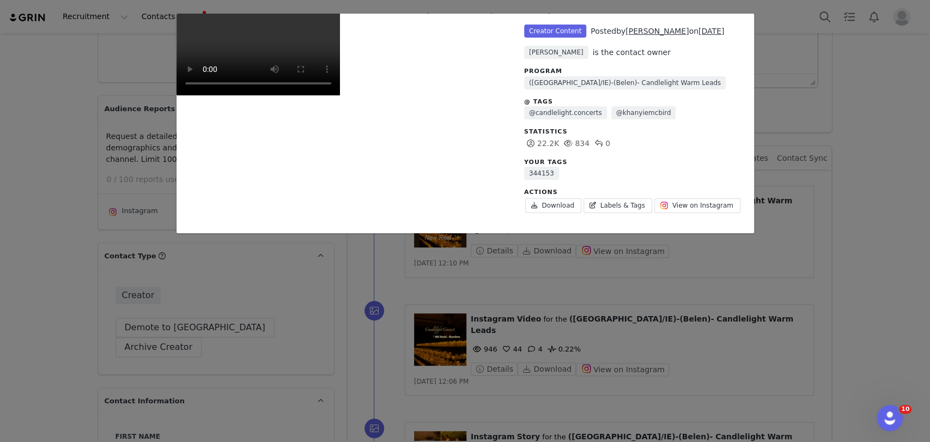
click at [844, 113] on div "Unlabeled Creator Content Posted by Philasande Nwabisa on Aug 29, 2025 Judit Ma…" at bounding box center [465, 221] width 930 height 442
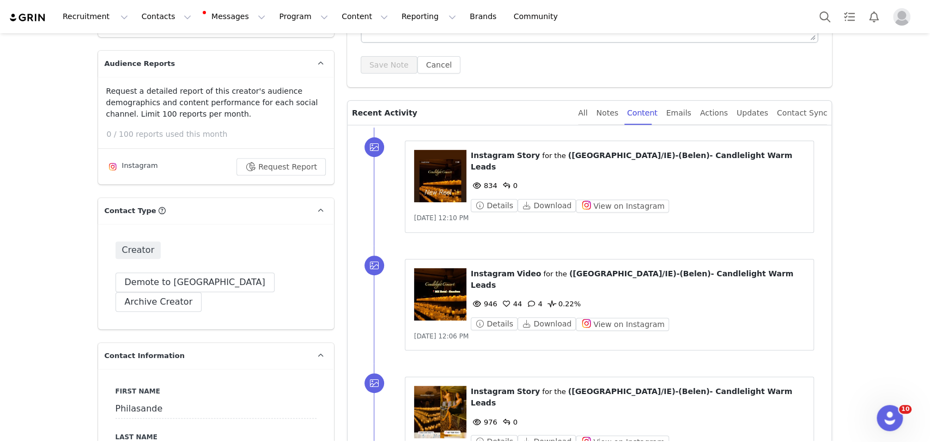
scroll to position [242, 0]
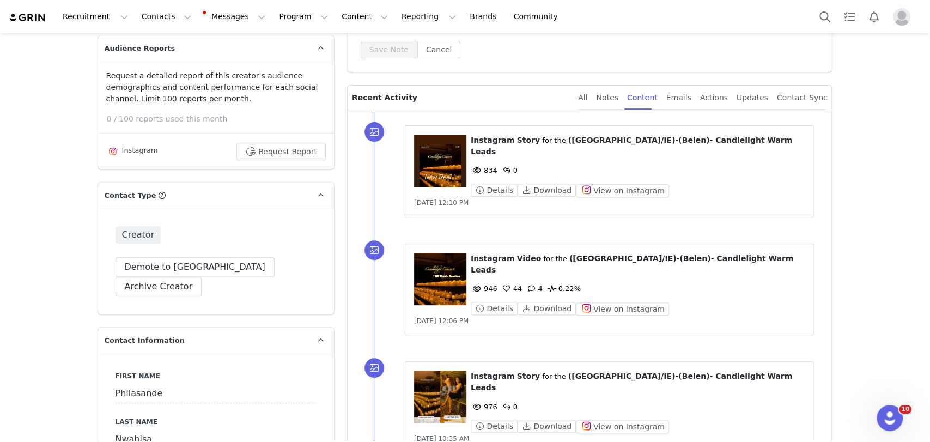
click at [471, 282] on span at bounding box center [477, 288] width 13 height 13
click at [456, 265] on figure at bounding box center [440, 279] width 52 height 52
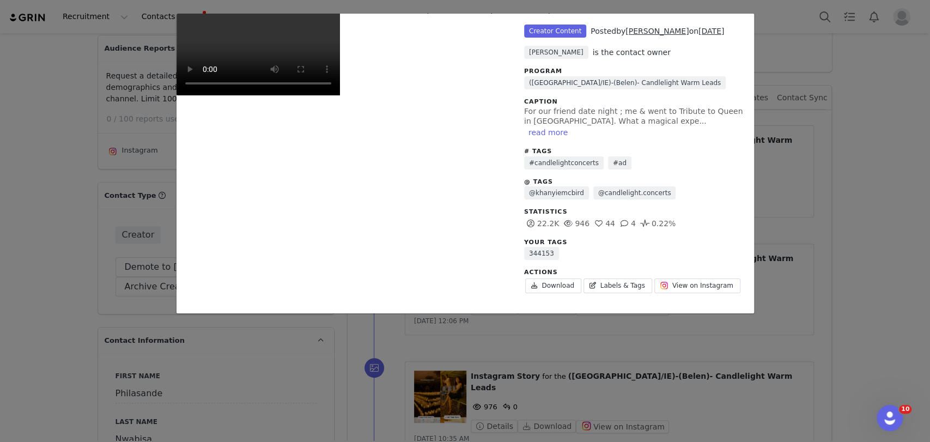
click at [805, 209] on div "Unlabeled Creator Content Posted by Philasande Nwabisa on Aug 29, 2025 Judit Ma…" at bounding box center [465, 221] width 930 height 442
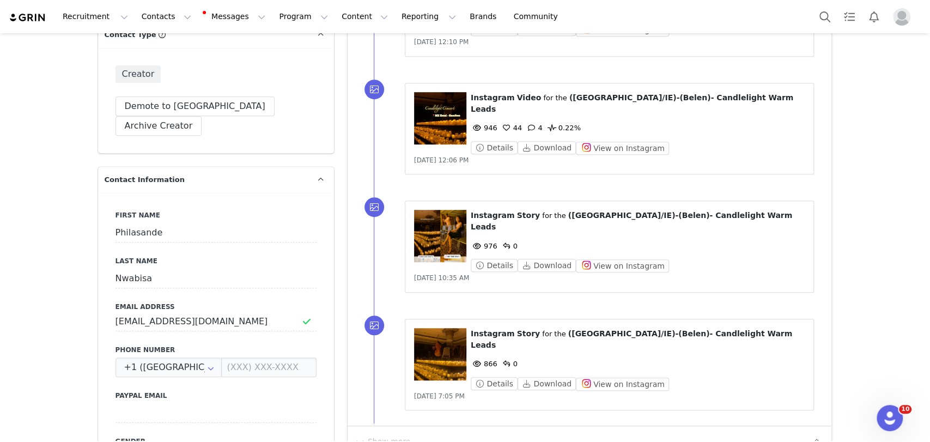
scroll to position [484, 0]
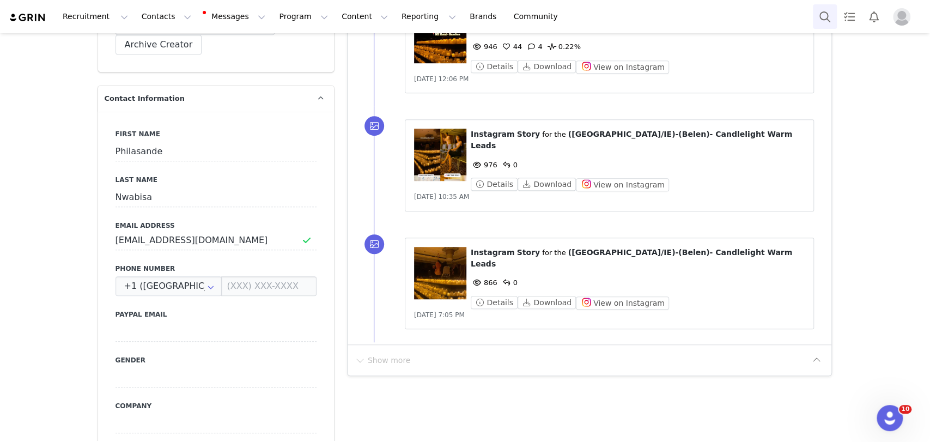
click at [834, 20] on button "Search" at bounding box center [825, 16] width 24 height 25
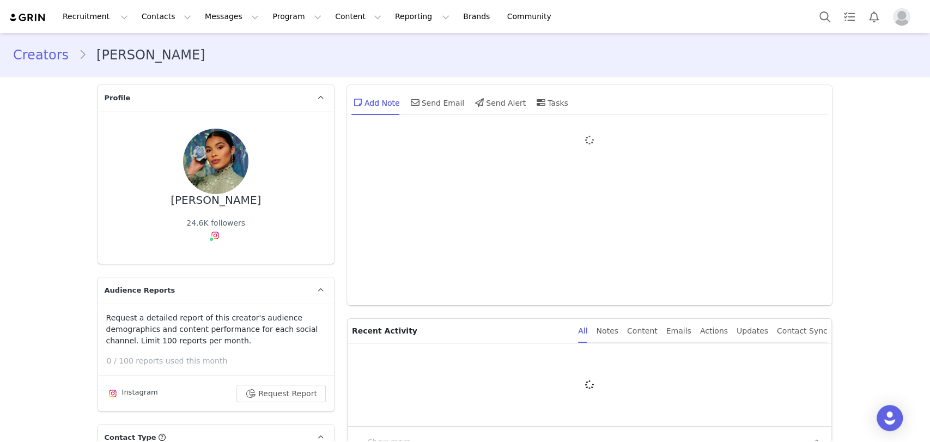
type input "+1 ([GEOGRAPHIC_DATA])"
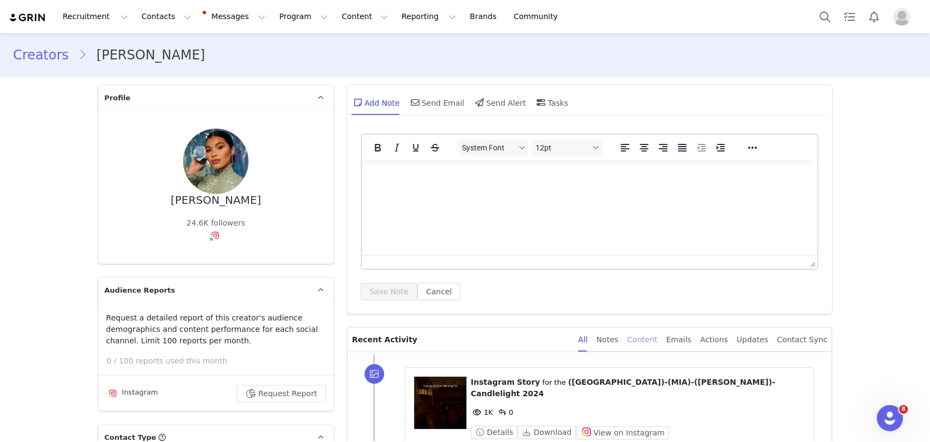
click at [658, 341] on div "Content" at bounding box center [642, 340] width 31 height 25
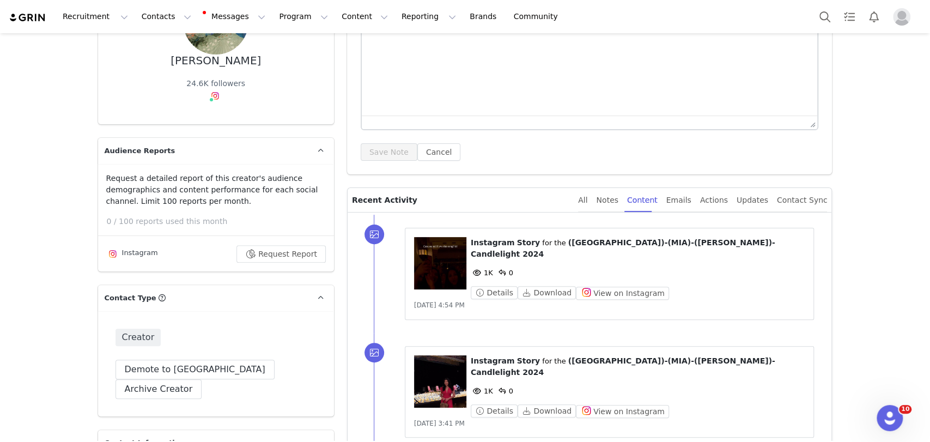
scroll to position [182, 0]
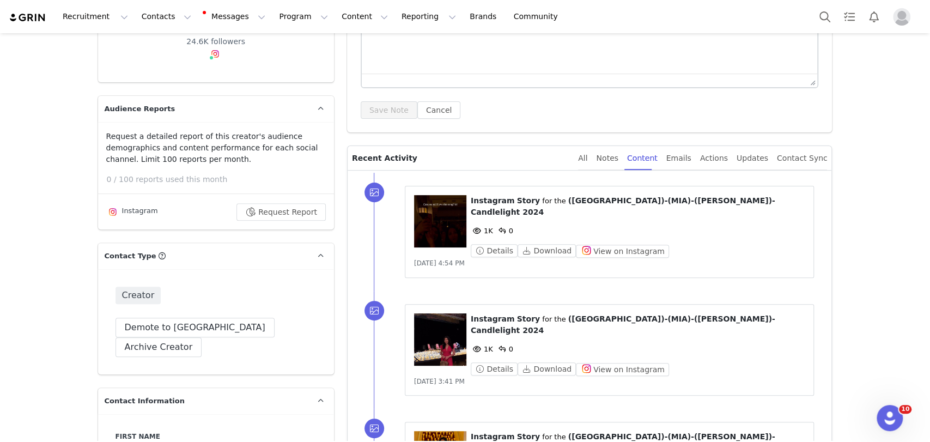
click at [429, 203] on figure at bounding box center [440, 221] width 52 height 52
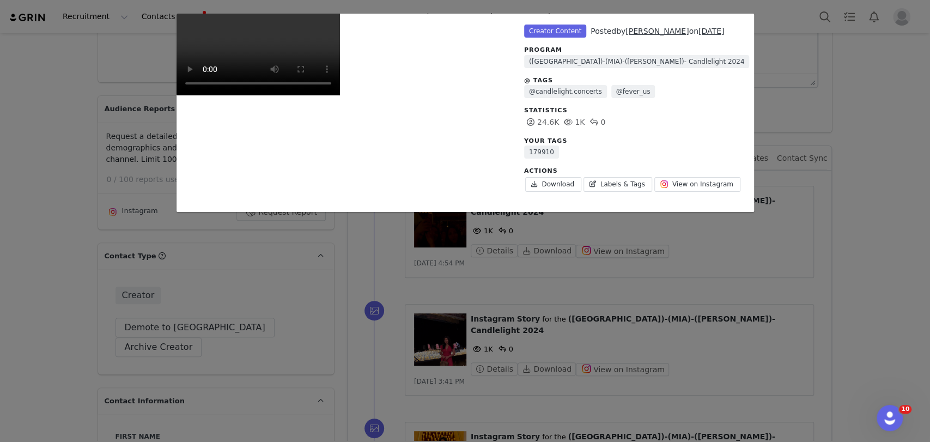
click at [844, 143] on div "Unlabeled Creator Content Posted by [PERSON_NAME] on [DATE] Program ([GEOGRAPHI…" at bounding box center [465, 221] width 930 height 442
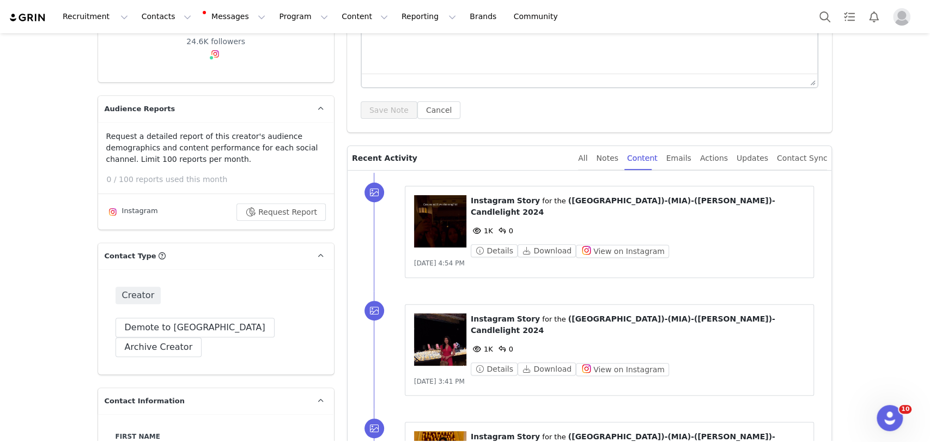
click at [437, 324] on figure at bounding box center [440, 339] width 52 height 52
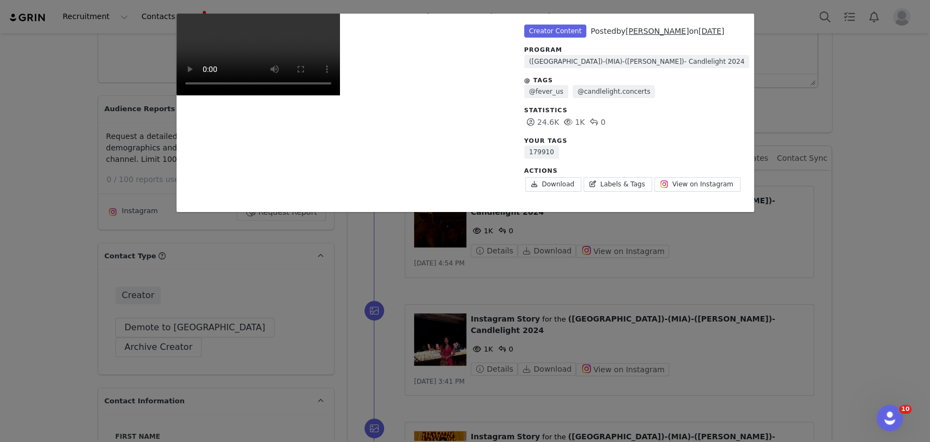
click at [847, 237] on div "Unlabeled Creator Content Posted by [PERSON_NAME] on [DATE] Program (US)-(MIA)-…" at bounding box center [465, 221] width 930 height 442
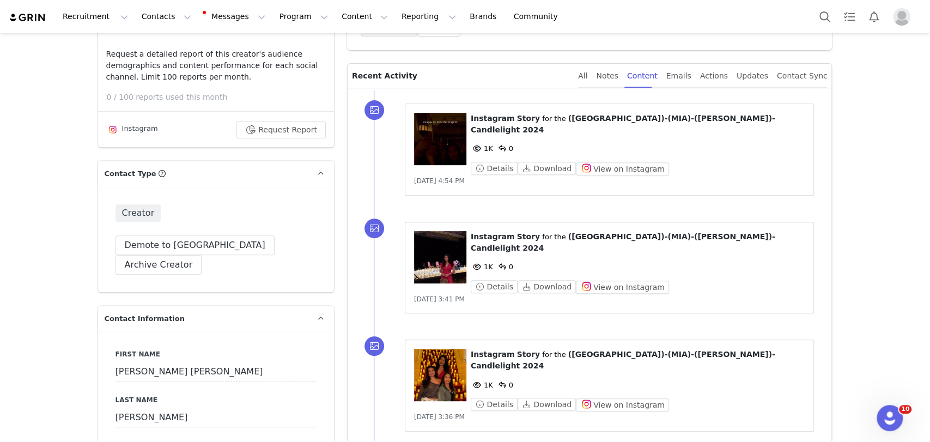
scroll to position [424, 0]
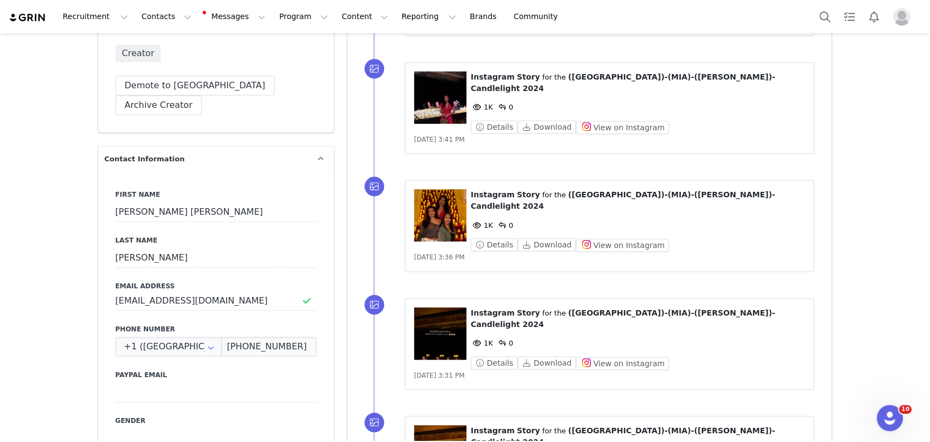
click at [440, 201] on figure at bounding box center [440, 215] width 52 height 52
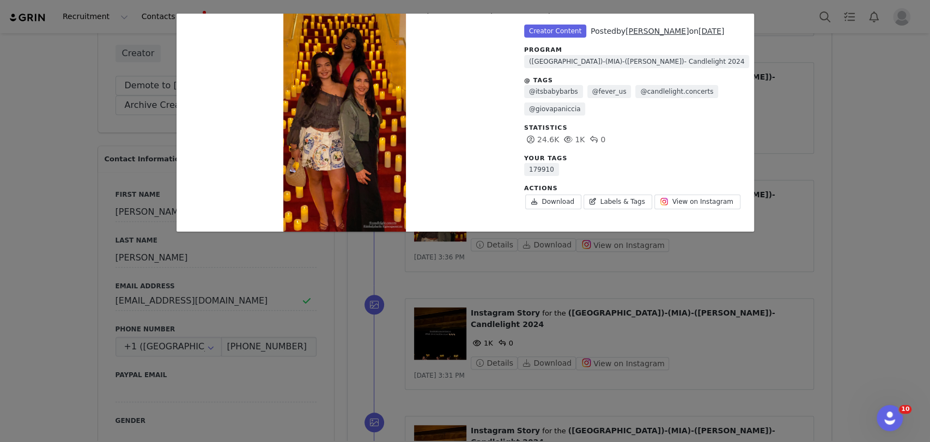
drag, startPoint x: 795, startPoint y: 172, endPoint x: 644, endPoint y: 245, distance: 168.0
click at [795, 172] on div "Unlabeled Creator Content Posted by [PERSON_NAME] on [DATE] Program (US)-(MIA)-…" at bounding box center [465, 221] width 930 height 442
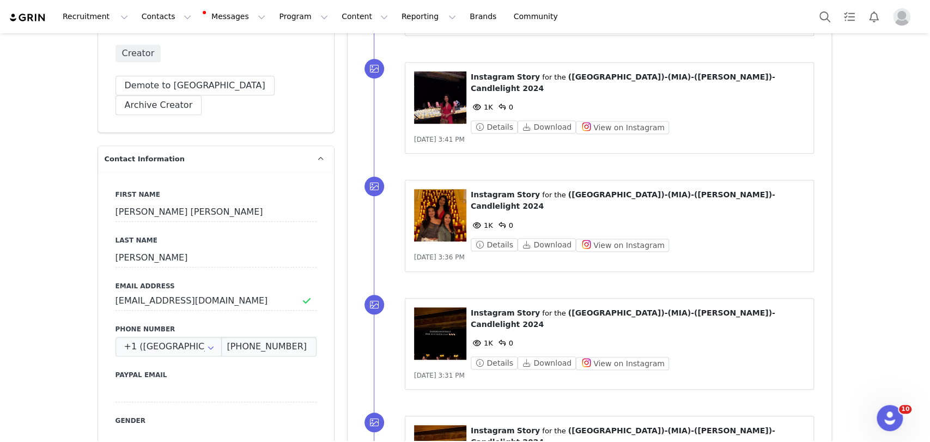
click at [425, 307] on figure at bounding box center [440, 333] width 52 height 52
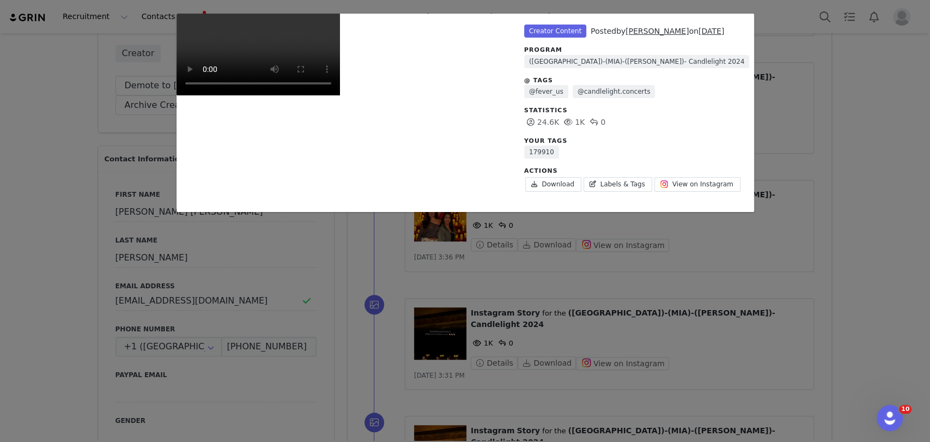
click at [275, 95] on video "Unlabeled" at bounding box center [259, 55] width 164 height 82
click at [7, 309] on div "Unlabeled Creator Content Posted by [PERSON_NAME] on [DATE] Program (US)-(MIA)-…" at bounding box center [465, 221] width 930 height 442
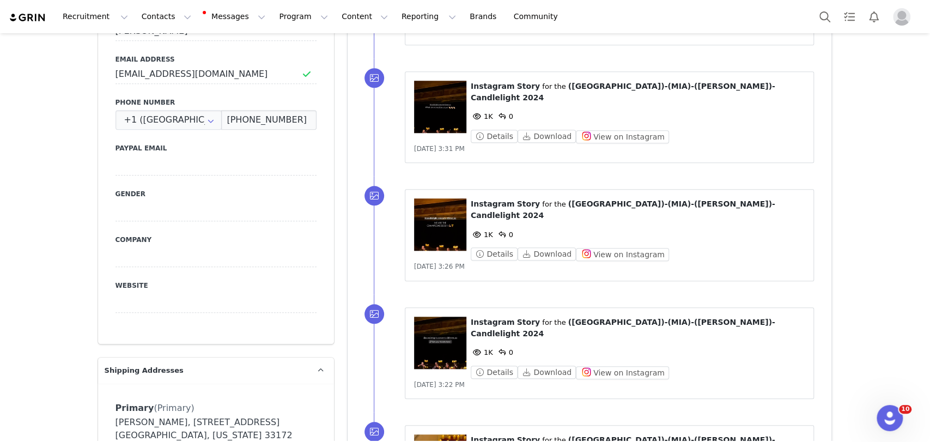
scroll to position [666, 0]
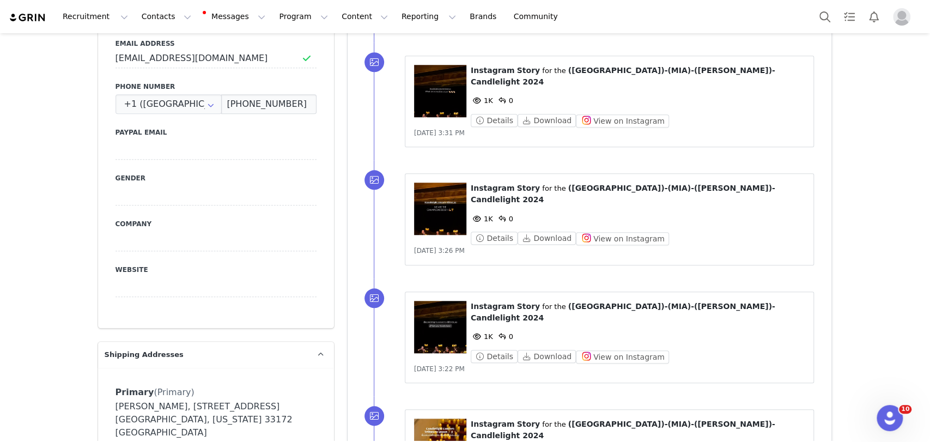
click at [449, 183] on figure at bounding box center [440, 209] width 52 height 52
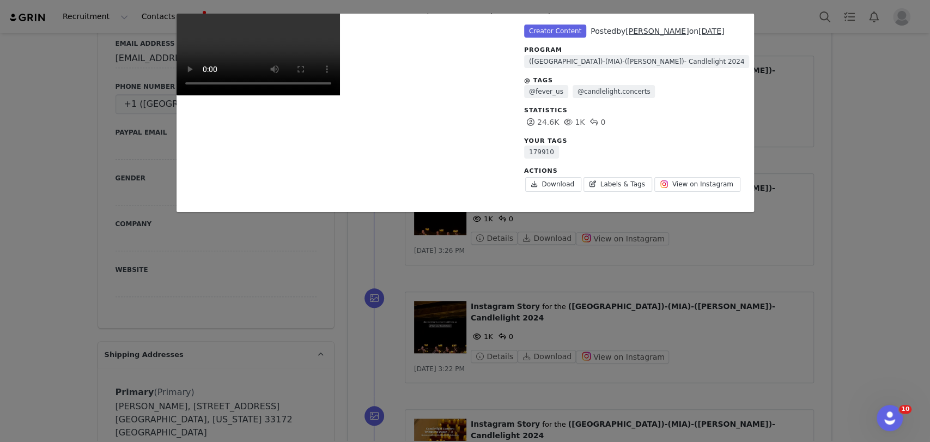
click at [57, 205] on div "Unlabeled Creator Content Posted by [PERSON_NAME] on [DATE] Program (US)-(MIA)-…" at bounding box center [465, 221] width 930 height 442
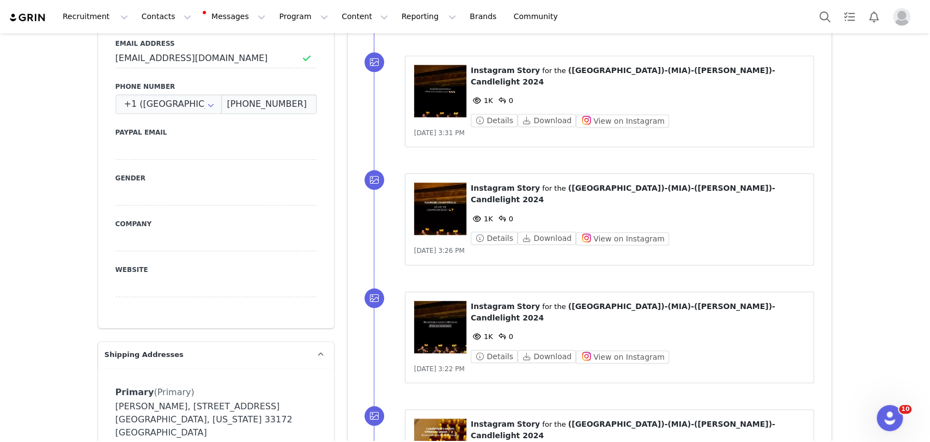
click at [454, 301] on figure at bounding box center [440, 327] width 52 height 52
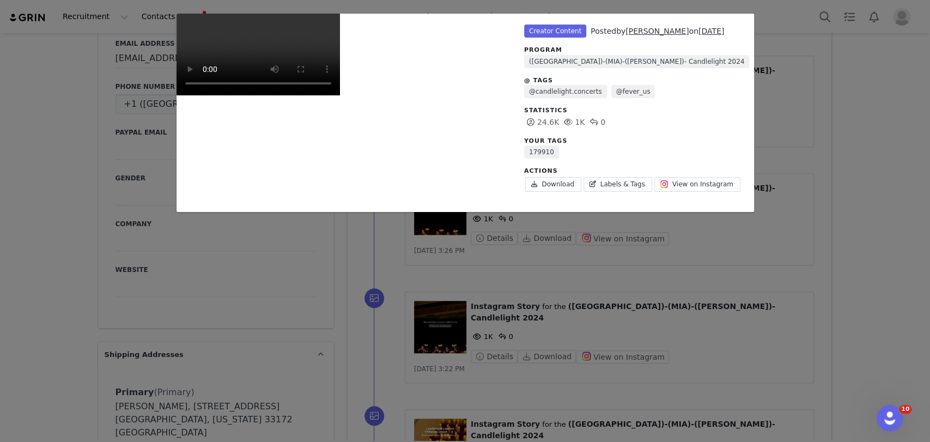
click at [65, 189] on div "Unlabeled Creator Content Posted by [PERSON_NAME] on [DATE] Program ([GEOGRAPHI…" at bounding box center [465, 221] width 930 height 442
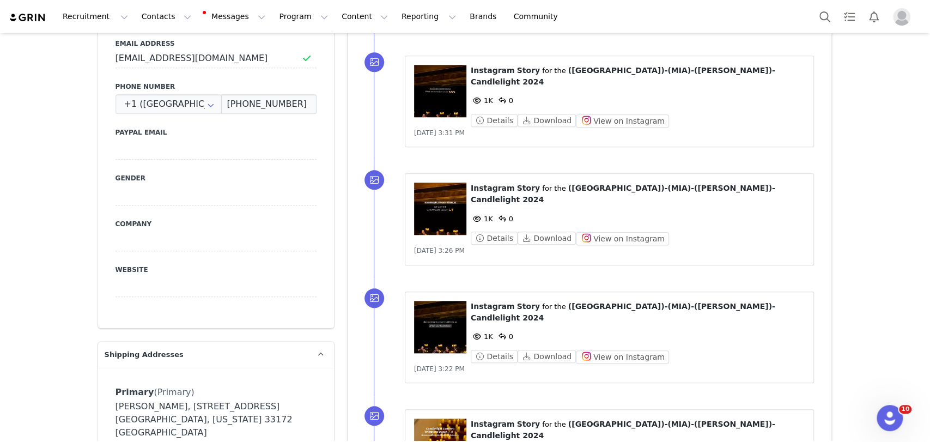
scroll to position [727, 0]
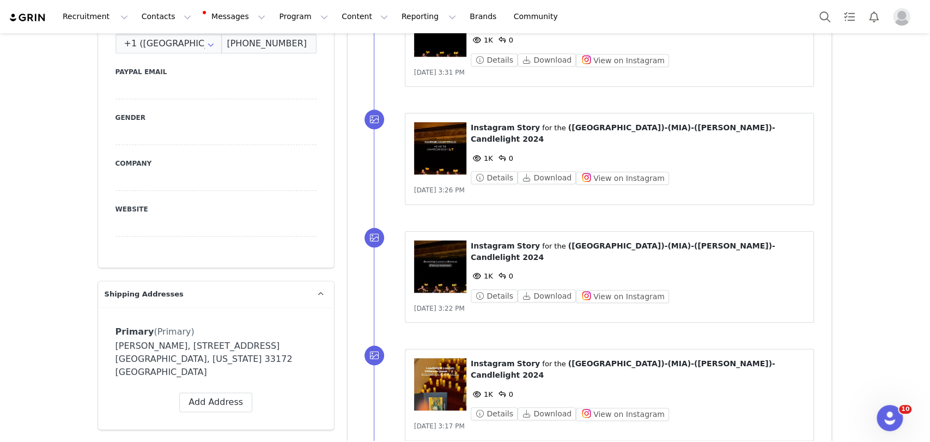
click at [426, 358] on figure at bounding box center [440, 384] width 52 height 52
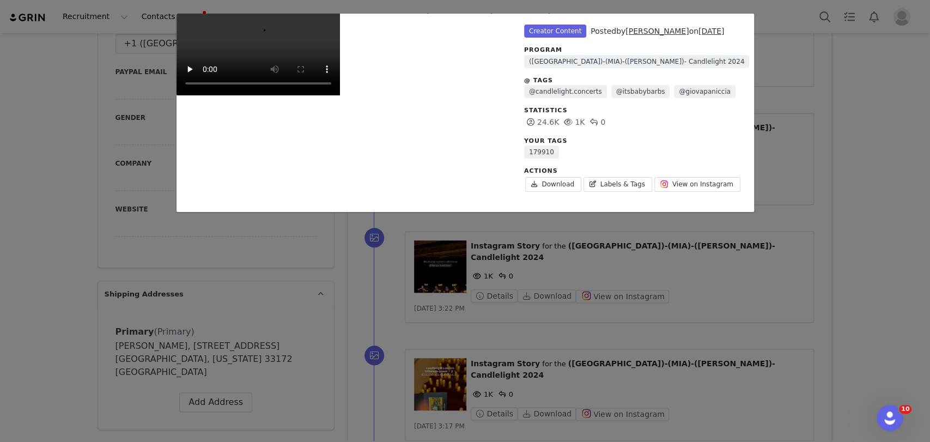
click at [55, 195] on div "Unlabeled Creator Content Posted by [PERSON_NAME] on [DATE] Program (US)-(MIA)-…" at bounding box center [465, 221] width 930 height 442
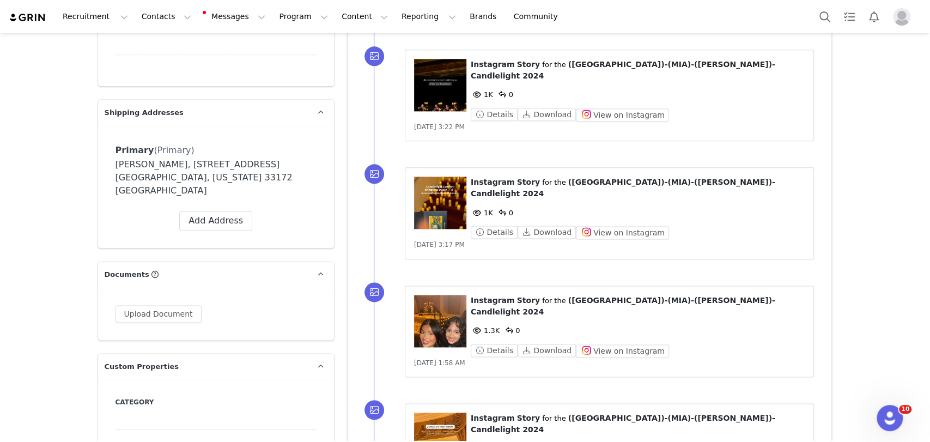
scroll to position [969, 0]
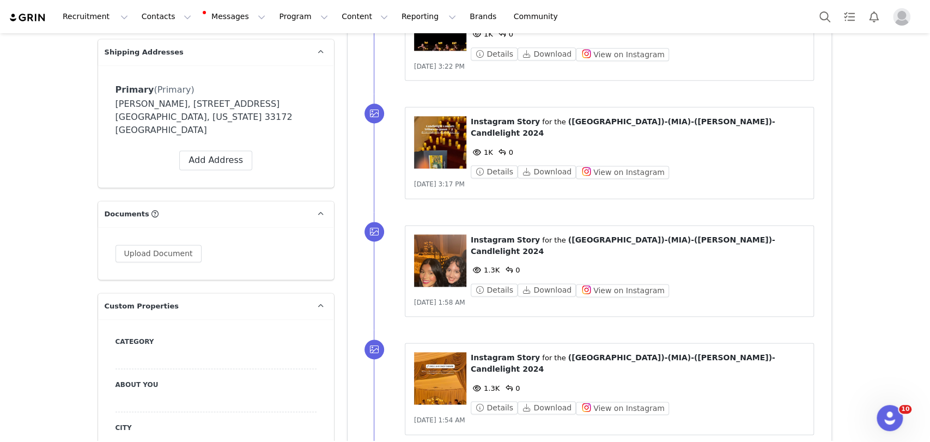
click at [416, 234] on figure at bounding box center [440, 260] width 52 height 52
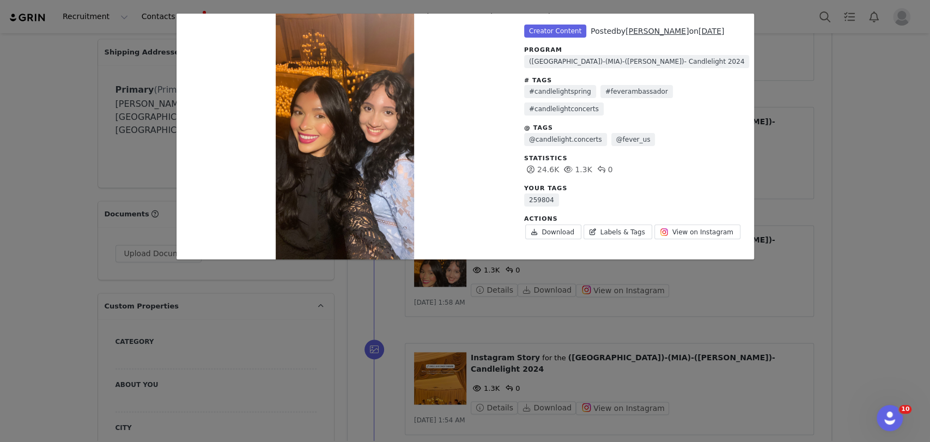
drag, startPoint x: 48, startPoint y: 188, endPoint x: 66, endPoint y: 191, distance: 18.8
click at [47, 187] on div "Unlabeled Creator Content Posted by [PERSON_NAME] on [DATE] Program (US)-(MIA)-…" at bounding box center [465, 221] width 930 height 442
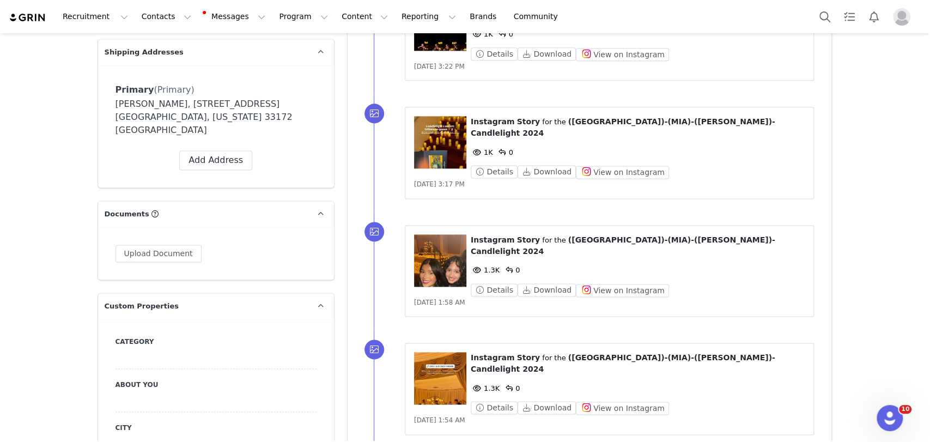
click at [427, 352] on figure at bounding box center [440, 378] width 52 height 52
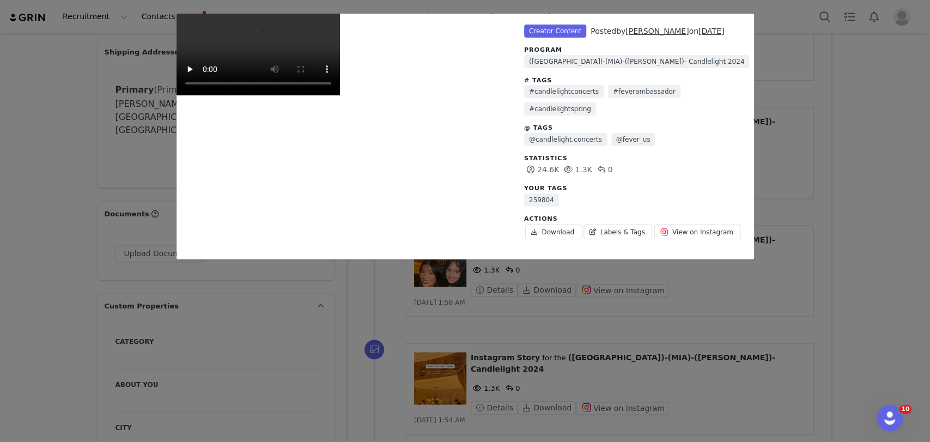
click at [53, 198] on div "Unlabeled Creator Content Posted by [PERSON_NAME] on [DATE] Program (US)-(MIA)-…" at bounding box center [465, 221] width 930 height 442
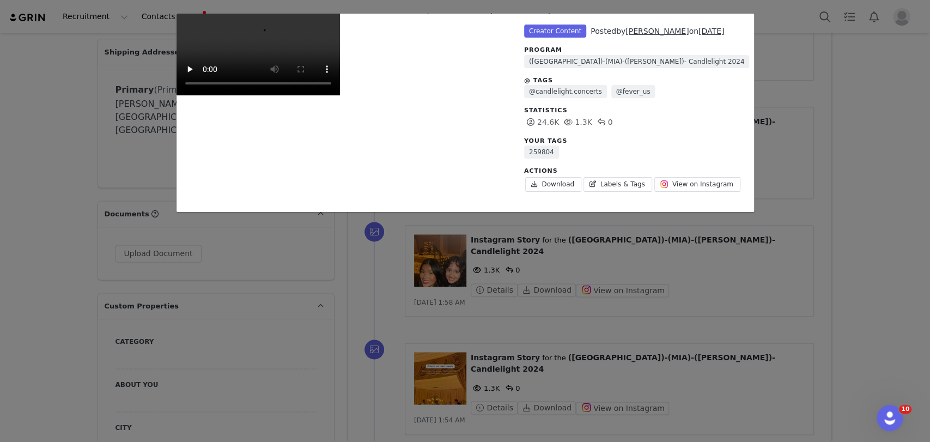
click at [0, 198] on div "Unlabeled Creator Content Posted by [PERSON_NAME] on [DATE] Program (US)-(MIA)-…" at bounding box center [465, 221] width 930 height 442
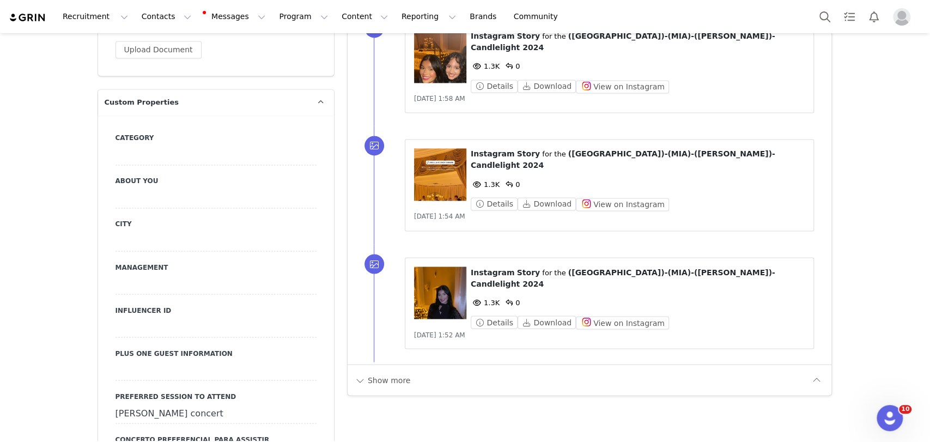
scroll to position [1211, 0]
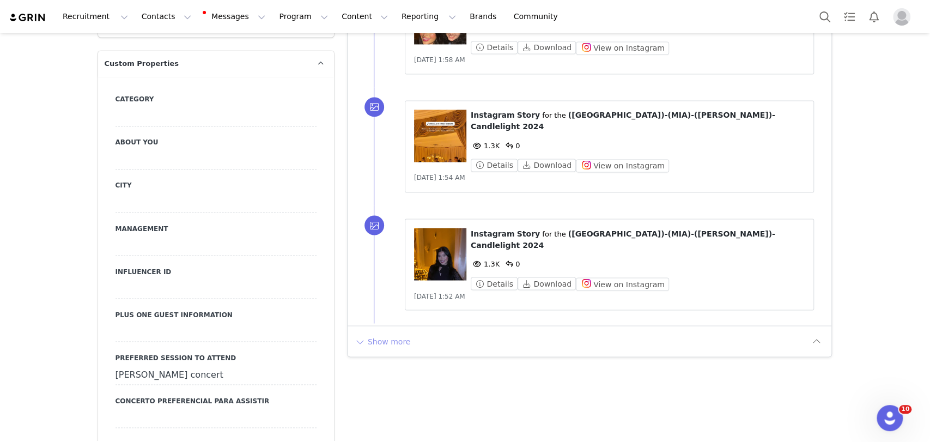
click at [384, 332] on button "Show more" at bounding box center [382, 340] width 57 height 17
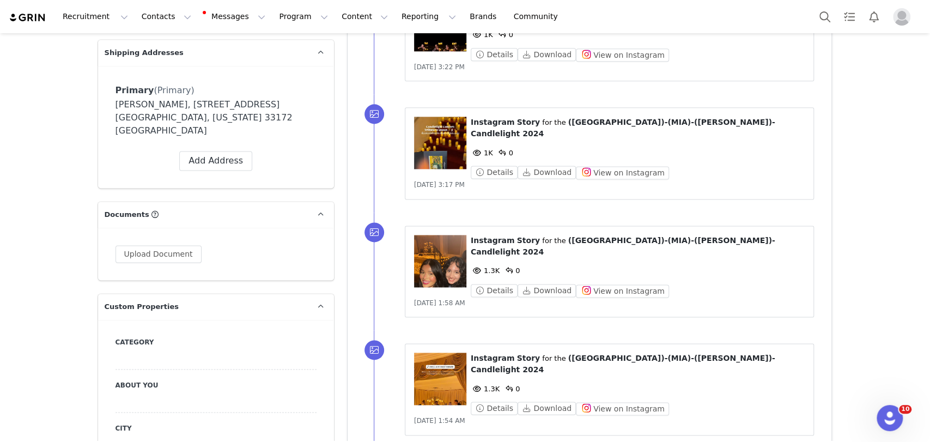
scroll to position [787, 0]
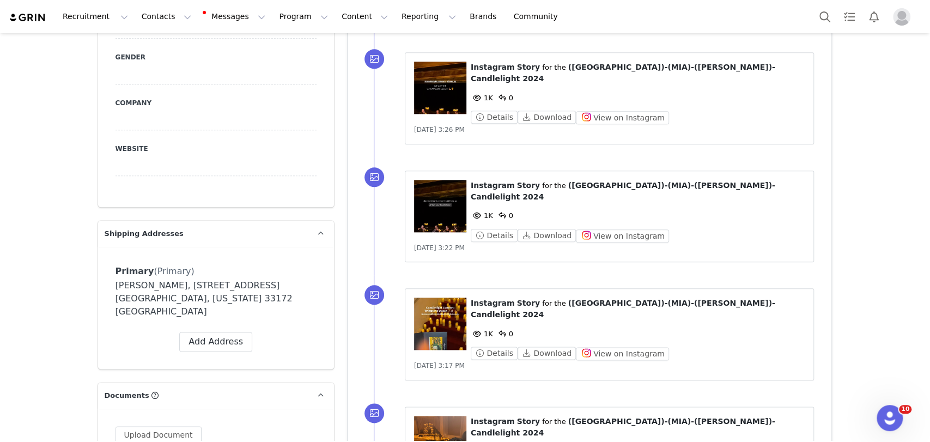
click at [434, 298] on figure at bounding box center [440, 324] width 52 height 52
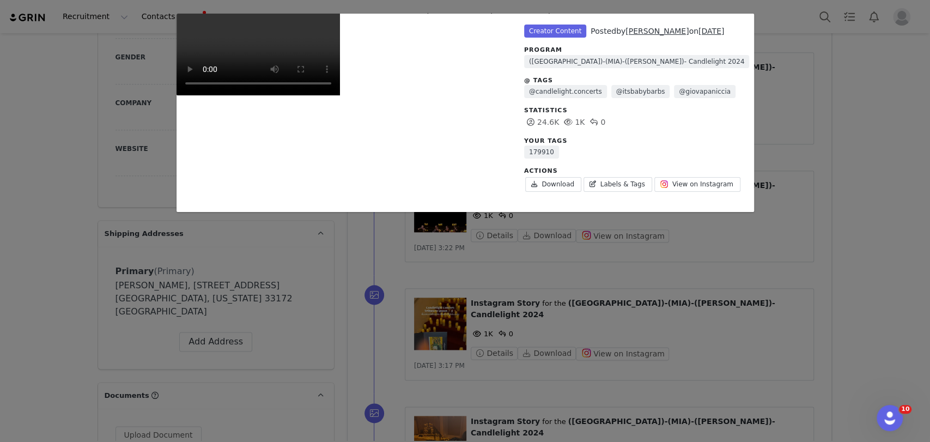
click at [44, 163] on div "Unlabeled Creator Content Posted by [PERSON_NAME] on [DATE] Program (US)-(MIA)-…" at bounding box center [465, 221] width 930 height 442
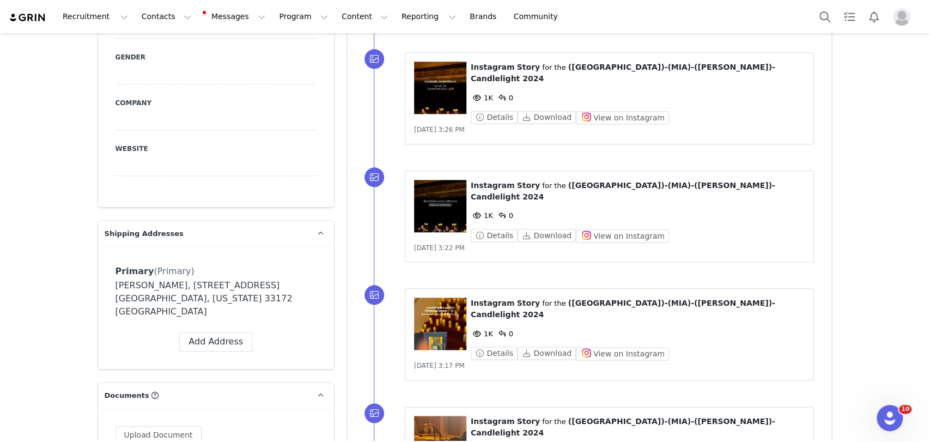
click at [445, 180] on figure at bounding box center [440, 206] width 52 height 52
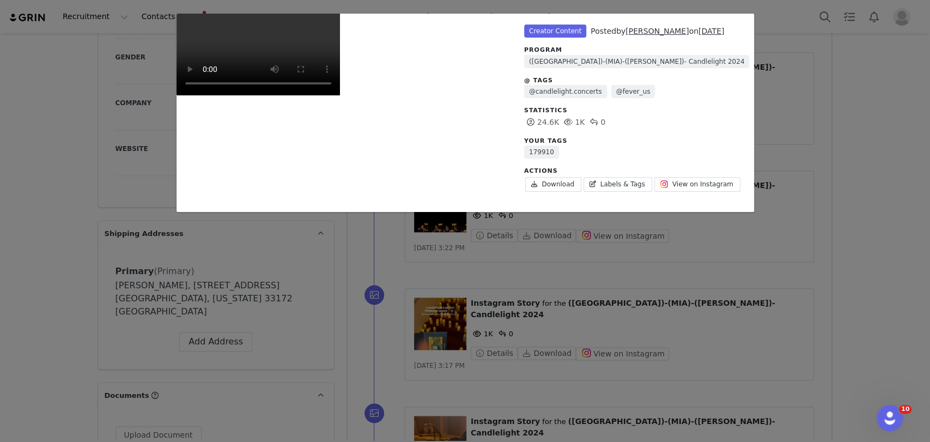
click at [86, 124] on div "Unlabeled Creator Content Posted by [PERSON_NAME] on [DATE] Program ([GEOGRAPHI…" at bounding box center [465, 221] width 930 height 442
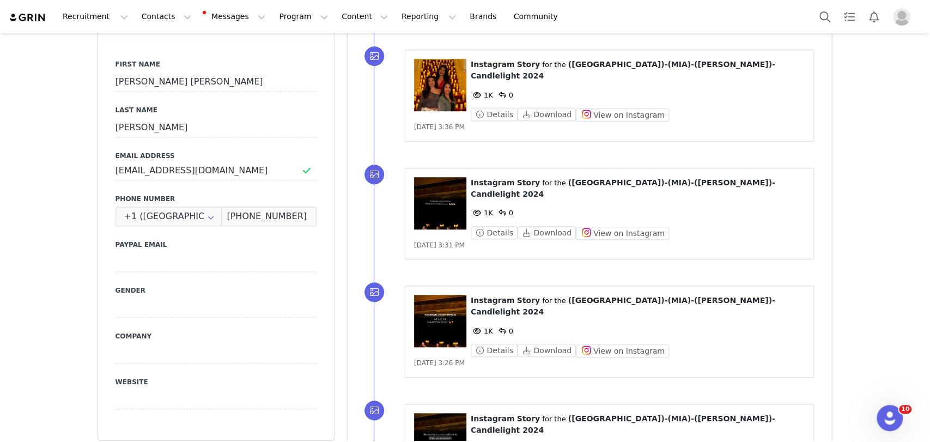
scroll to position [545, 0]
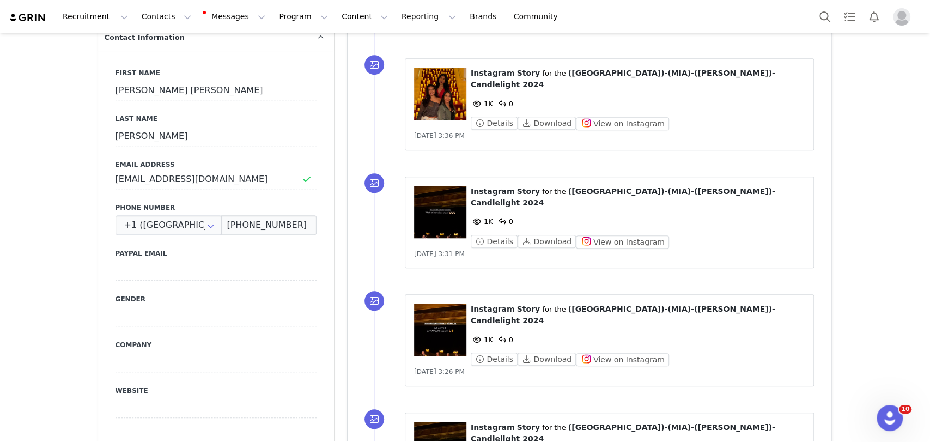
click at [444, 304] on figure at bounding box center [440, 330] width 52 height 52
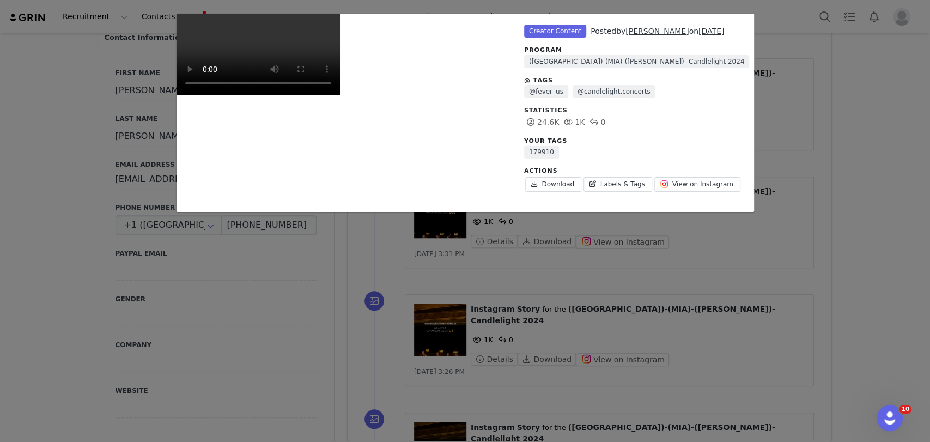
click at [15, 134] on div "Unlabeled Creator Content Posted by [PERSON_NAME] on [DATE] Program (US)-(MIA)-…" at bounding box center [465, 221] width 930 height 442
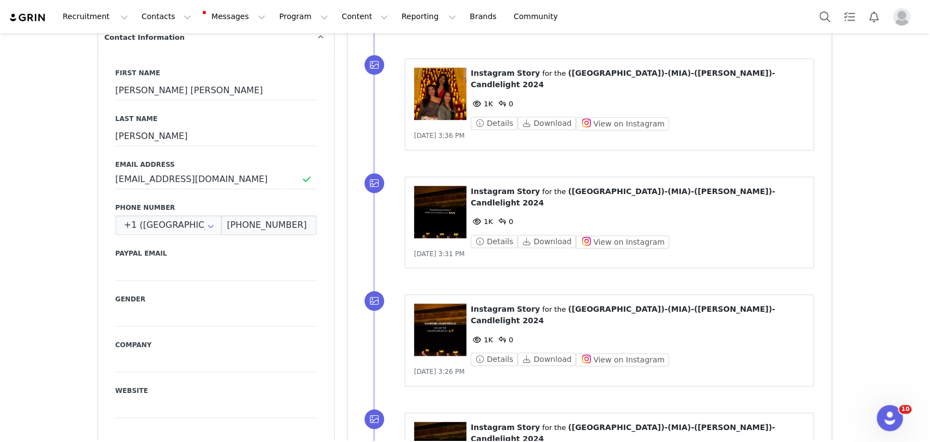
click at [442, 186] on figure at bounding box center [440, 212] width 52 height 52
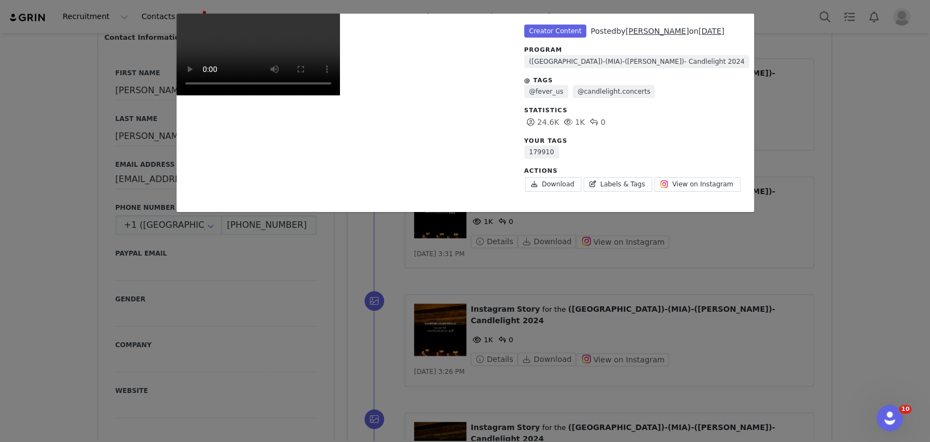
click at [29, 97] on div "Unlabeled Creator Content Posted by [PERSON_NAME] on [DATE] Program (US)-(MIA)-…" at bounding box center [465, 221] width 930 height 442
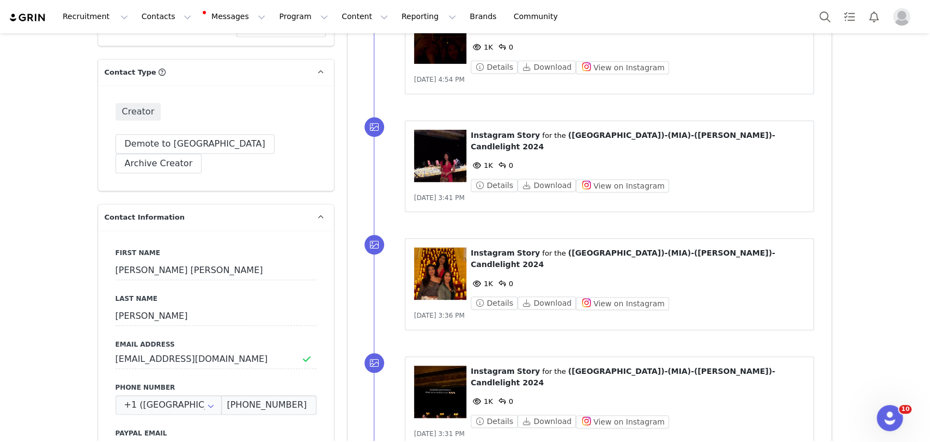
scroll to position [363, 0]
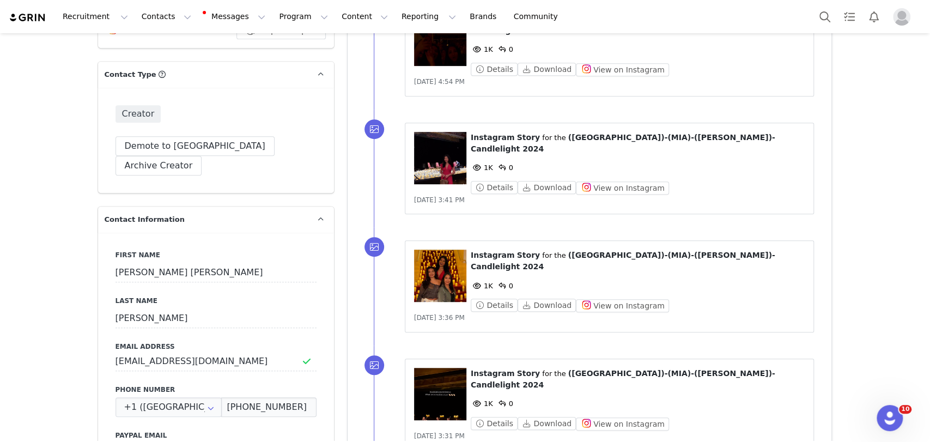
click at [441, 261] on figure at bounding box center [440, 276] width 52 height 52
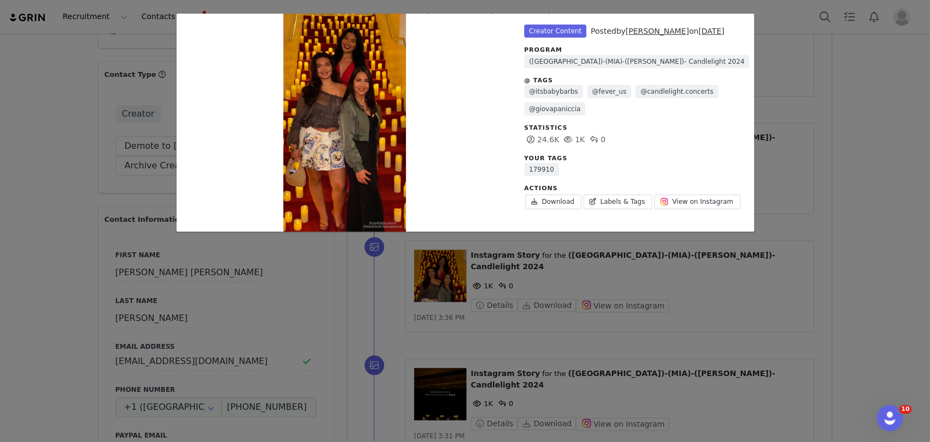
click at [0, 58] on div "Unlabeled Creator Content Posted by [PERSON_NAME] on [DATE] Program (US)-(MIA)-…" at bounding box center [465, 221] width 930 height 442
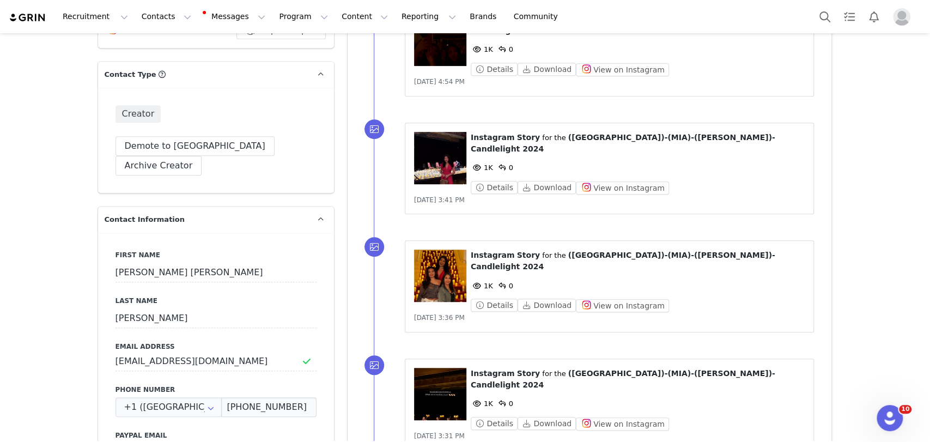
drag, startPoint x: 448, startPoint y: 153, endPoint x: 307, endPoint y: 136, distance: 141.6
click at [448, 154] on figure at bounding box center [440, 158] width 52 height 52
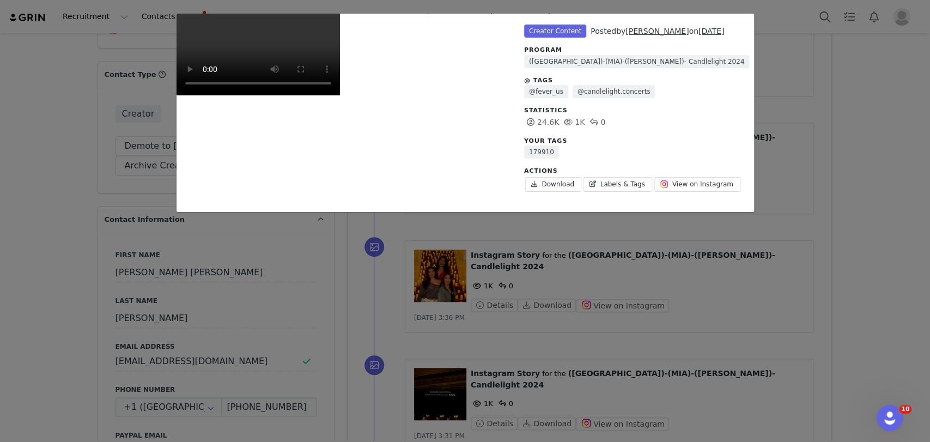
click at [9, 93] on div "Unlabeled Creator Content Posted by [PERSON_NAME] on [DATE] Program (US)-(MIA)-…" at bounding box center [465, 221] width 930 height 442
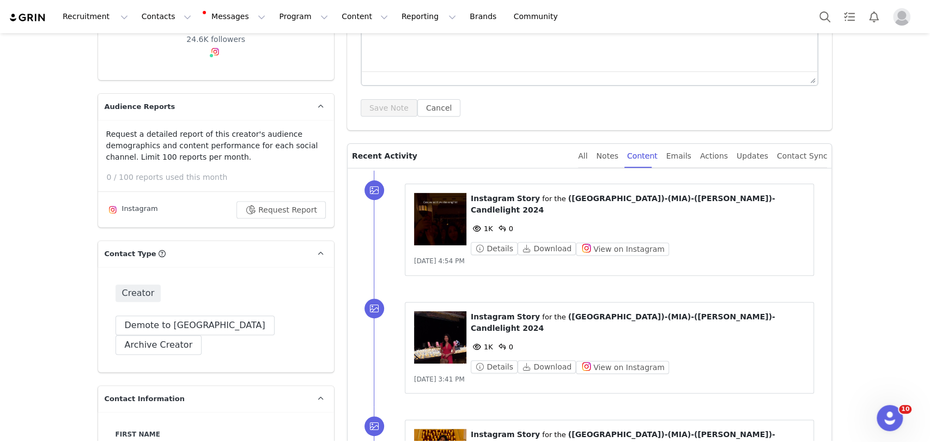
scroll to position [182, 0]
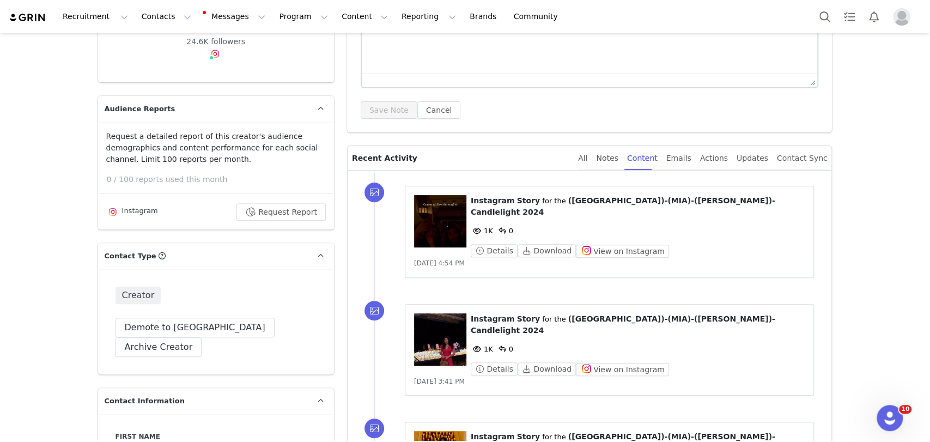
click at [439, 209] on figure at bounding box center [440, 221] width 52 height 52
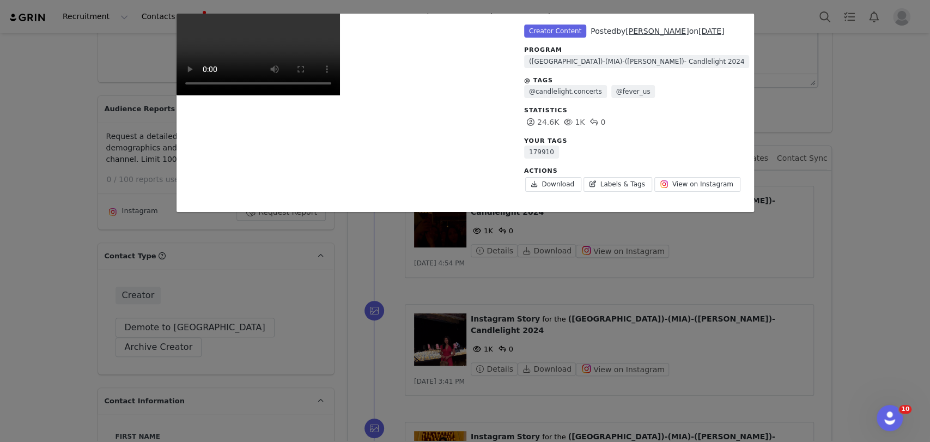
click at [25, 110] on div "Unlabeled Creator Content Posted by [PERSON_NAME] on [DATE] Program ([GEOGRAPHI…" at bounding box center [465, 221] width 930 height 442
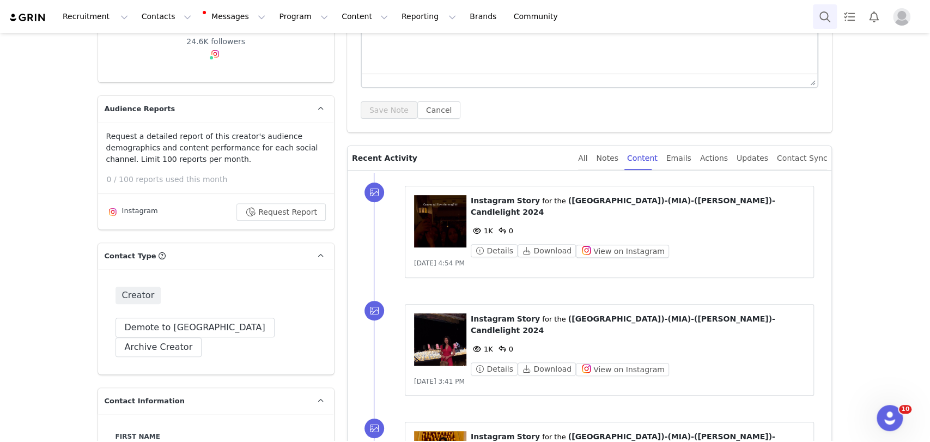
click at [823, 13] on button "Search" at bounding box center [825, 16] width 24 height 25
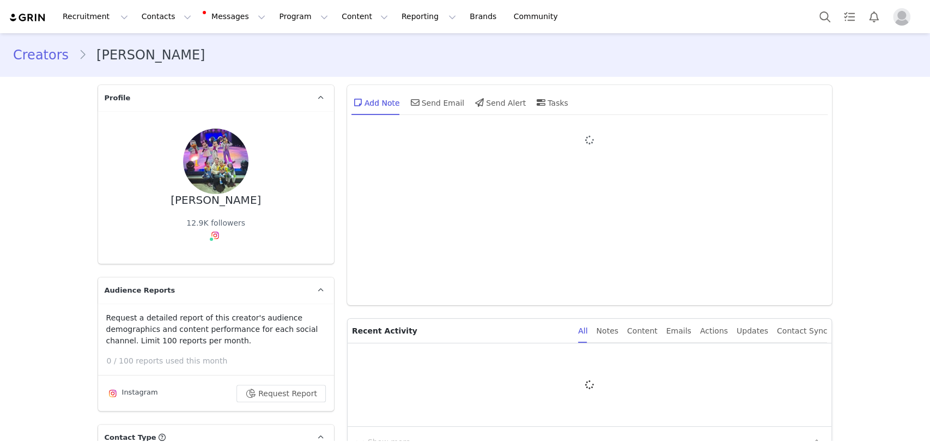
type input "+1 ([GEOGRAPHIC_DATA])"
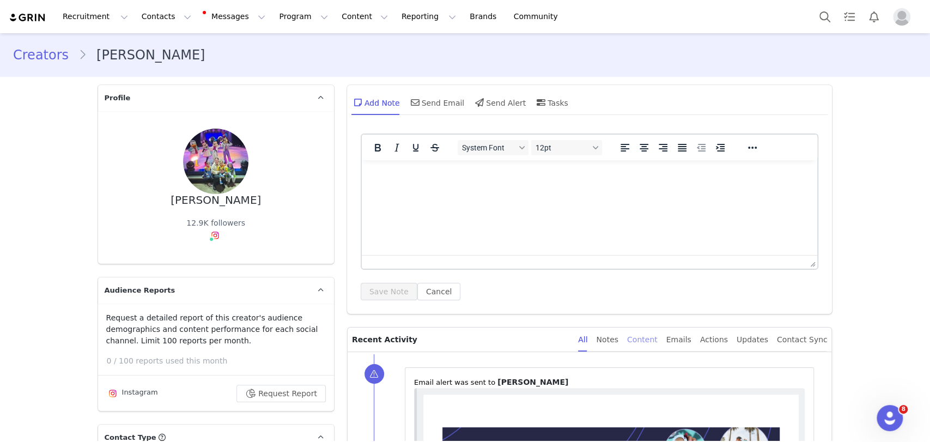
click at [658, 336] on div "Content" at bounding box center [642, 340] width 31 height 25
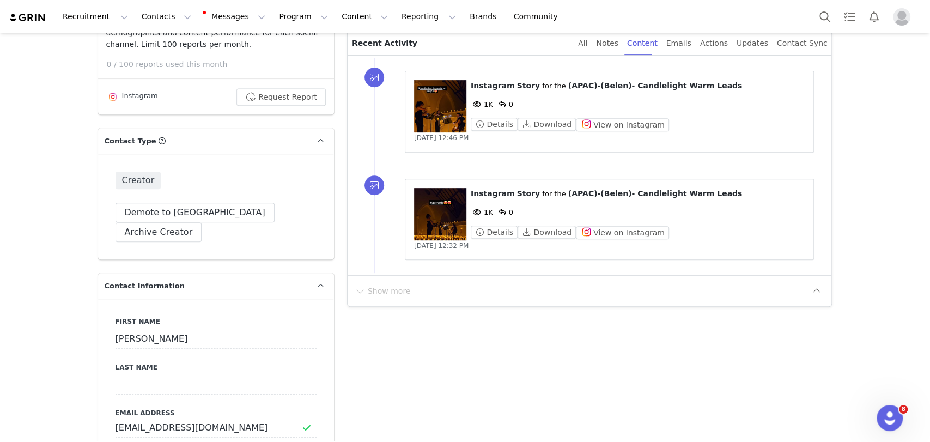
scroll to position [303, 0]
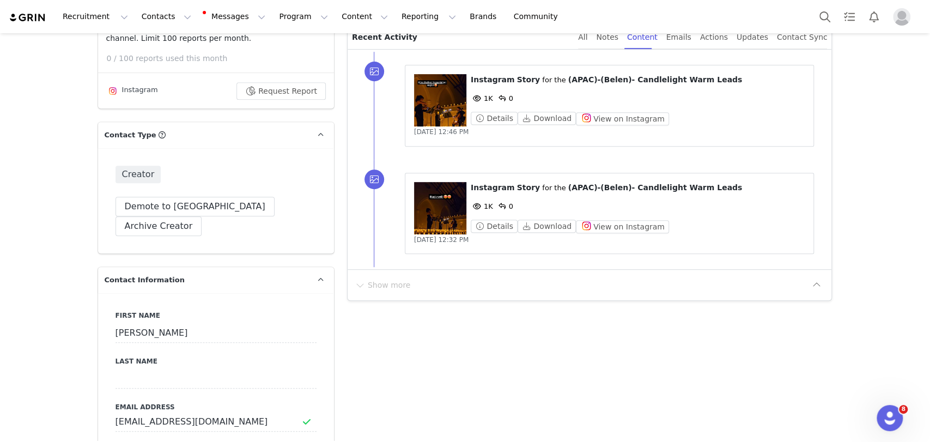
click at [436, 94] on figure at bounding box center [440, 100] width 52 height 52
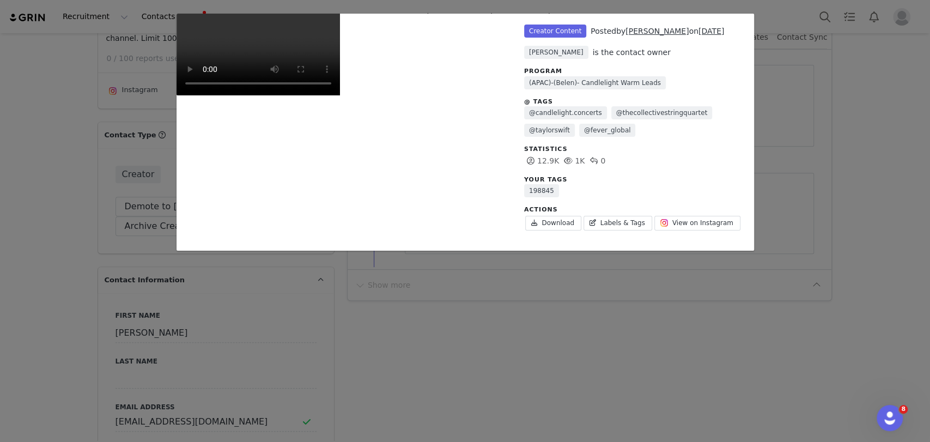
click at [505, 359] on div "Unlabeled Creator Content Posted by Jacinta on Aug 30, 2025 Judit Manchón is th…" at bounding box center [465, 221] width 930 height 442
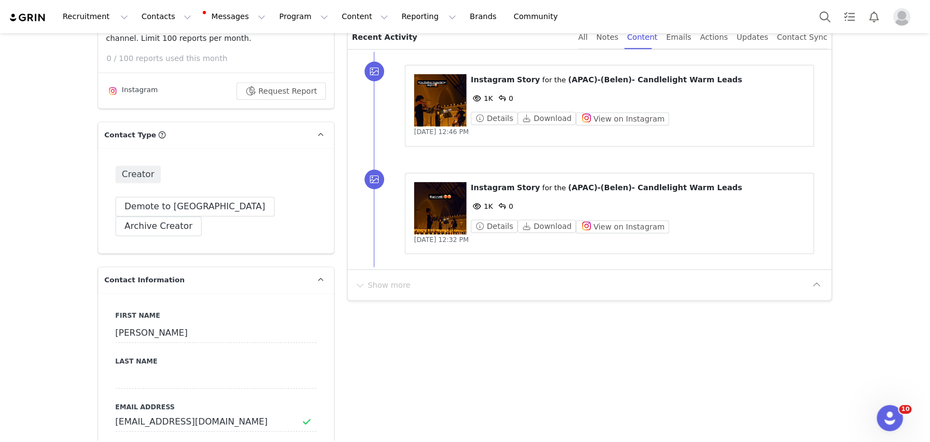
click at [434, 220] on figure at bounding box center [440, 208] width 52 height 52
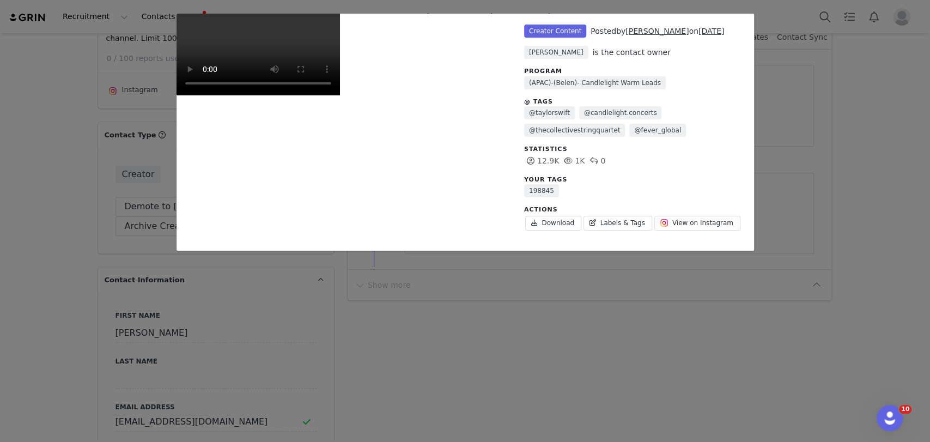
click at [876, 107] on div "Unlabeled Creator Content Posted by Jacinta on Aug 30, 2025 Judit Manchón is th…" at bounding box center [465, 221] width 930 height 442
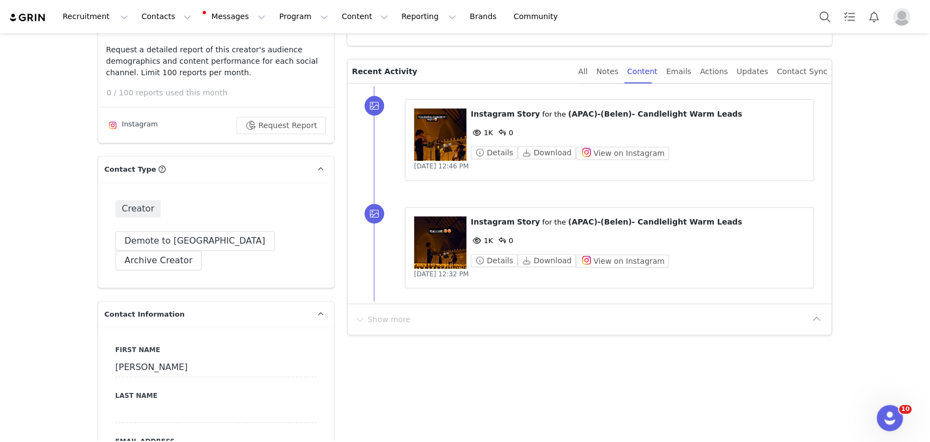
scroll to position [182, 0]
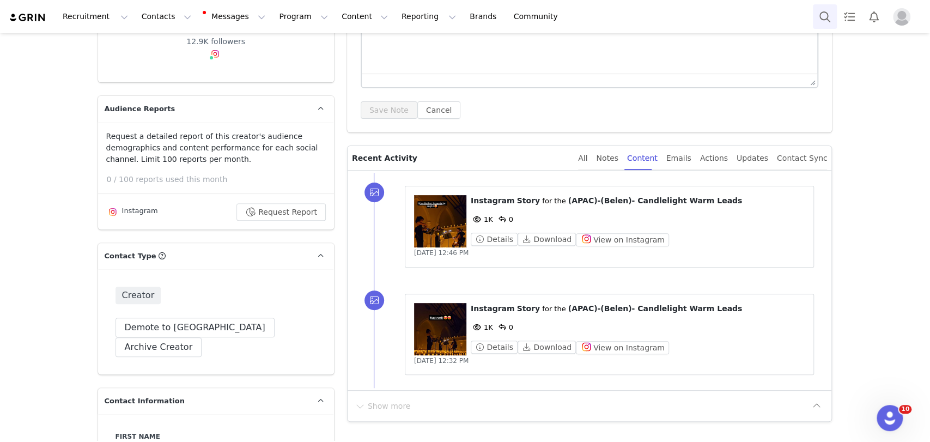
click at [824, 15] on button "Search" at bounding box center [825, 16] width 24 height 25
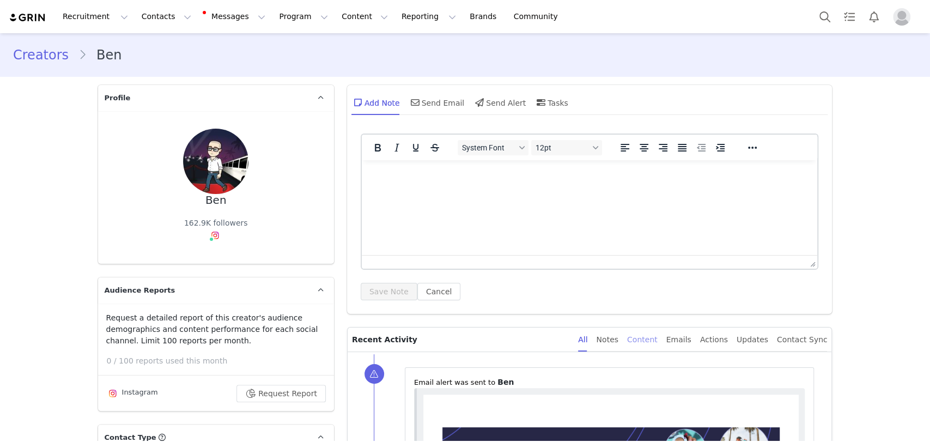
click at [655, 345] on div "Content" at bounding box center [642, 340] width 31 height 25
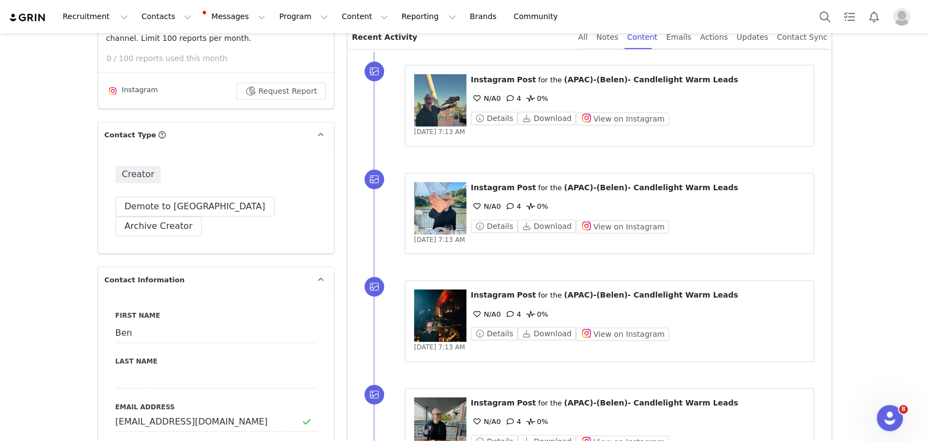
click at [439, 305] on figure at bounding box center [440, 315] width 52 height 52
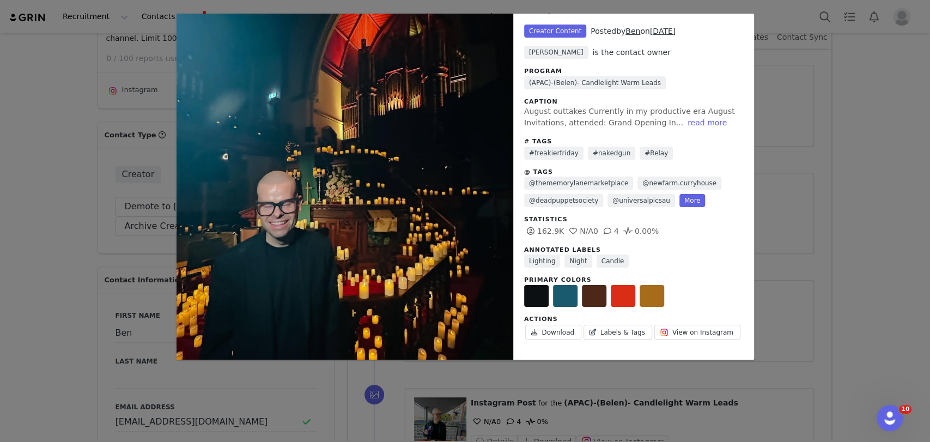
click at [848, 147] on div "Unlabeled Creator Content Posted by [PERSON_NAME] on [DATE] [PERSON_NAME] is th…" at bounding box center [465, 221] width 930 height 442
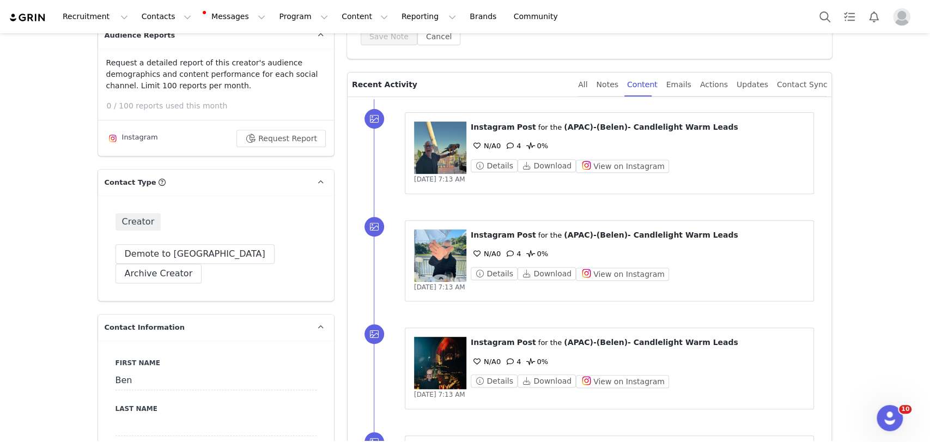
scroll to position [242, 0]
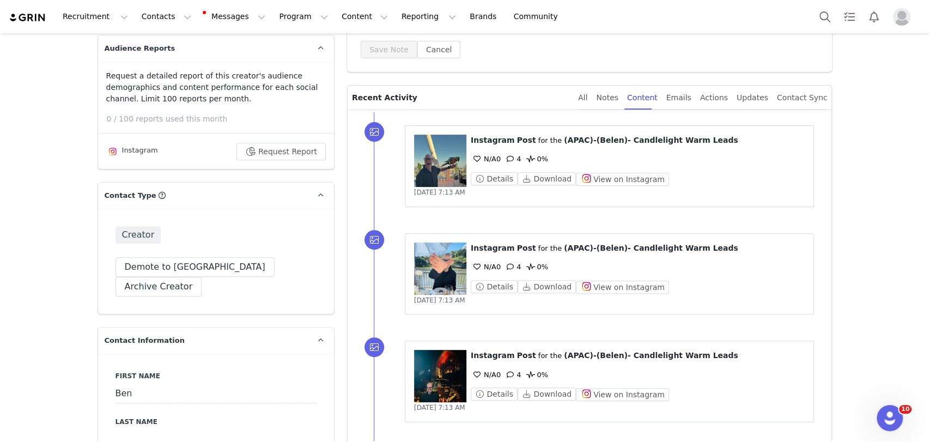
click at [424, 137] on figure at bounding box center [440, 161] width 52 height 52
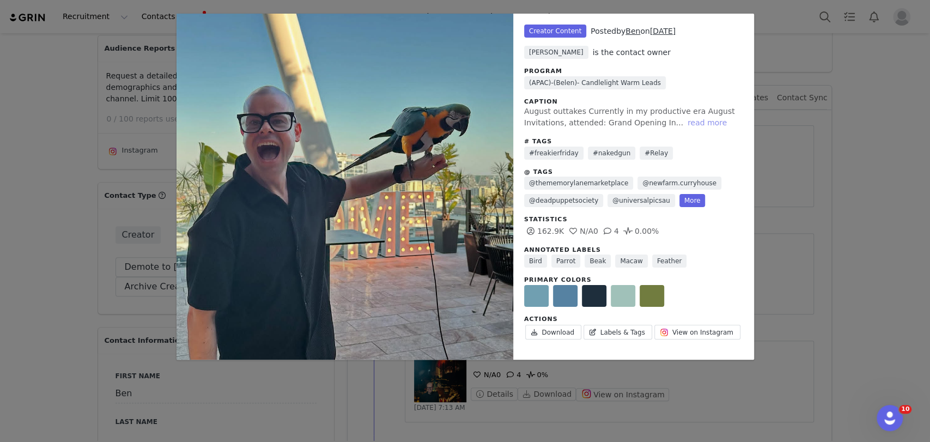
click at [684, 120] on button "read more" at bounding box center [708, 122] width 48 height 13
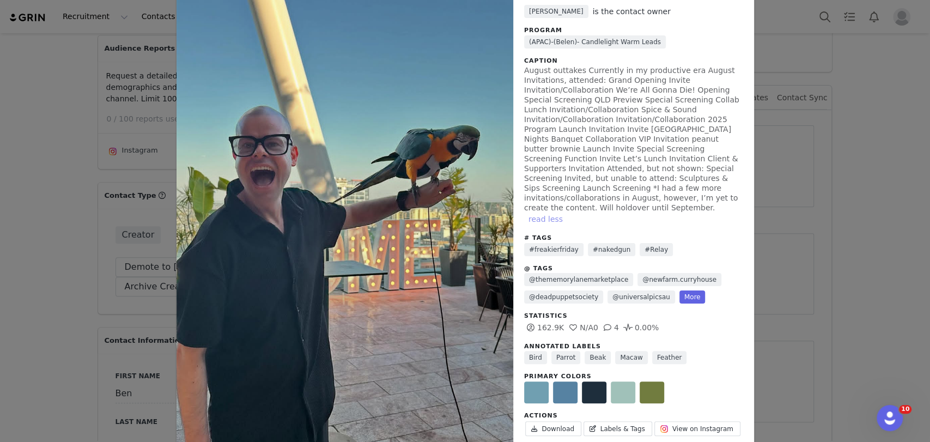
scroll to position [53, 0]
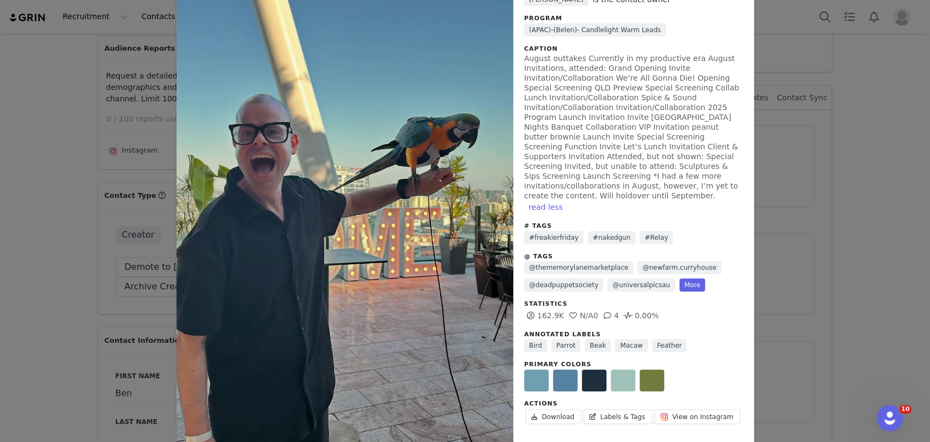
click at [820, 153] on div "Unlabeled Creator Content Posted by [PERSON_NAME] on [DATE] [PERSON_NAME] is th…" at bounding box center [465, 221] width 930 height 442
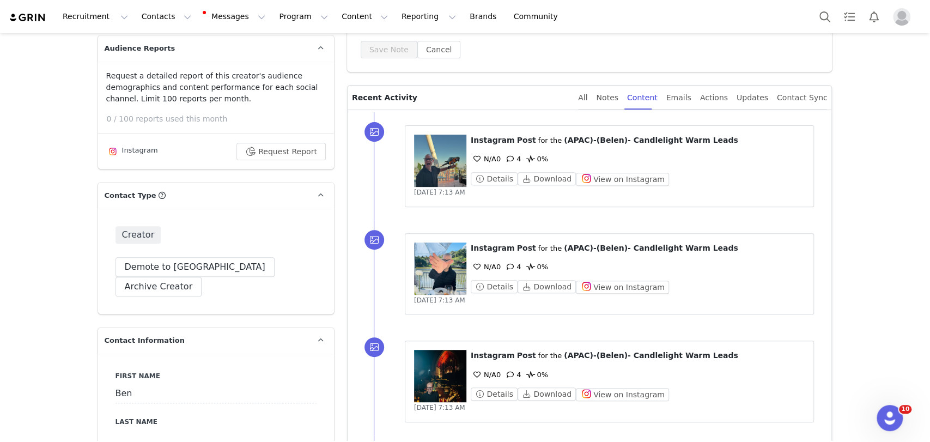
click at [419, 367] on figure at bounding box center [440, 376] width 52 height 52
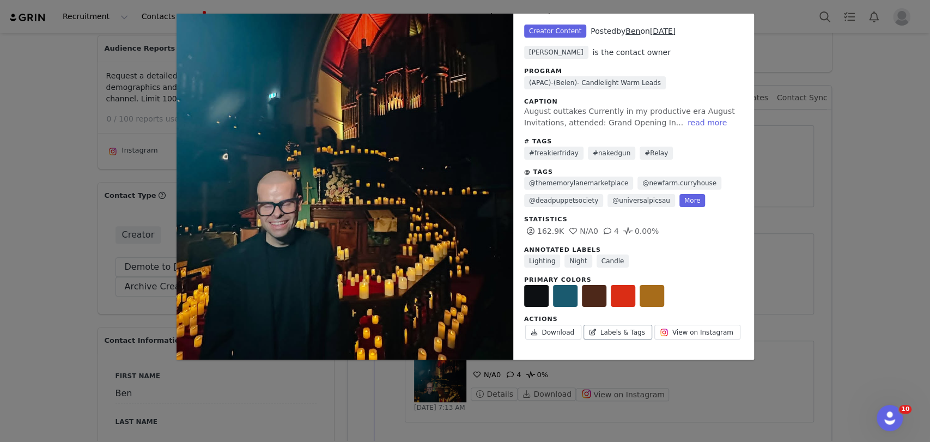
click at [610, 335] on link "Labels & Tags" at bounding box center [618, 332] width 69 height 15
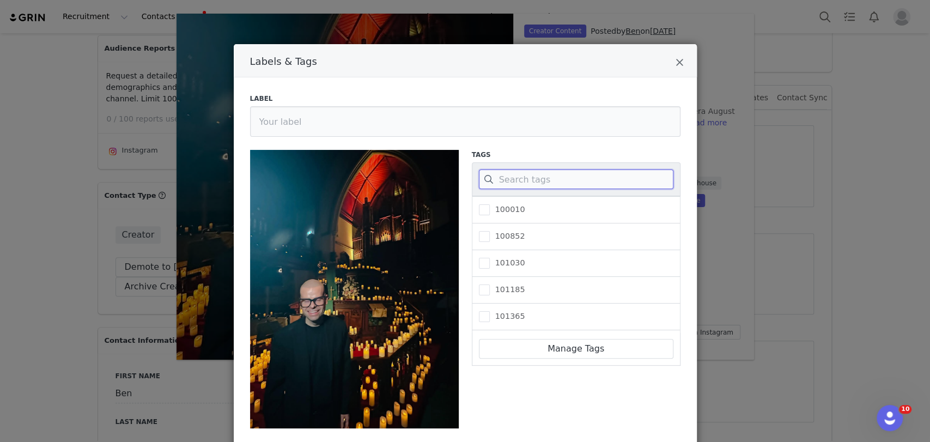
click at [528, 178] on input "Labels & Tags" at bounding box center [576, 180] width 195 height 20
paste input "281493"
type input "281493"
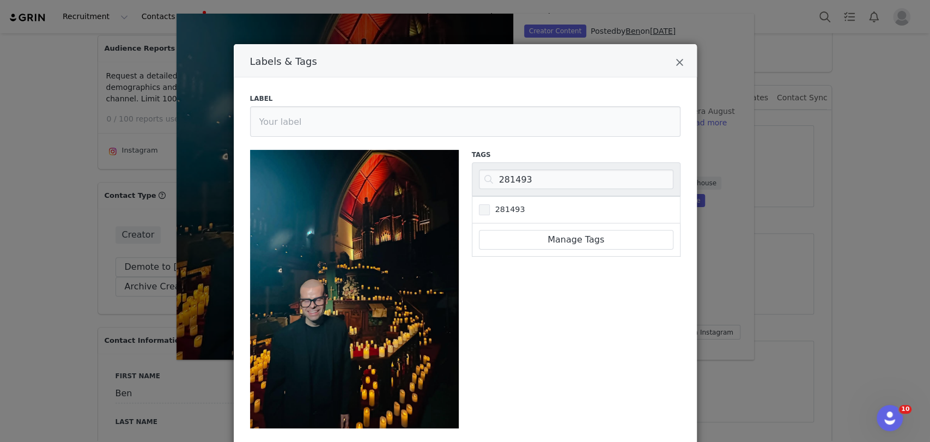
click at [496, 206] on span "281493" at bounding box center [507, 209] width 35 height 10
click at [490, 204] on input "281493" at bounding box center [490, 204] width 0 height 0
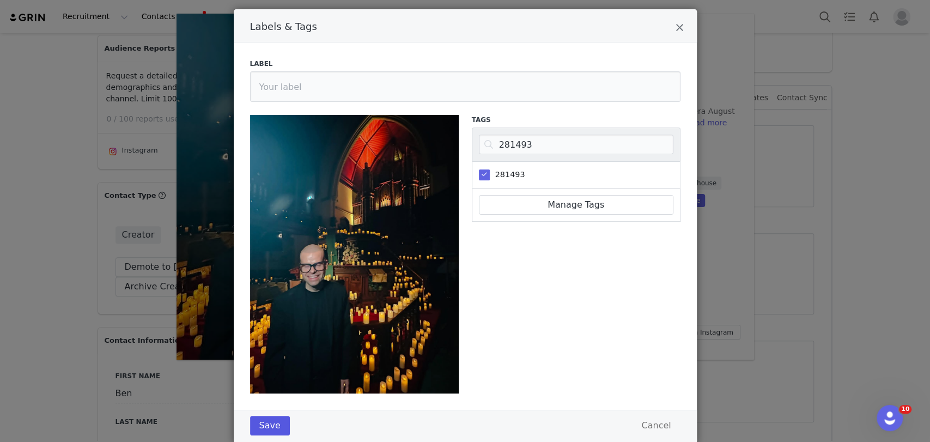
scroll to position [64, 0]
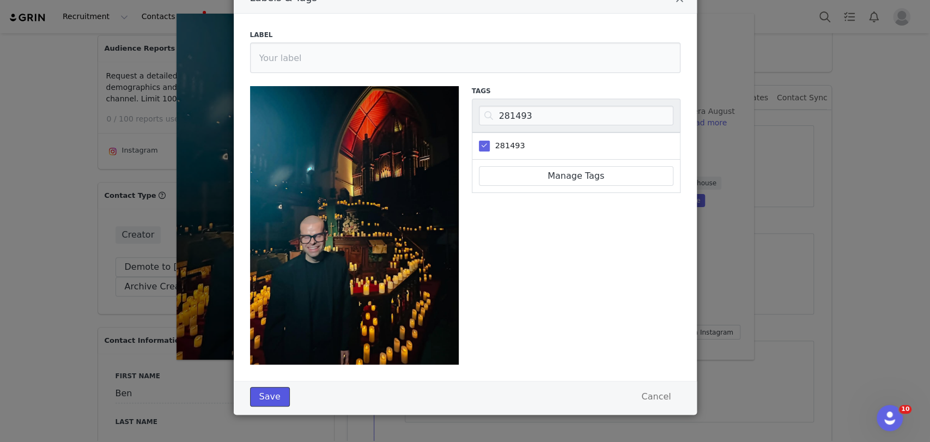
click at [260, 398] on button "Save" at bounding box center [270, 397] width 40 height 20
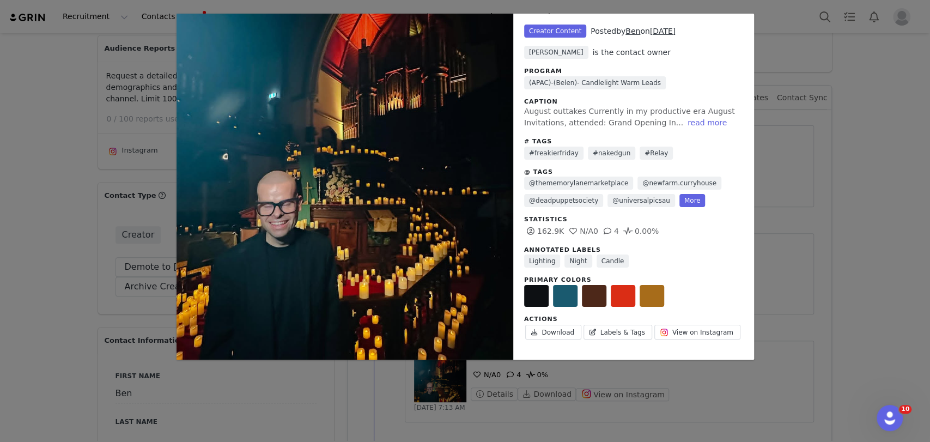
click at [63, 265] on div "Unlabeled Creator Content Posted by Ben on Sep 1, 2025 Chloe Smith is the conta…" at bounding box center [465, 221] width 930 height 442
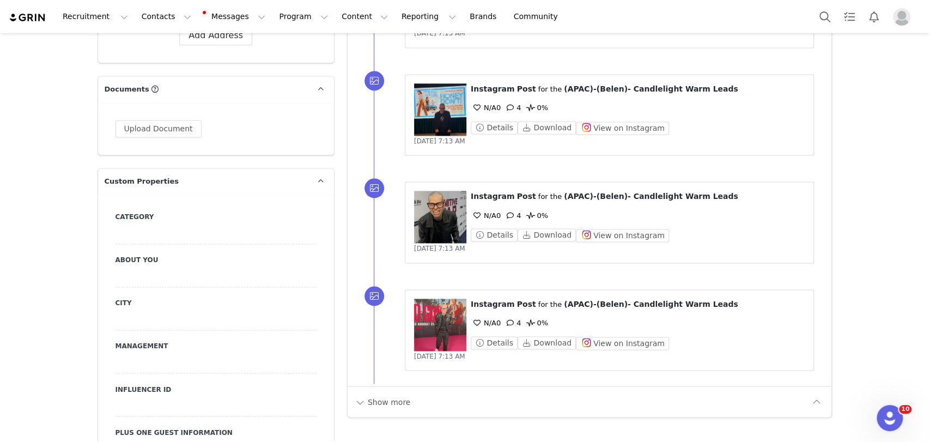
scroll to position [1029, 0]
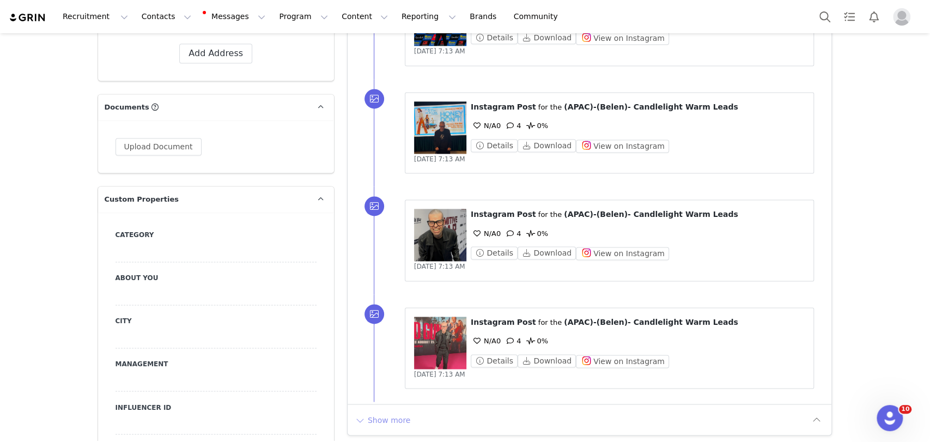
click at [395, 418] on button "Show more" at bounding box center [382, 419] width 57 height 17
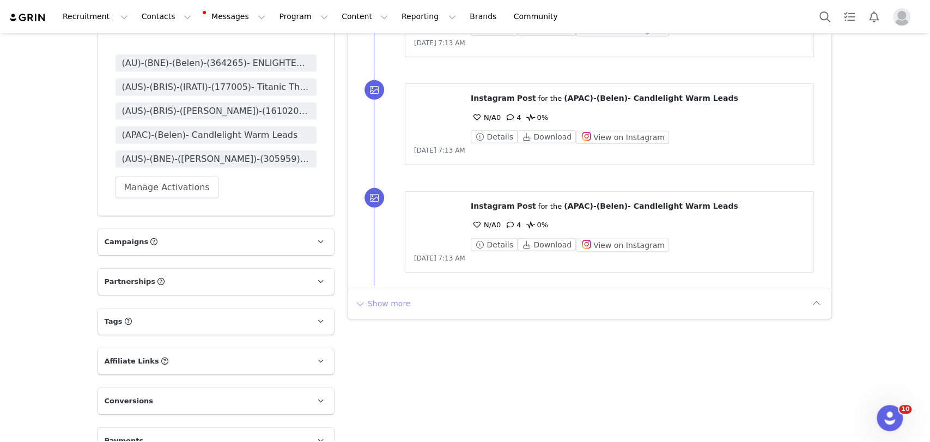
scroll to position [2223, 0]
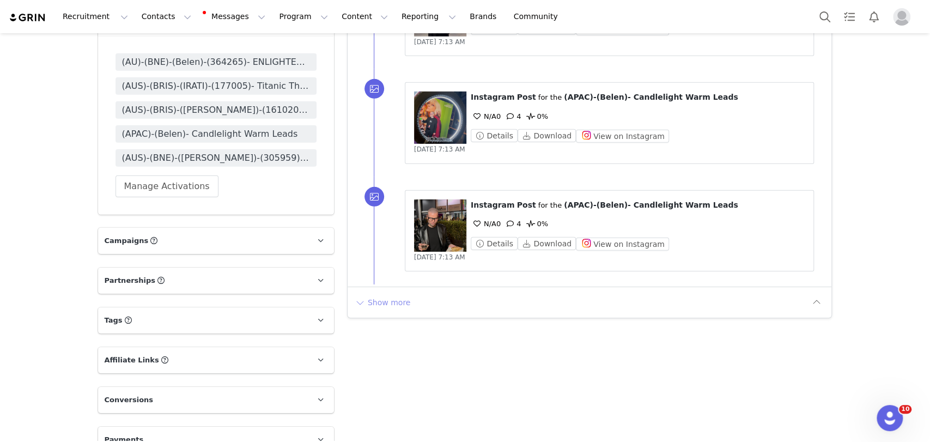
click at [394, 303] on button "Show more" at bounding box center [382, 302] width 57 height 17
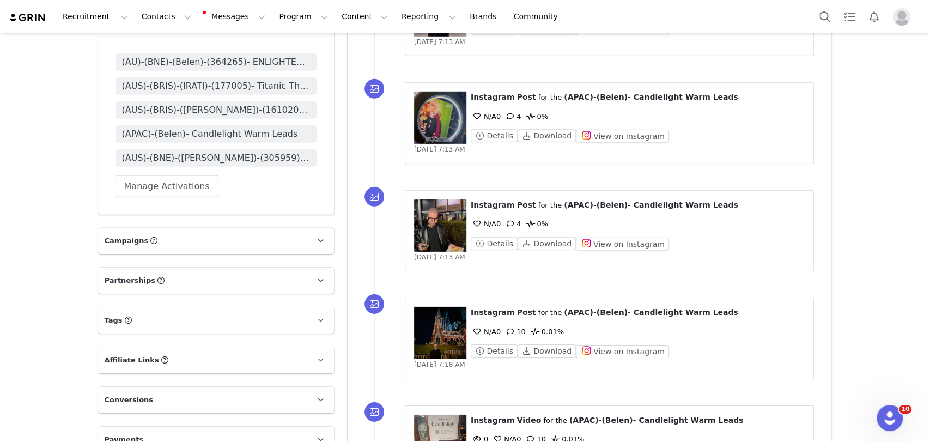
scroll to position [2404, 0]
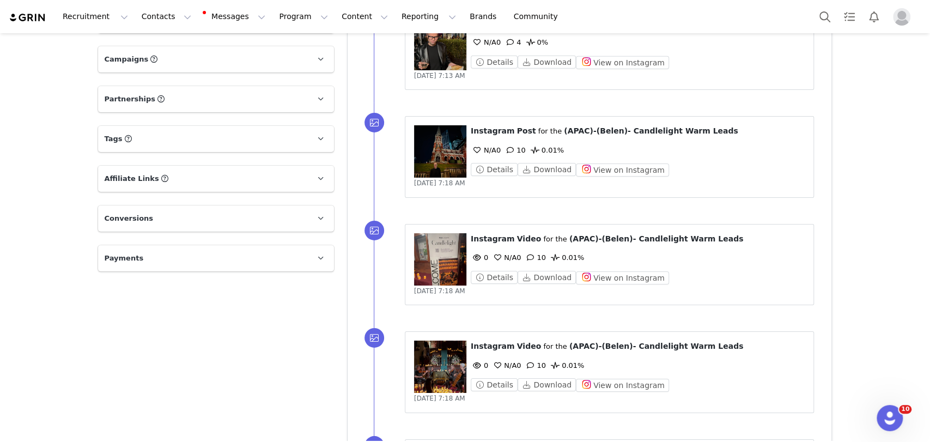
click at [439, 246] on figure at bounding box center [440, 259] width 52 height 52
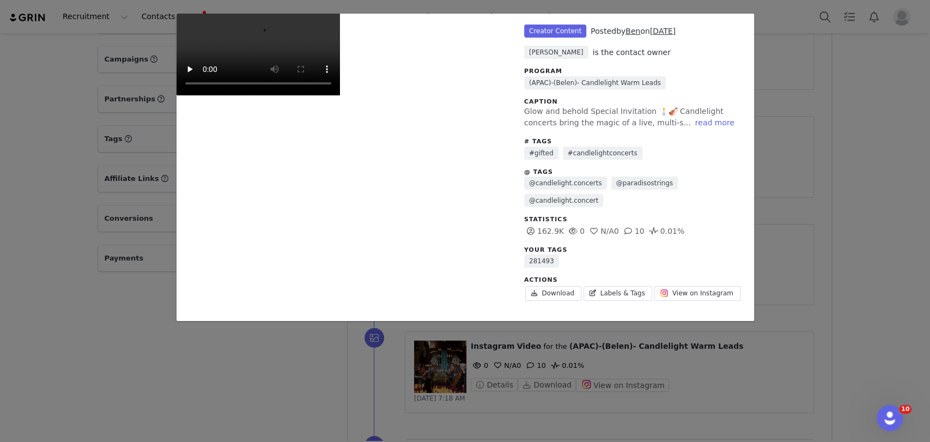
click at [855, 102] on div "Unlabeled Creator Content Posted by Ben on Aug 13, 2025 Chloe Smith is the cont…" at bounding box center [465, 221] width 930 height 442
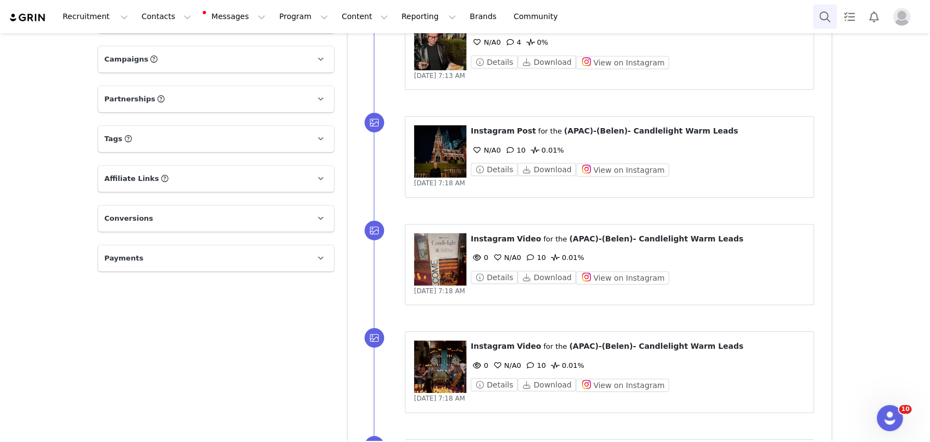
click at [829, 10] on button "Search" at bounding box center [825, 16] width 24 height 25
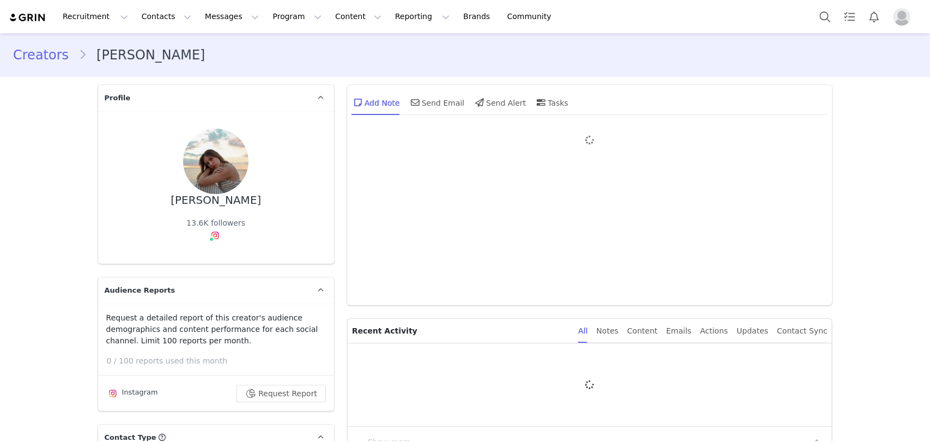
type input "+1 ([GEOGRAPHIC_DATA])"
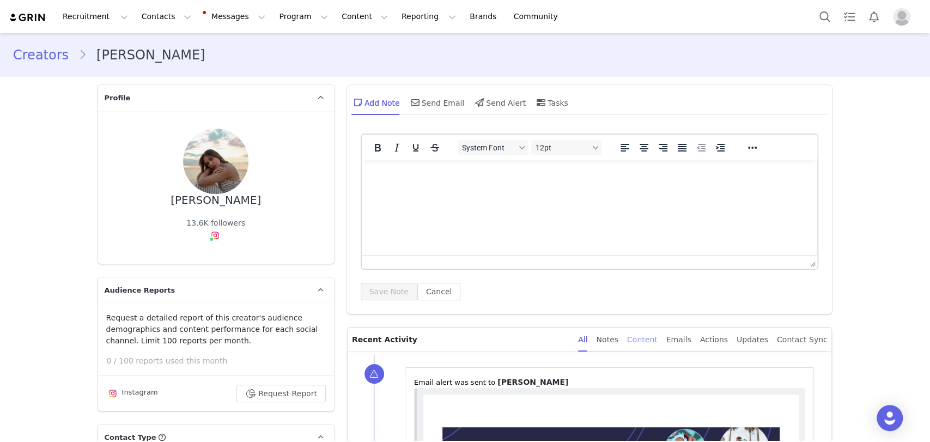
click at [654, 341] on div "Content" at bounding box center [642, 340] width 31 height 25
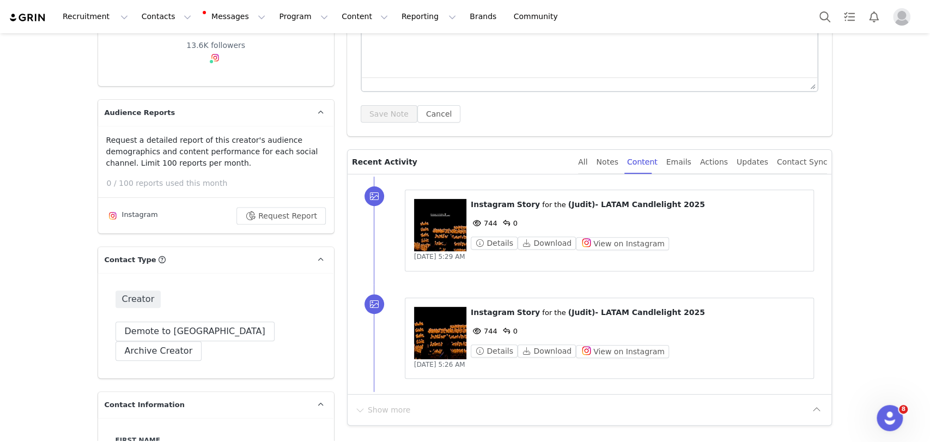
scroll to position [303, 0]
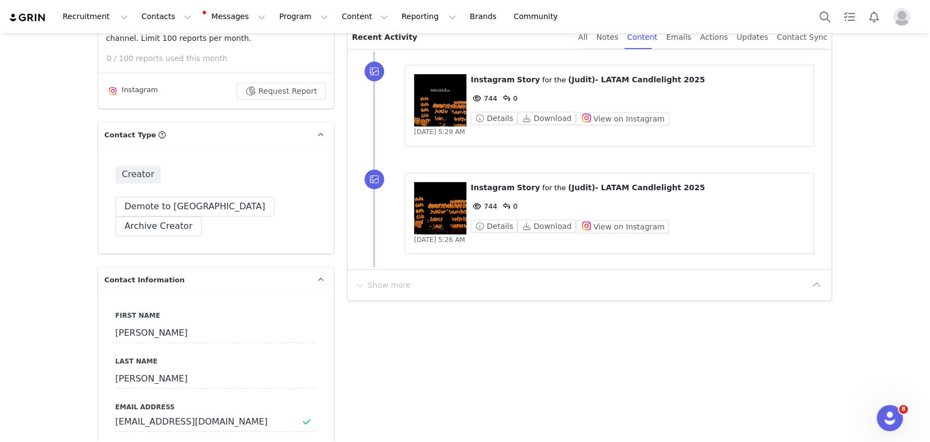
click at [441, 88] on figure at bounding box center [440, 100] width 52 height 52
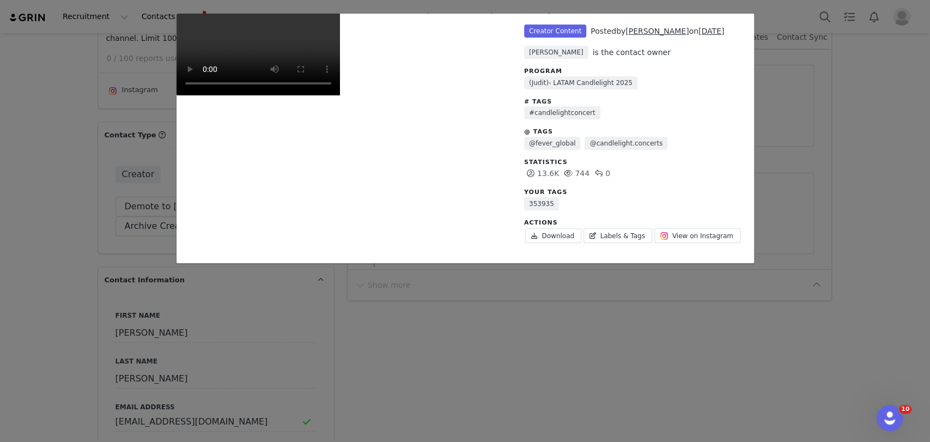
drag, startPoint x: 855, startPoint y: 114, endPoint x: 722, endPoint y: 155, distance: 138.6
click at [855, 114] on div "Unlabeled Creator Content Posted by [PERSON_NAME] on [DATE] [PERSON_NAME] is th…" at bounding box center [465, 221] width 930 height 442
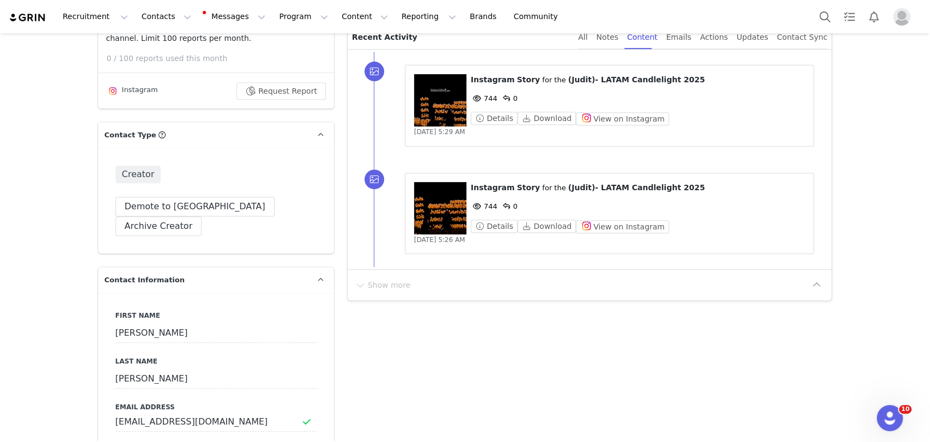
click at [448, 207] on figure at bounding box center [440, 208] width 52 height 52
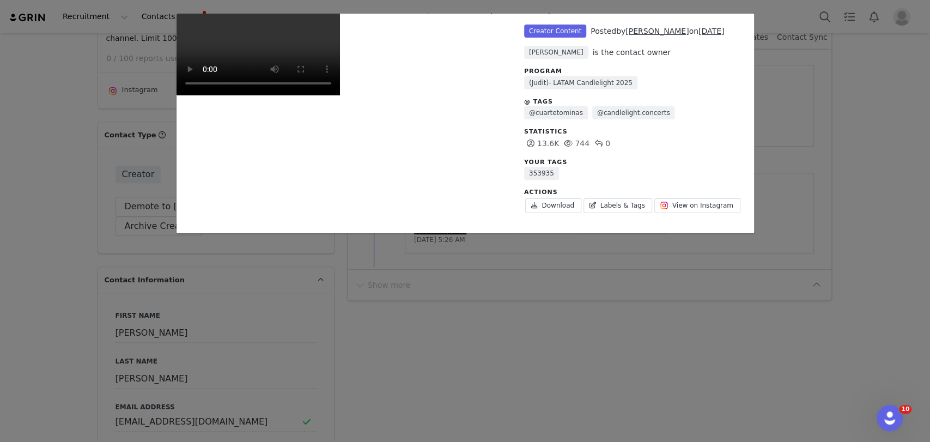
click at [835, 145] on div "Unlabeled Creator Content Posted by [PERSON_NAME] on [DATE] [PERSON_NAME] is th…" at bounding box center [465, 221] width 930 height 442
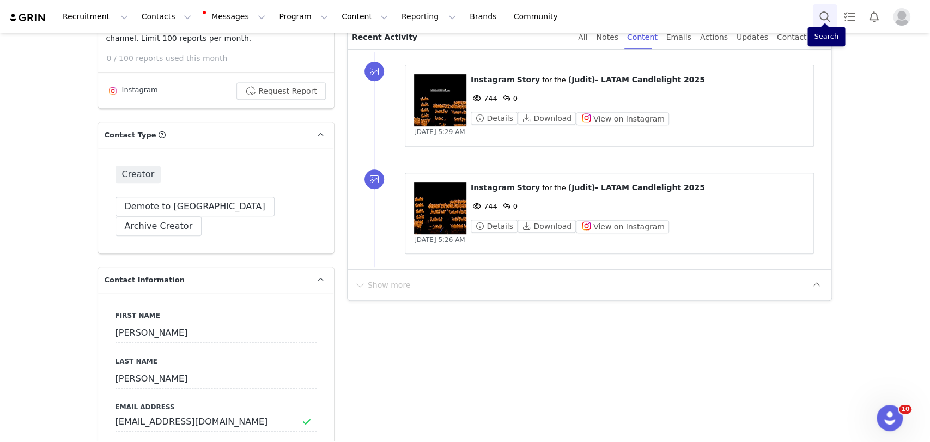
click at [833, 20] on button "Search" at bounding box center [825, 16] width 24 height 25
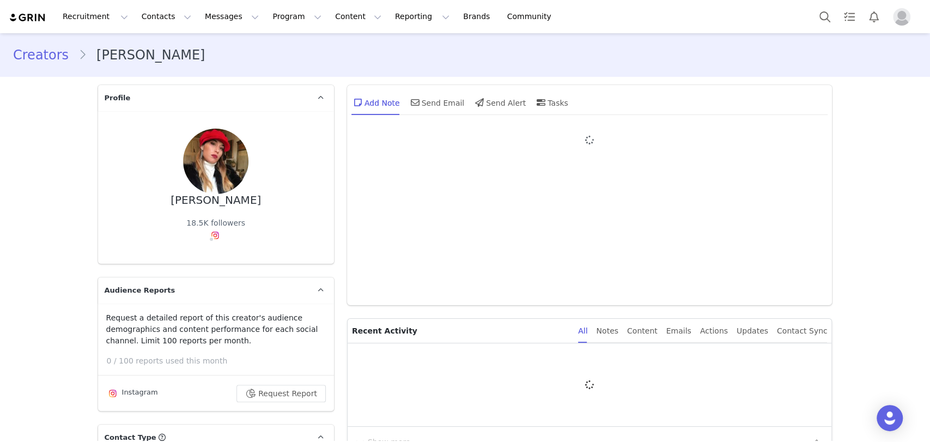
type input "+1 ([GEOGRAPHIC_DATA])"
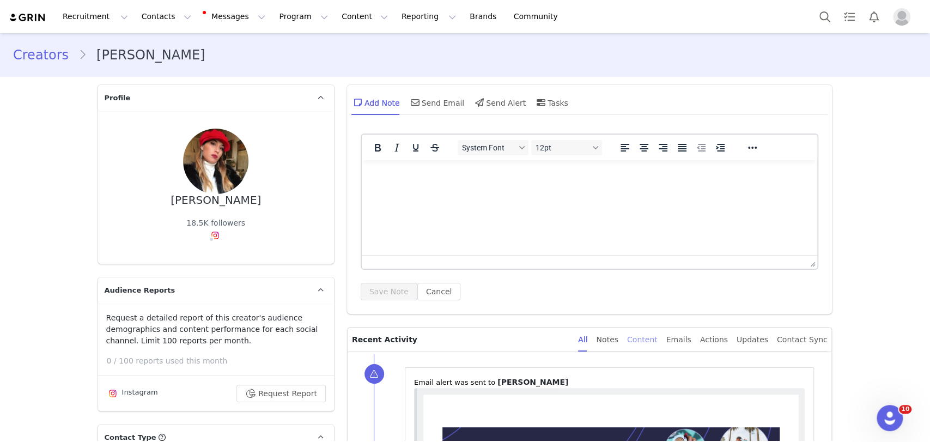
click at [658, 340] on div "Content" at bounding box center [642, 340] width 31 height 25
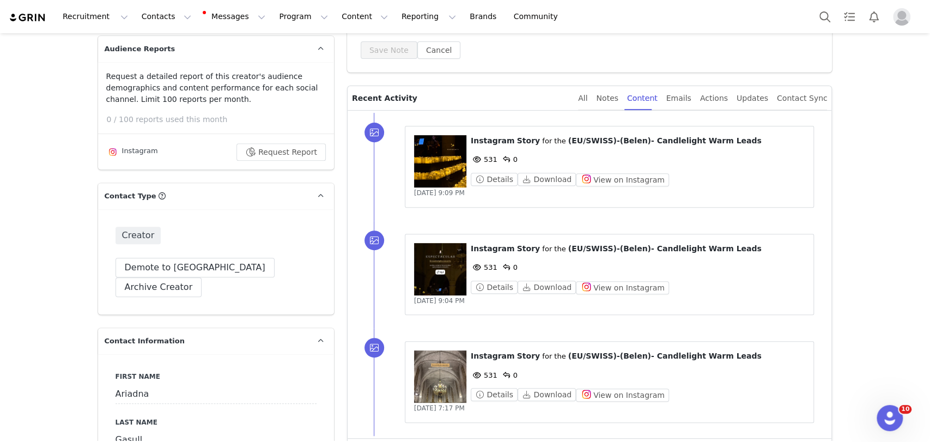
scroll to position [242, 0]
click at [454, 184] on figure at bounding box center [440, 161] width 52 height 52
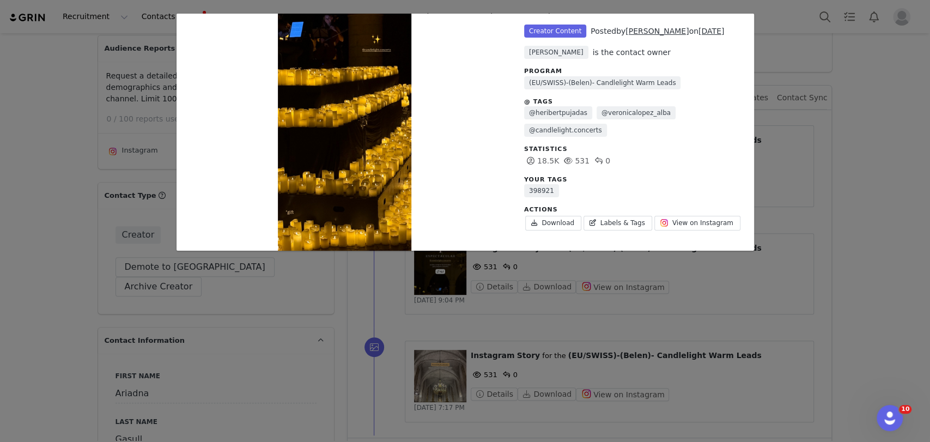
click at [874, 176] on div "Unlabeled Creator Content Posted by [PERSON_NAME] on [DATE] [PERSON_NAME] is th…" at bounding box center [465, 221] width 930 height 442
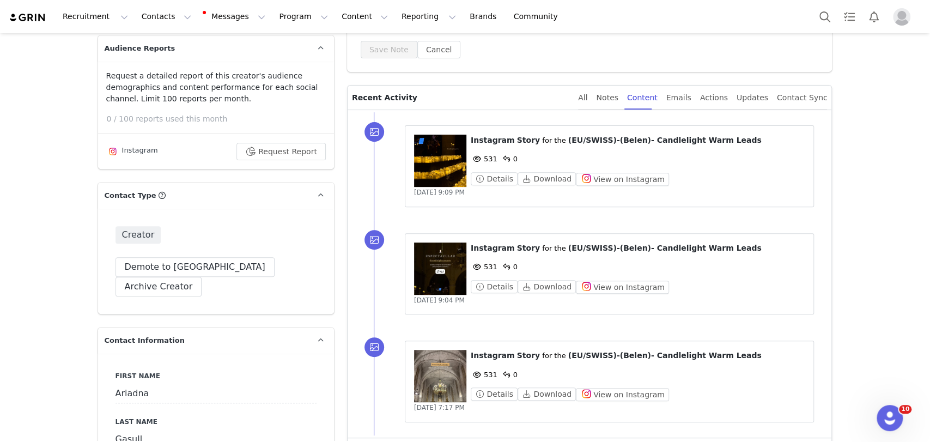
click at [443, 278] on figure at bounding box center [440, 269] width 52 height 52
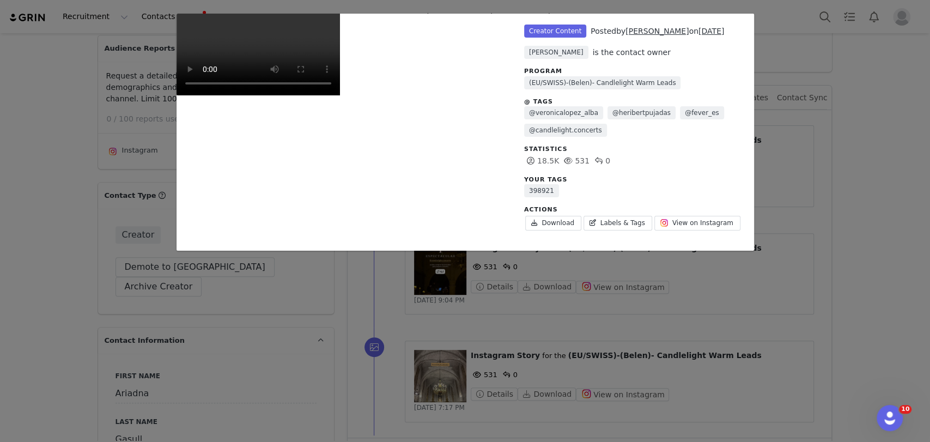
click at [862, 210] on div "Unlabeled Creator Content Posted by [PERSON_NAME] on [DATE] [PERSON_NAME] is th…" at bounding box center [465, 221] width 930 height 442
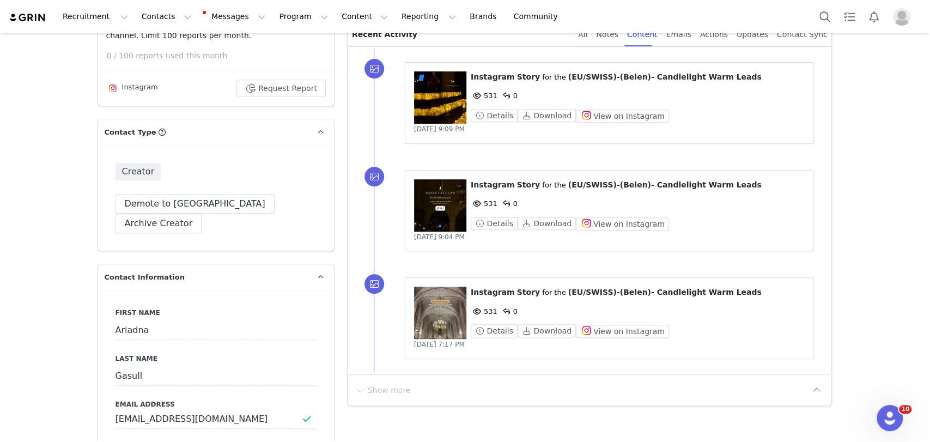
scroll to position [424, 0]
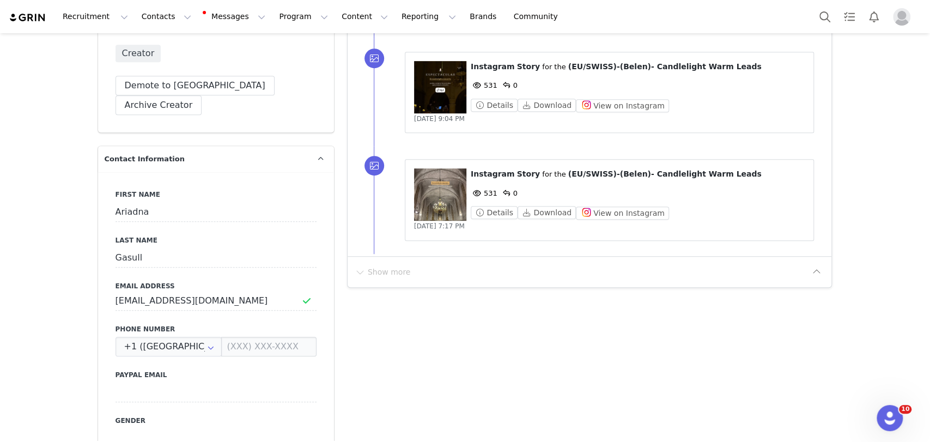
click at [432, 215] on figure at bounding box center [440, 194] width 52 height 52
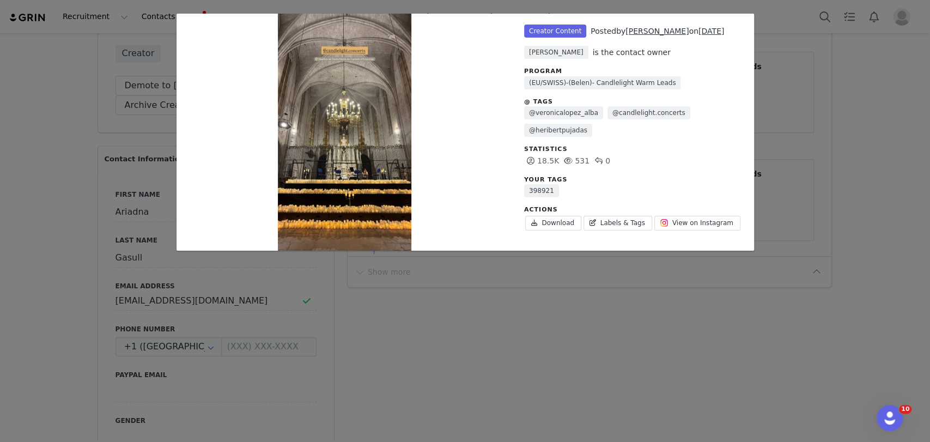
click at [833, 161] on div "Unlabeled Creator Content Posted by [PERSON_NAME] on [DATE] [PERSON_NAME] is th…" at bounding box center [465, 221] width 930 height 442
